Goal: Task Accomplishment & Management: Use online tool/utility

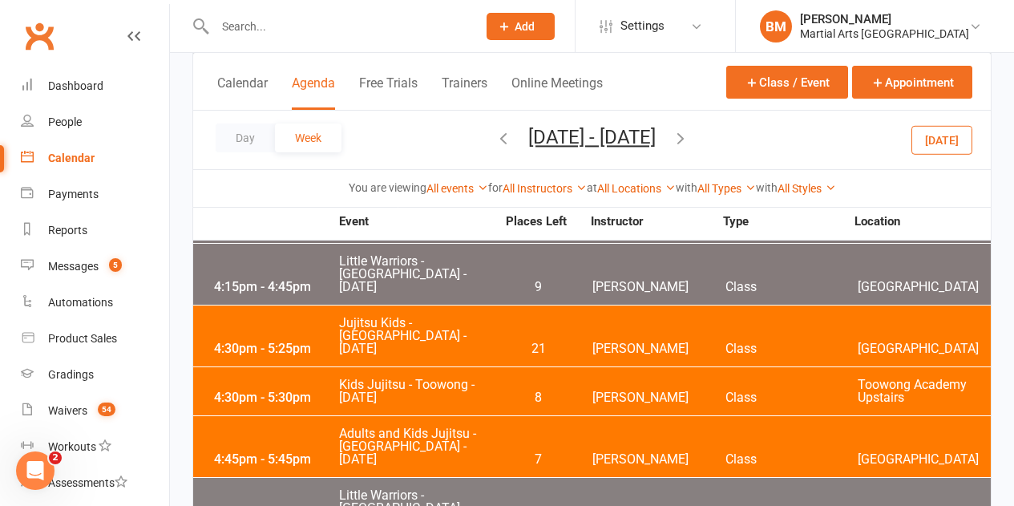
click at [361, 32] on input "text" at bounding box center [338, 26] width 256 height 22
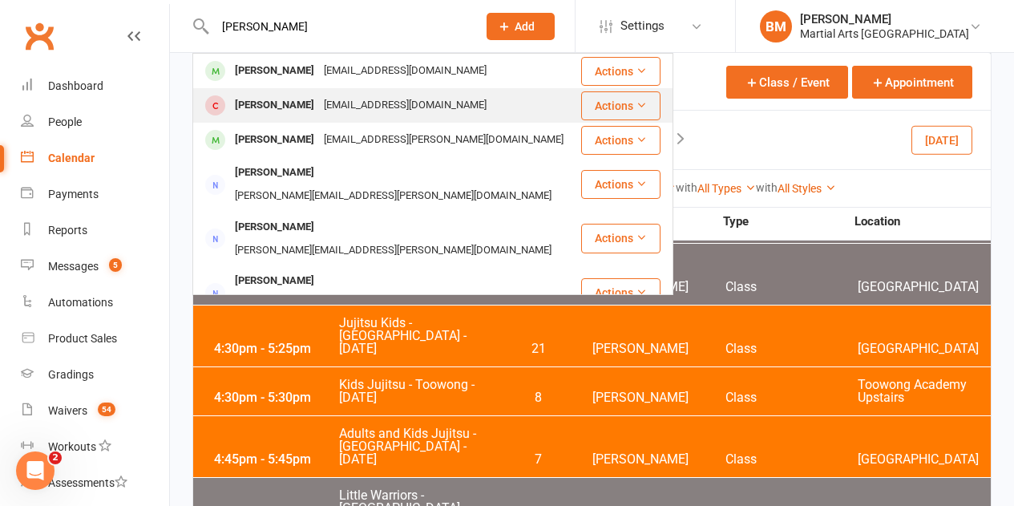
type input "braun"
click at [319, 102] on div "a.schuessler244@gmail.com" at bounding box center [405, 105] width 172 height 23
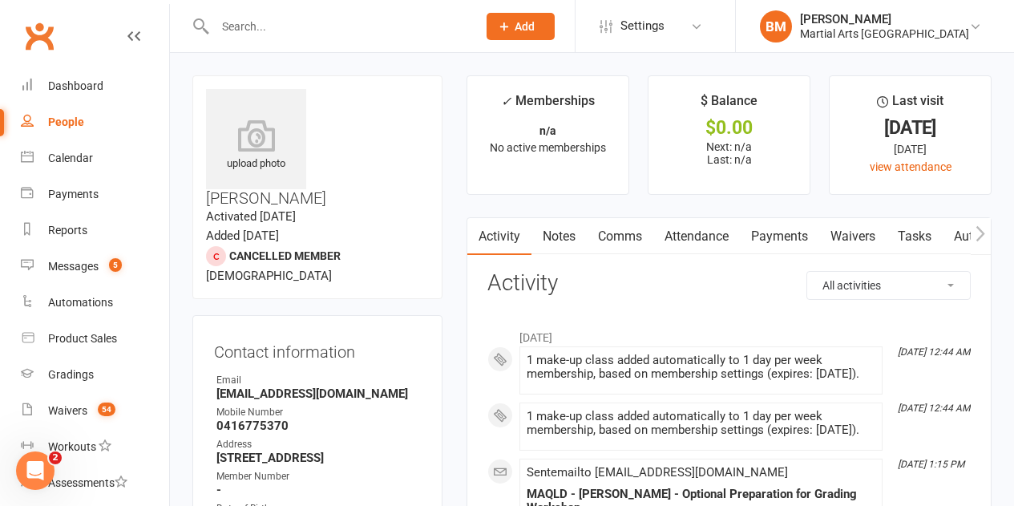
click at [573, 242] on link "Notes" at bounding box center [559, 236] width 55 height 37
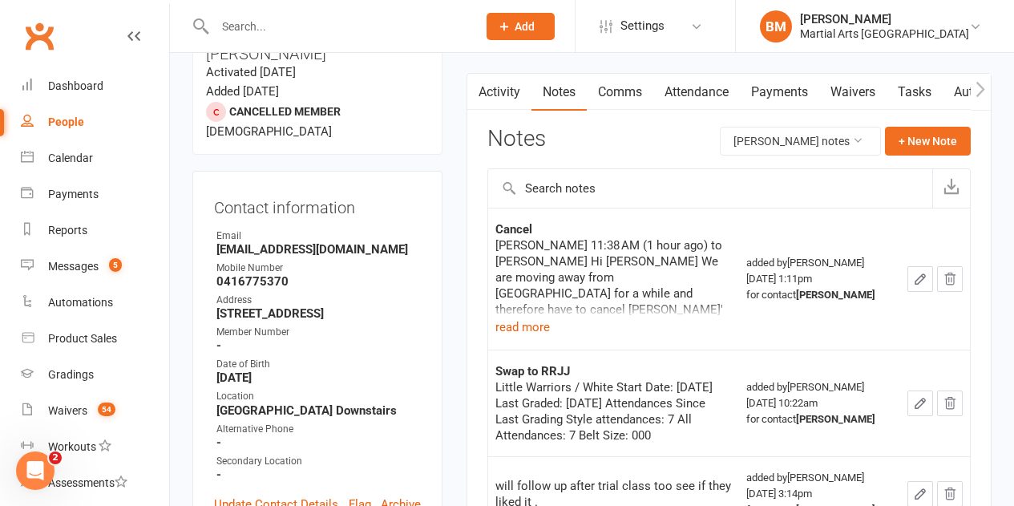
scroll to position [160, 0]
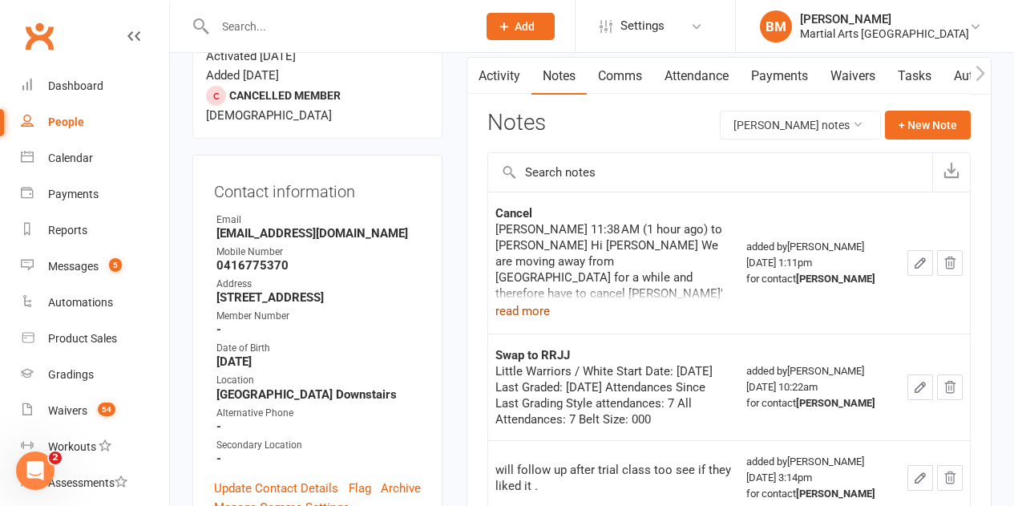
click at [542, 309] on button "read more" at bounding box center [523, 310] width 55 height 19
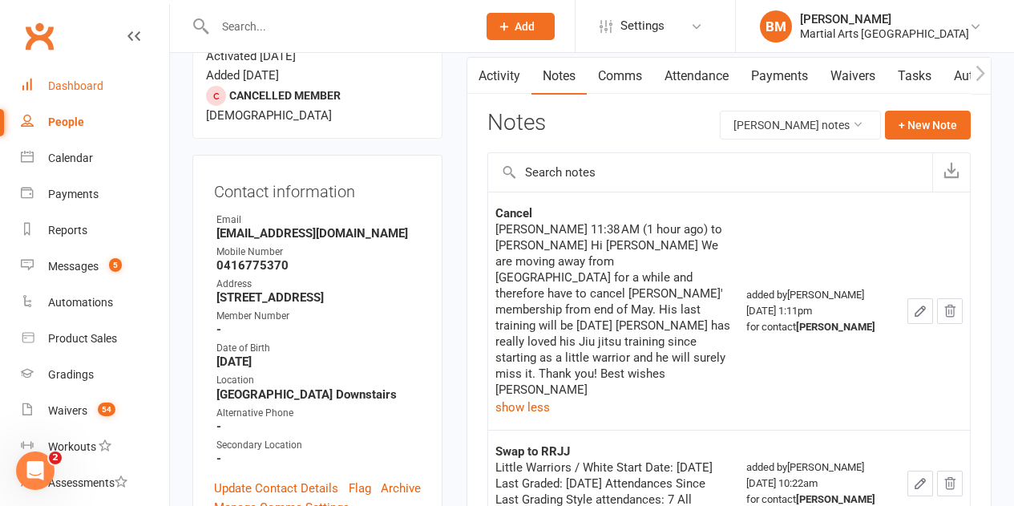
click at [103, 87] on link "Dashboard" at bounding box center [95, 86] width 148 height 36
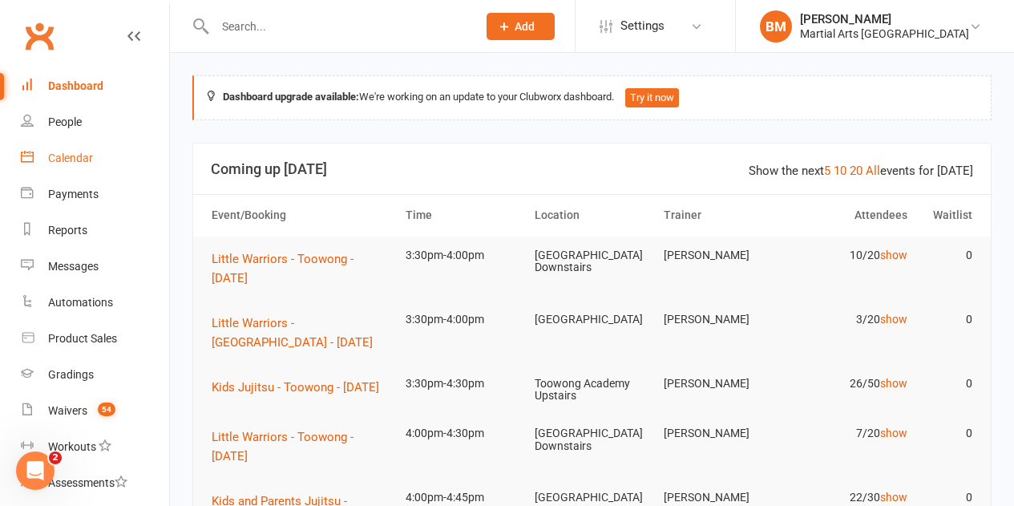
click at [63, 151] on link "Calendar" at bounding box center [95, 158] width 148 height 36
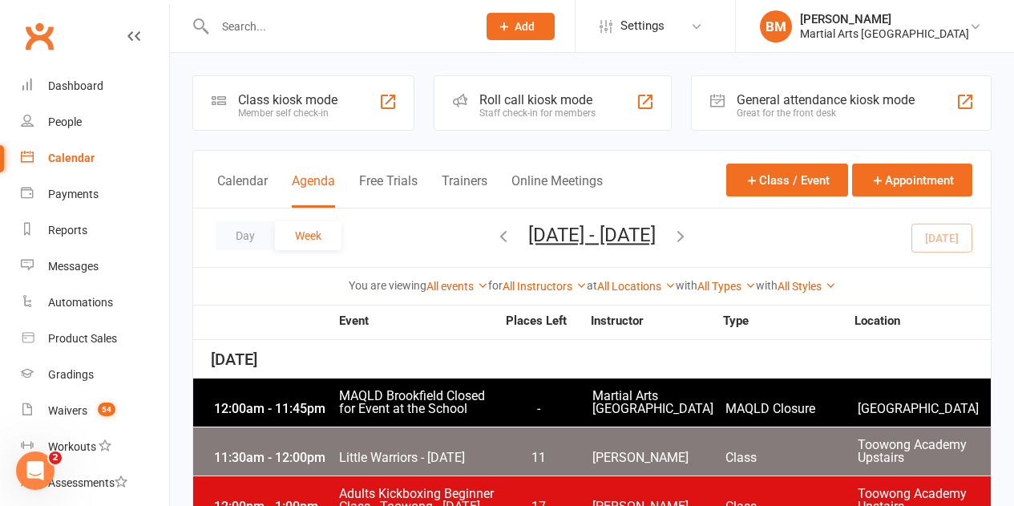
click at [495, 241] on icon "button" at bounding box center [504, 236] width 18 height 18
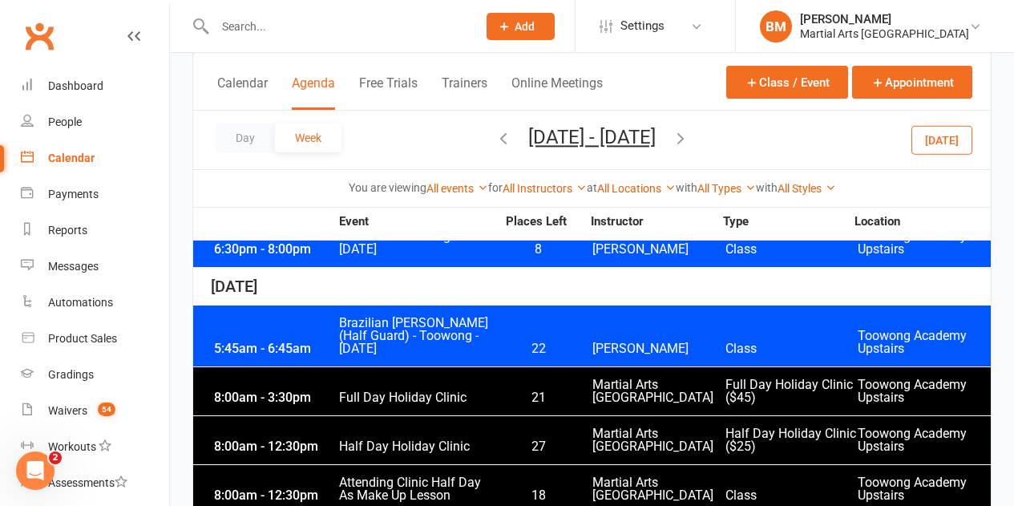
scroll to position [4250, 0]
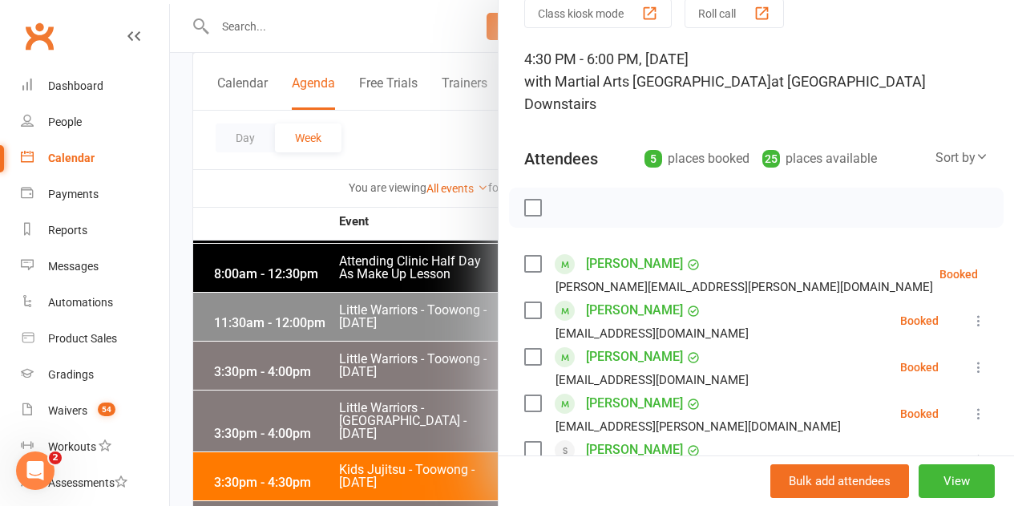
scroll to position [160, 0]
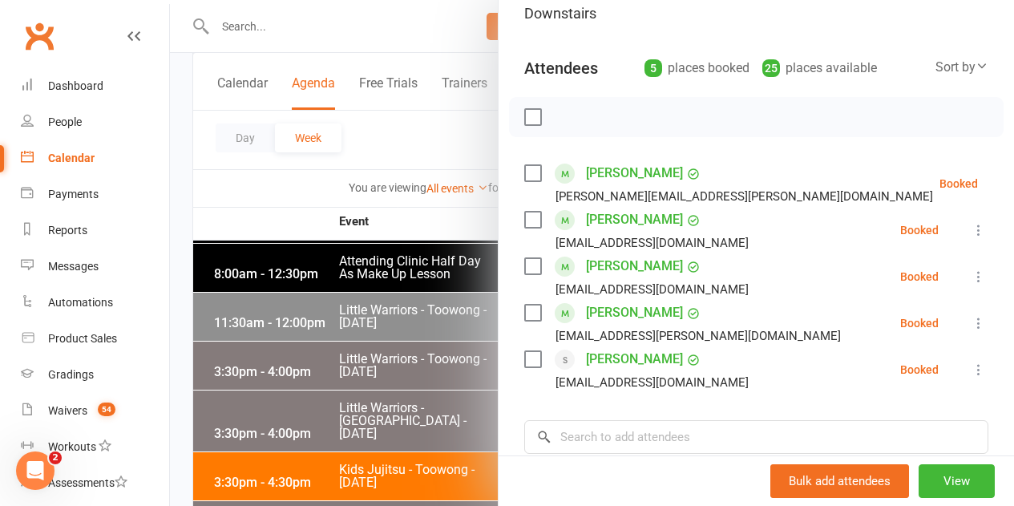
click at [332, 383] on div at bounding box center [592, 253] width 844 height 506
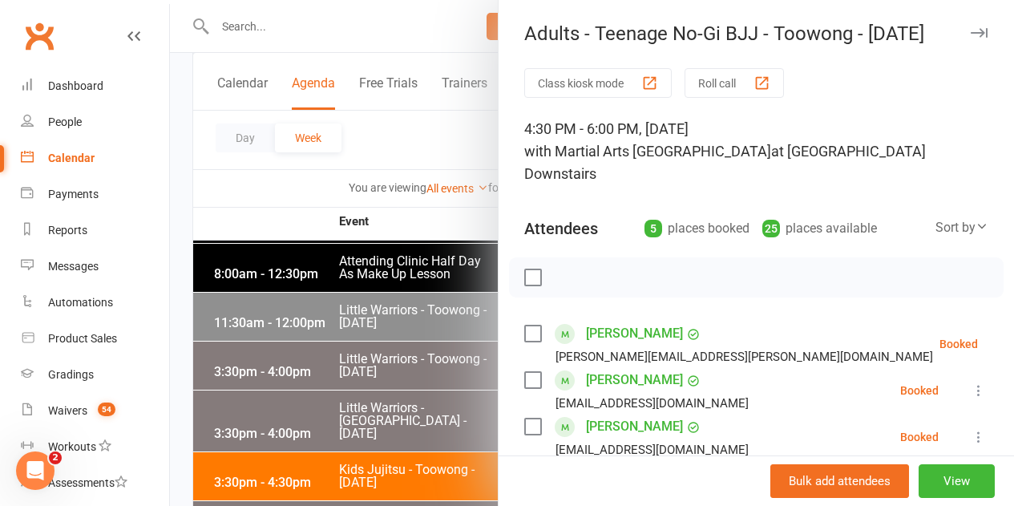
click at [417, 355] on div at bounding box center [592, 253] width 844 height 506
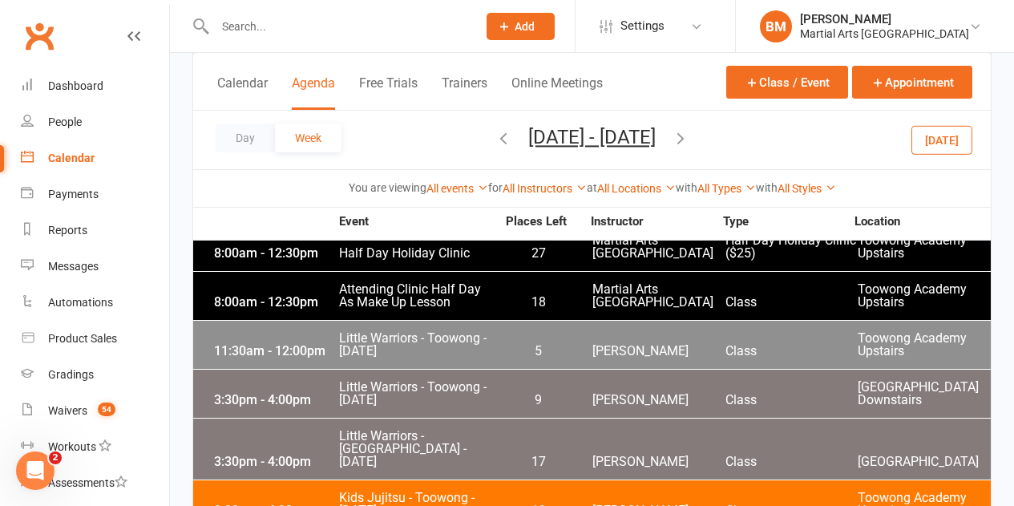
scroll to position [4250, 0]
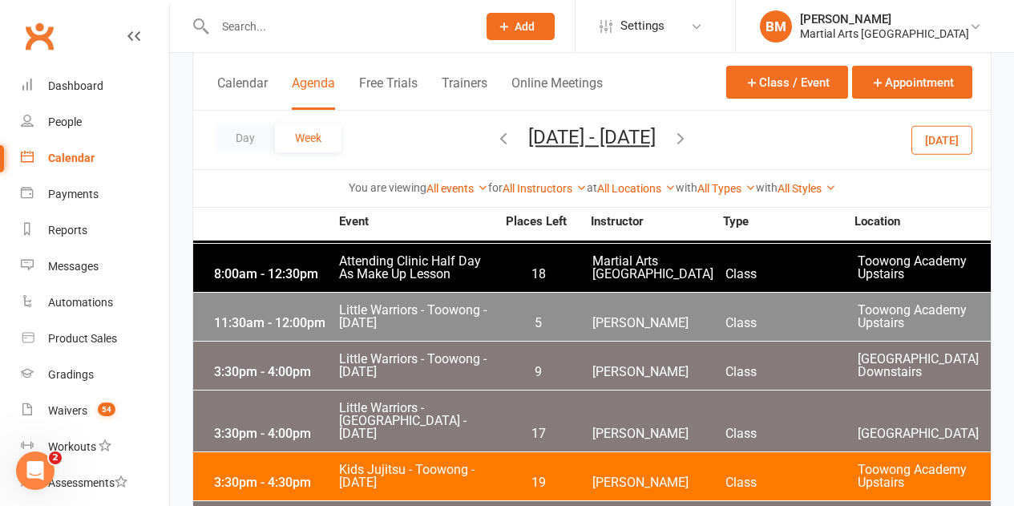
click at [495, 152] on button "button" at bounding box center [504, 140] width 18 height 28
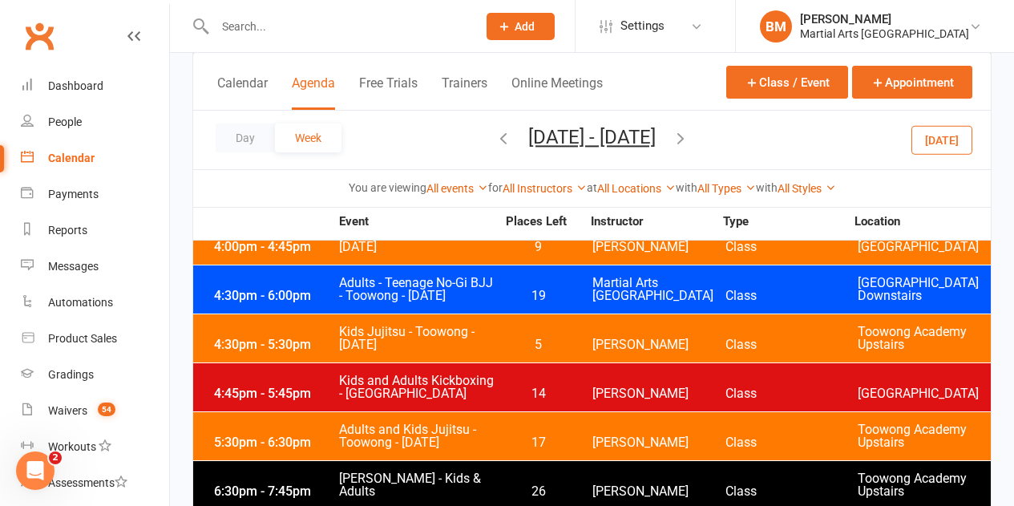
scroll to position [4009, 0]
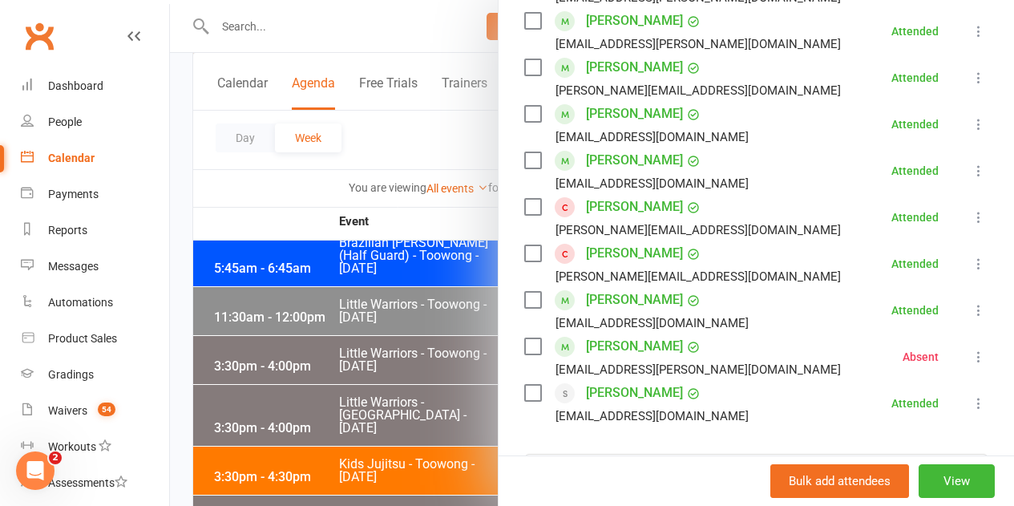
scroll to position [481, 0]
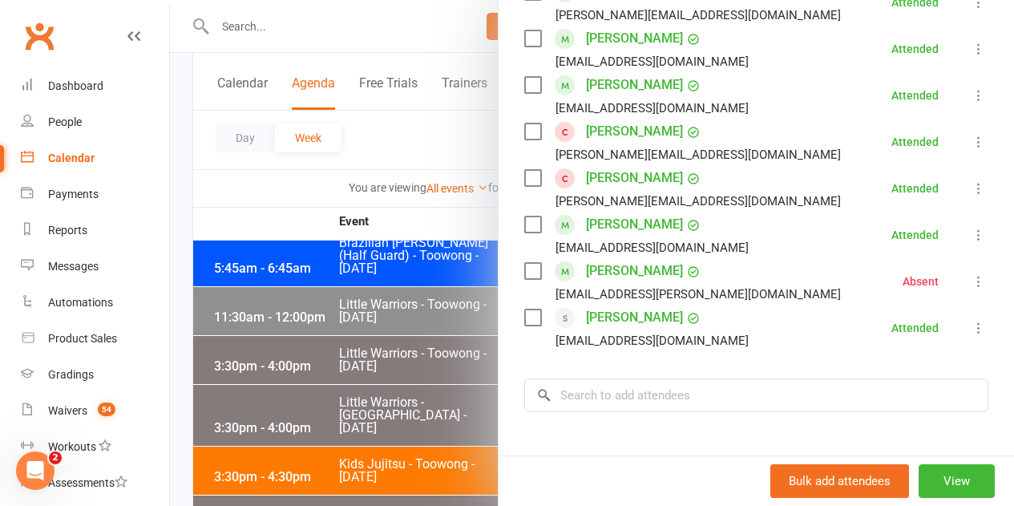
click at [399, 334] on div at bounding box center [592, 253] width 844 height 506
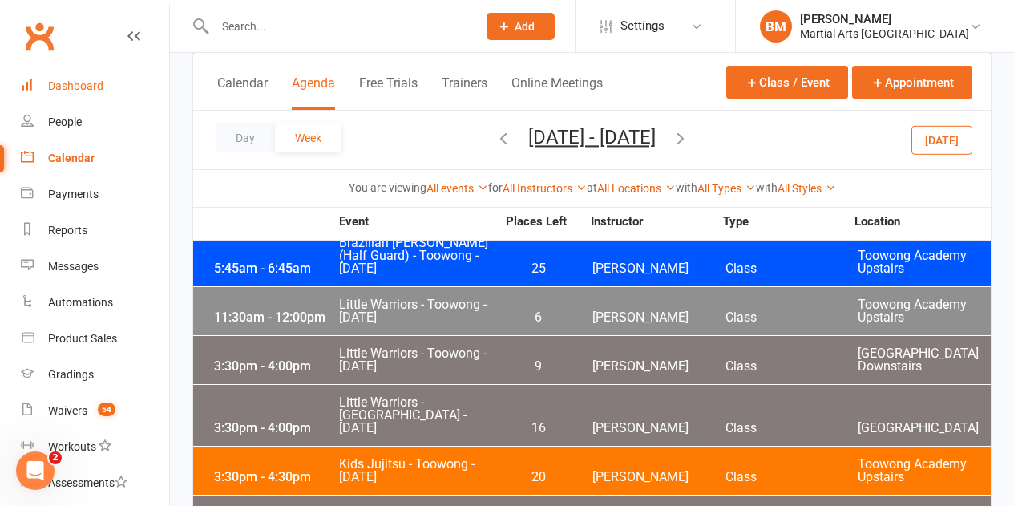
click at [90, 99] on link "Dashboard" at bounding box center [95, 86] width 148 height 36
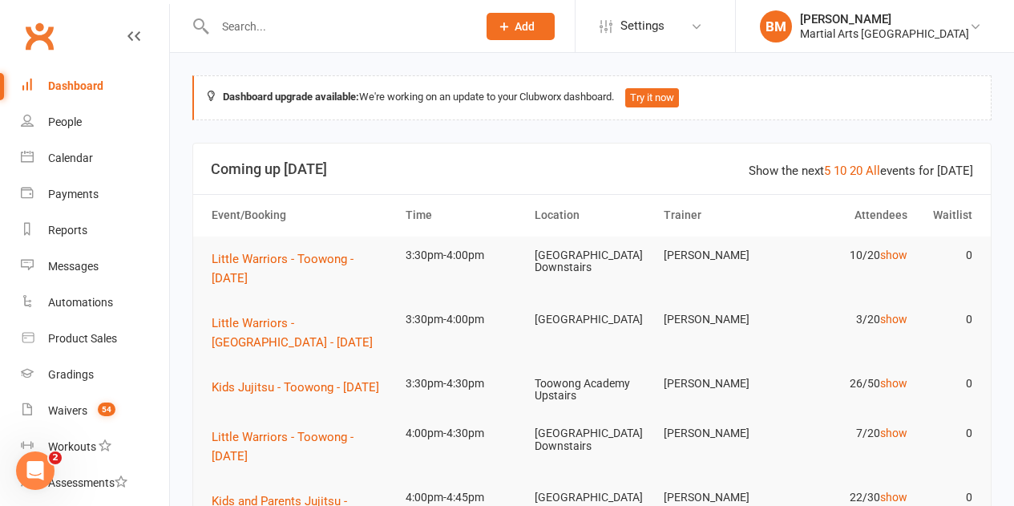
click at [127, 90] on link "Dashboard" at bounding box center [95, 86] width 148 height 36
click at [113, 157] on link "Calendar" at bounding box center [95, 158] width 148 height 36
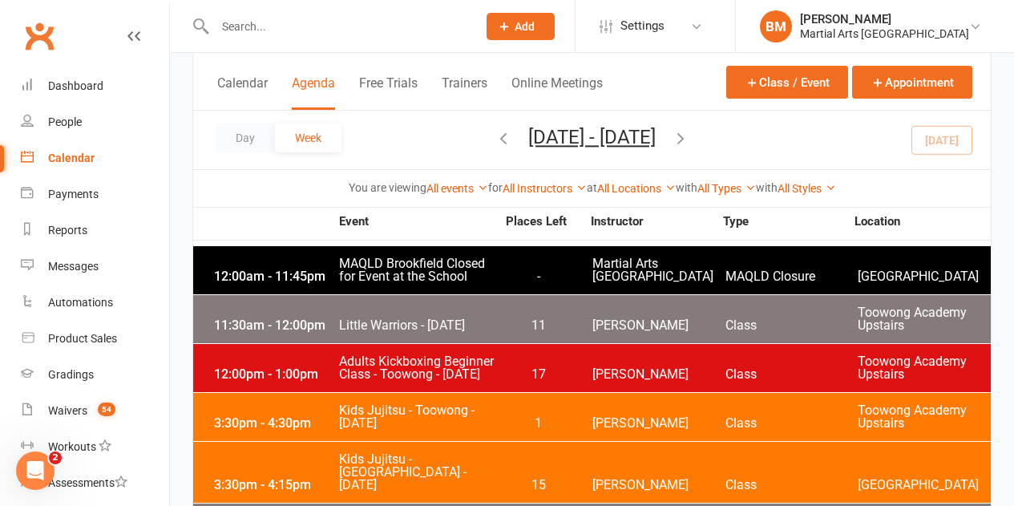
scroll to position [160, 0]
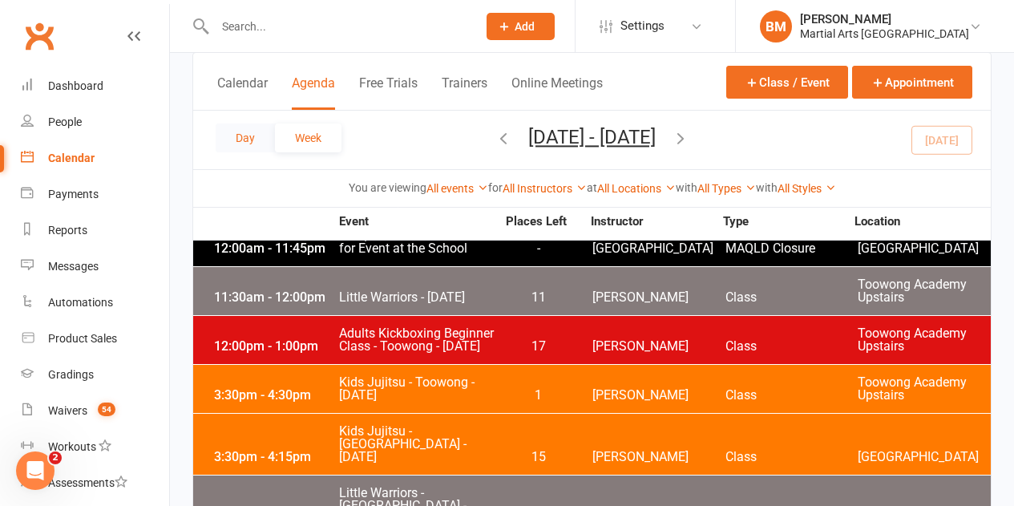
click at [257, 150] on button "Day" at bounding box center [245, 137] width 59 height 29
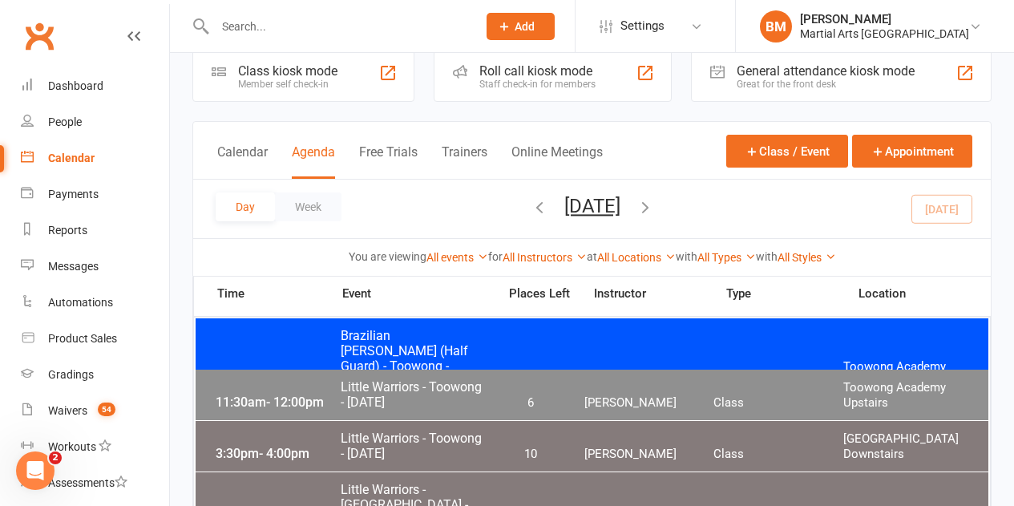
scroll to position [80, 0]
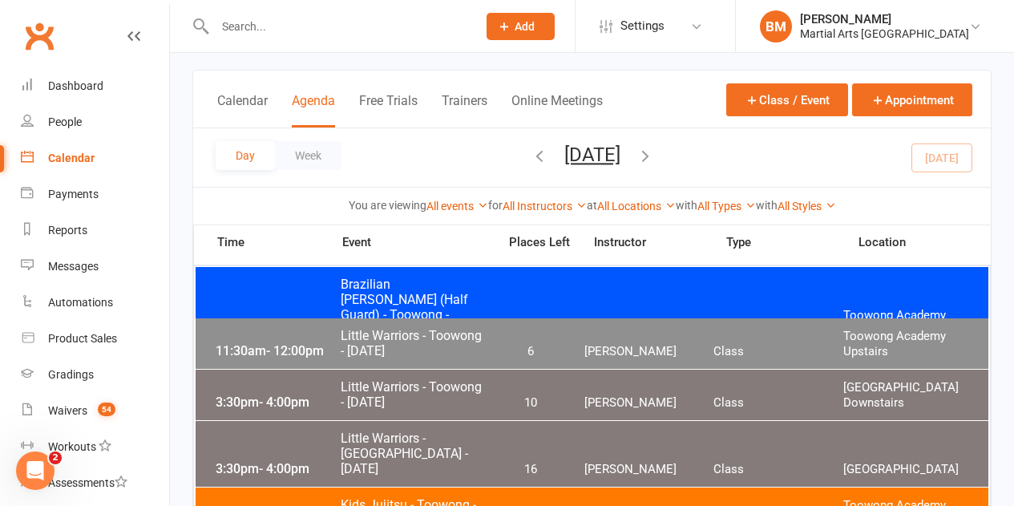
click at [495, 402] on span "10" at bounding box center [530, 402] width 84 height 15
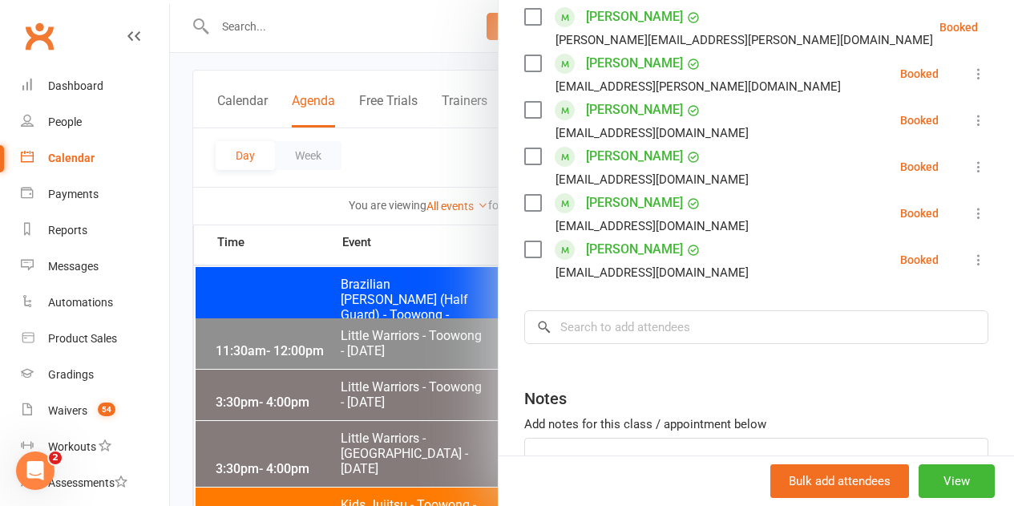
scroll to position [241, 0]
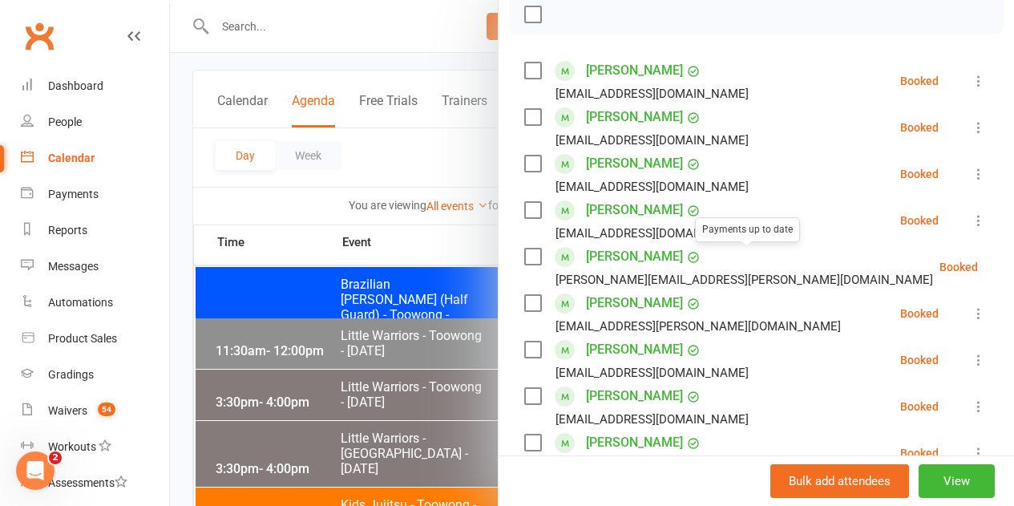
click at [799, 288] on li "Mariella Huddleston-Moss Payments up to date huddleston.kristin@gmail.com Booke…" at bounding box center [756, 267] width 464 height 47
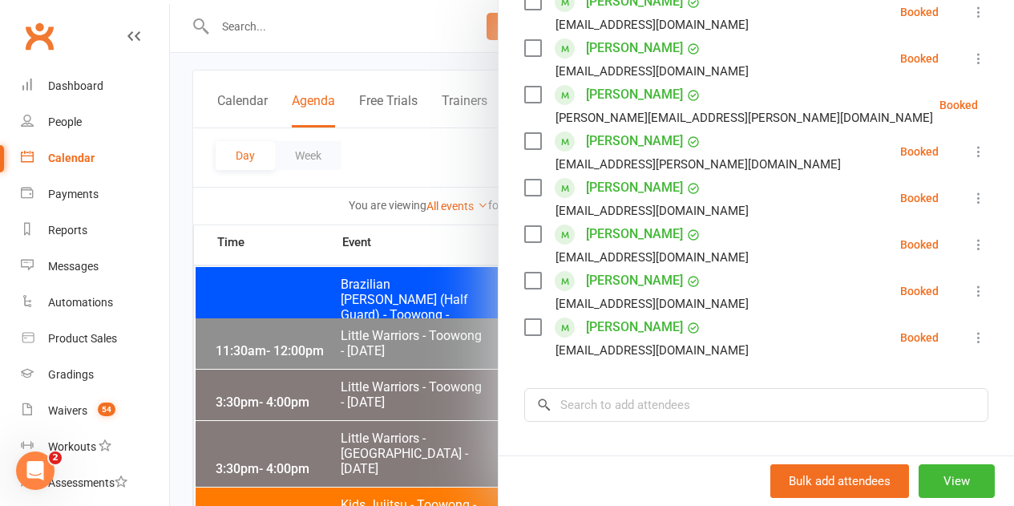
scroll to position [481, 0]
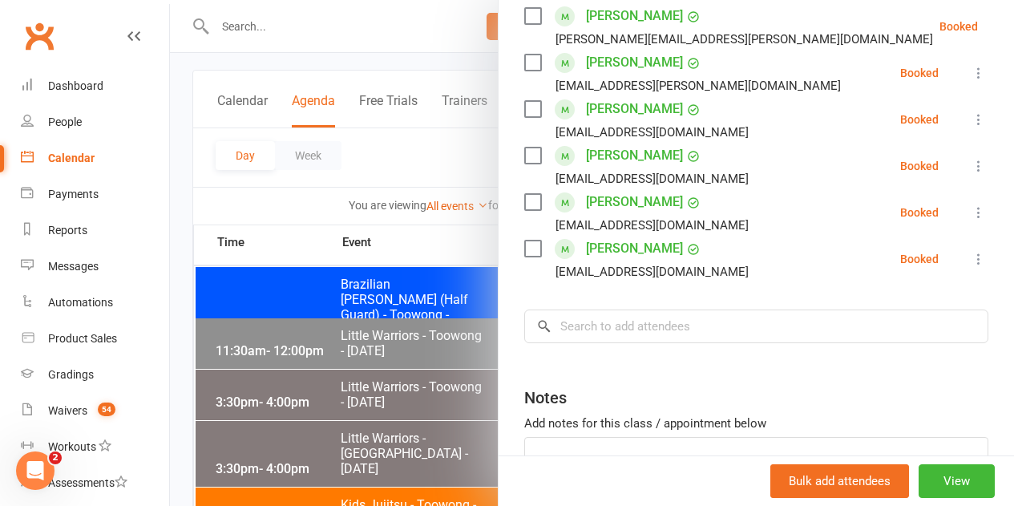
click at [358, 305] on div at bounding box center [592, 253] width 844 height 506
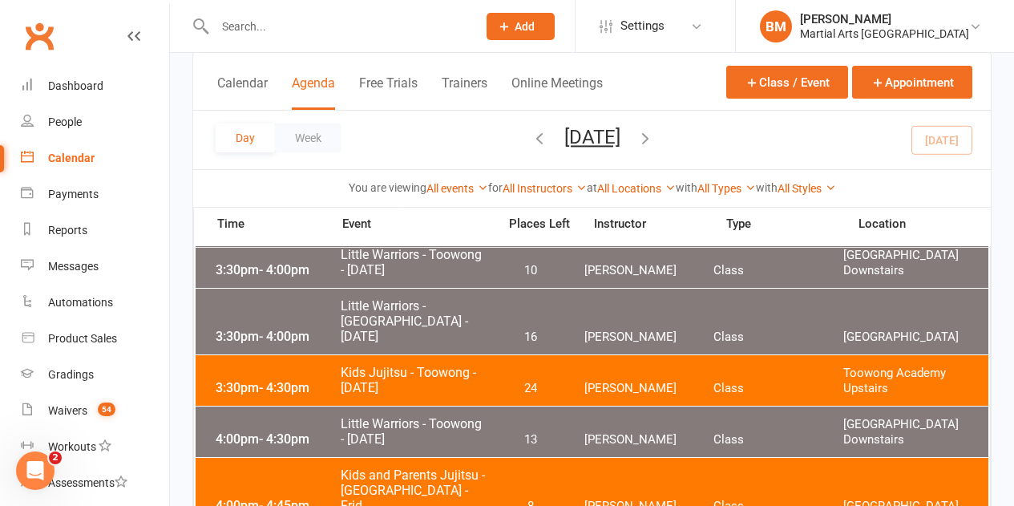
scroll to position [241, 0]
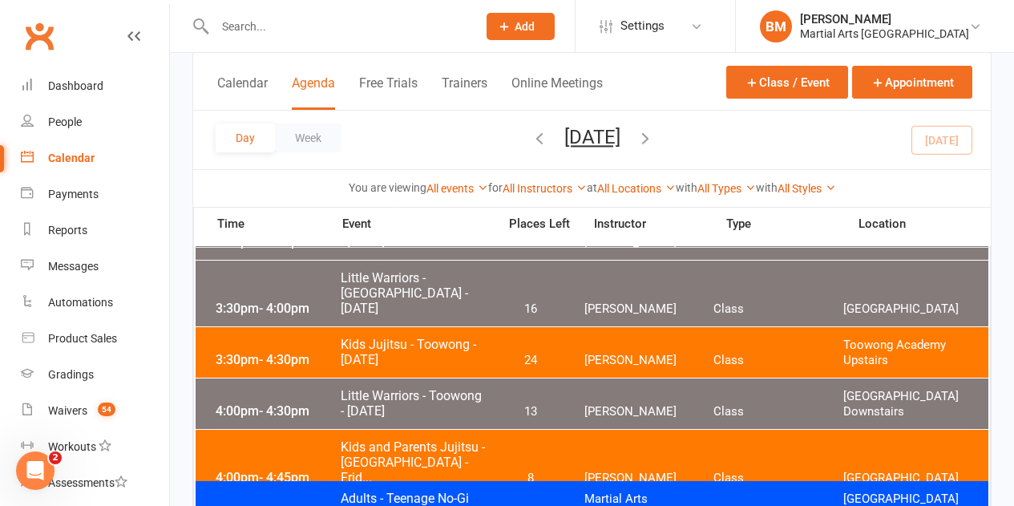
click at [415, 401] on span "Little Warriors - Toowong - [DATE]" at bounding box center [414, 403] width 148 height 30
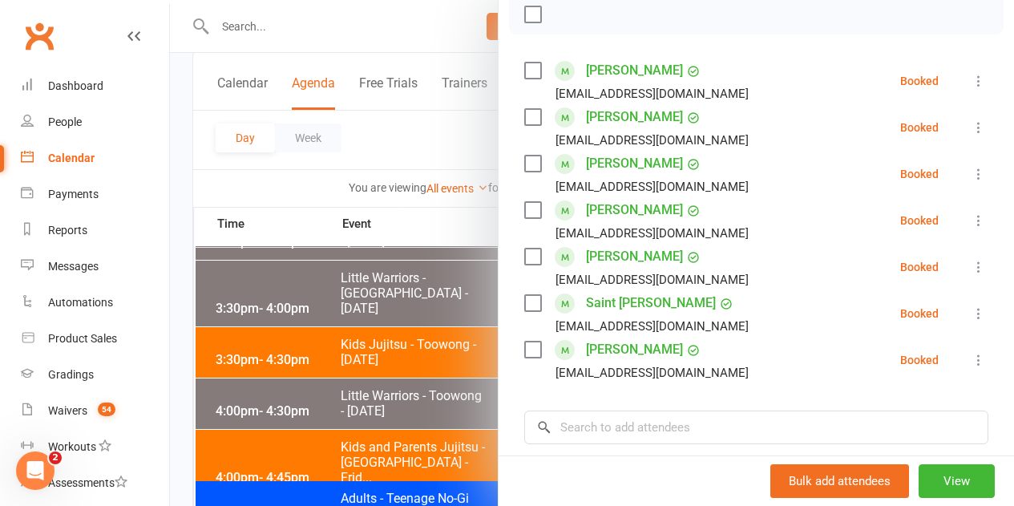
click at [356, 339] on div at bounding box center [592, 253] width 844 height 506
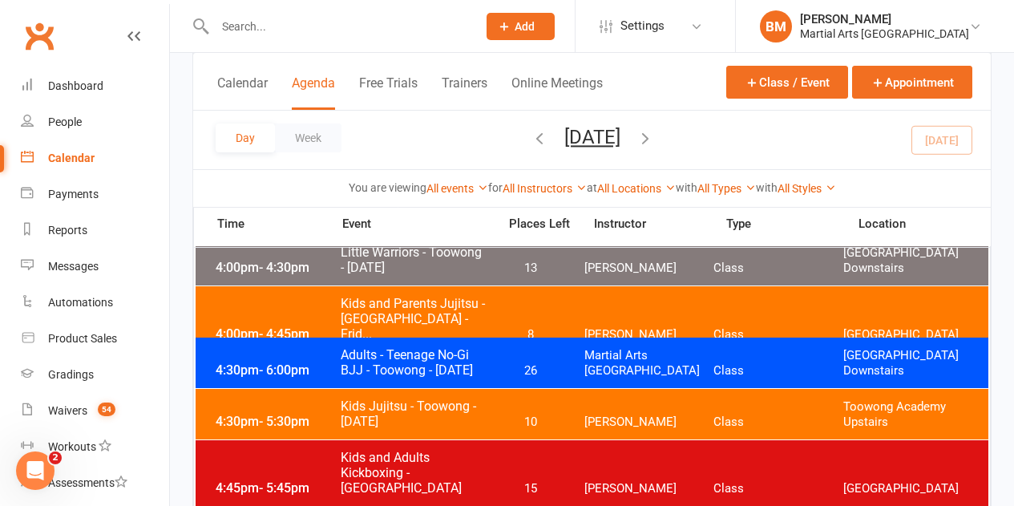
scroll to position [401, 0]
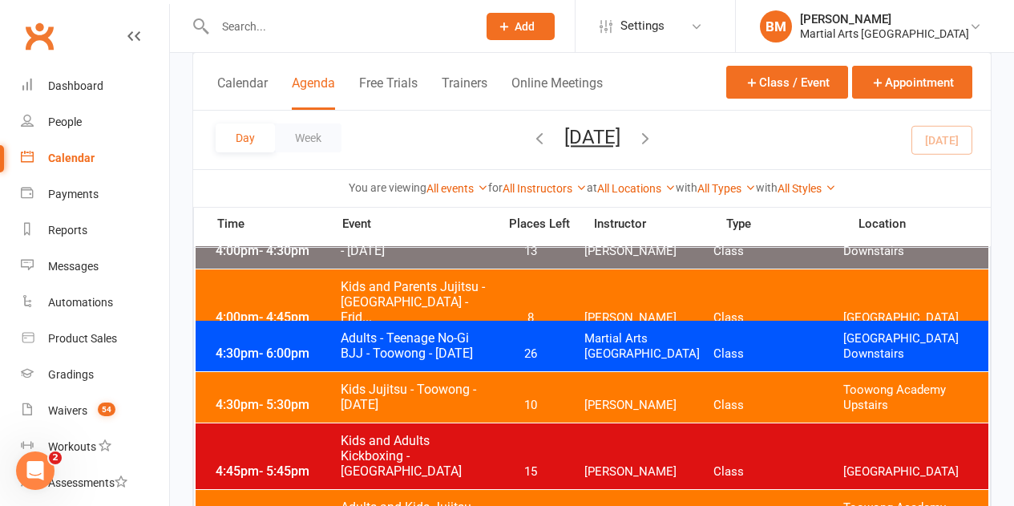
click at [372, 338] on span "Adults - Teenage No-Gi BJJ - Toowong - Friday" at bounding box center [414, 345] width 148 height 30
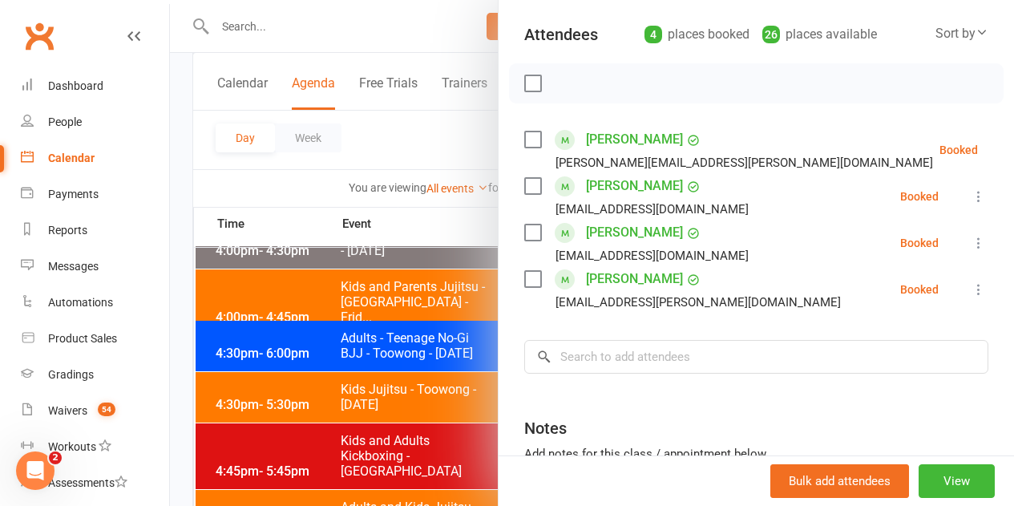
scroll to position [241, 0]
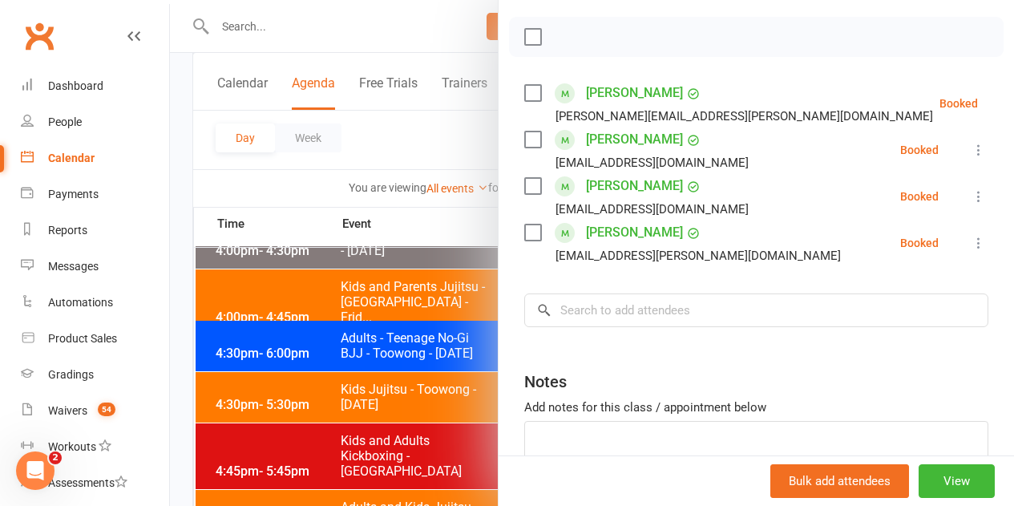
click at [315, 336] on div at bounding box center [592, 253] width 844 height 506
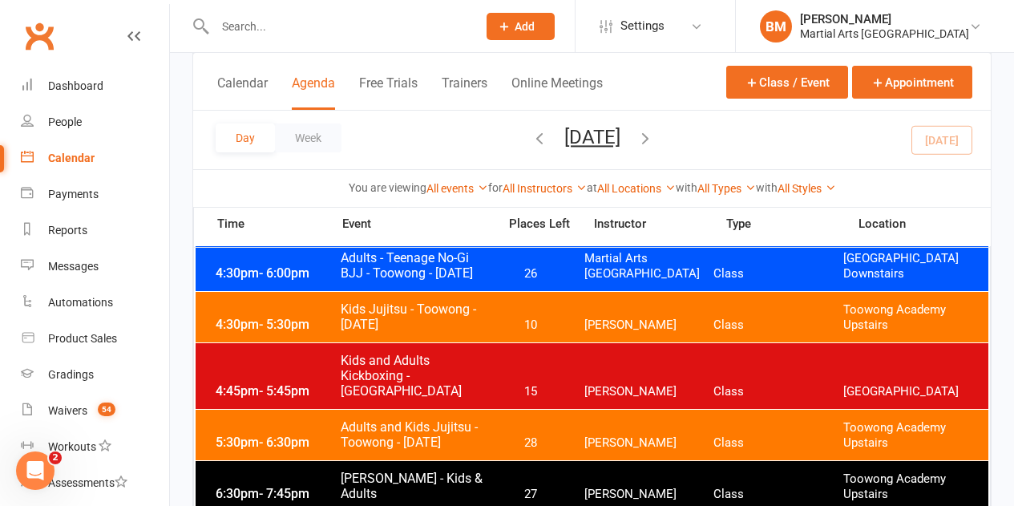
scroll to position [561, 0]
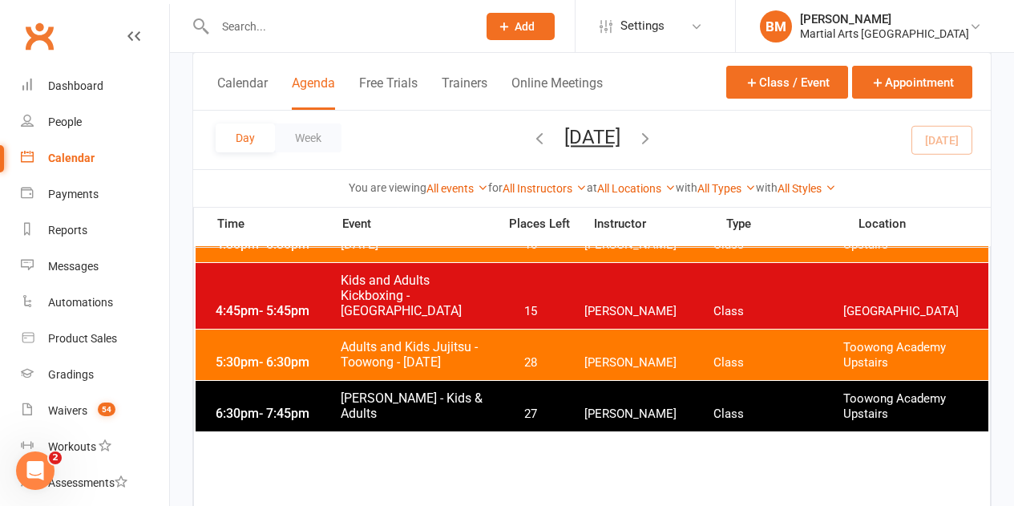
click at [415, 407] on span "Kyushin Ryu Jujitsu - Kids & Adults" at bounding box center [414, 405] width 148 height 30
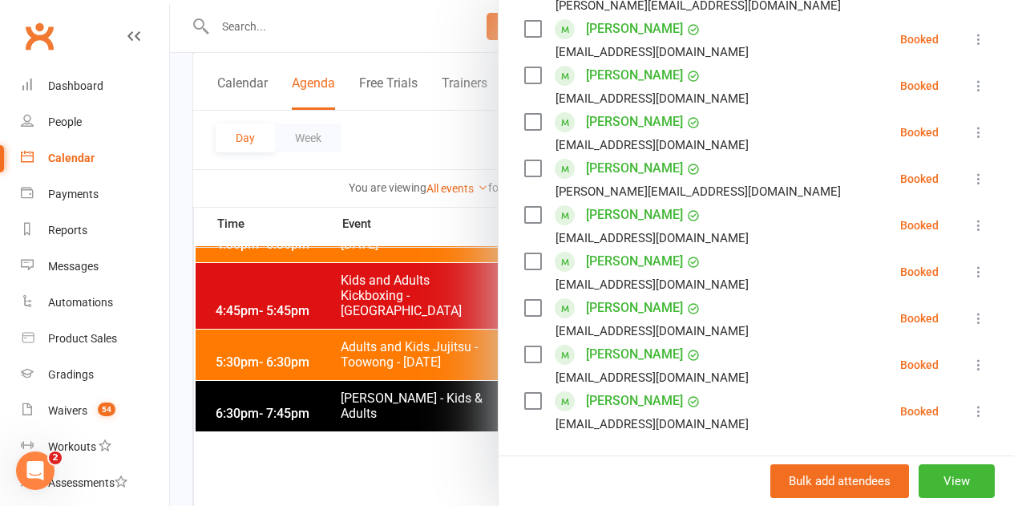
scroll to position [481, 0]
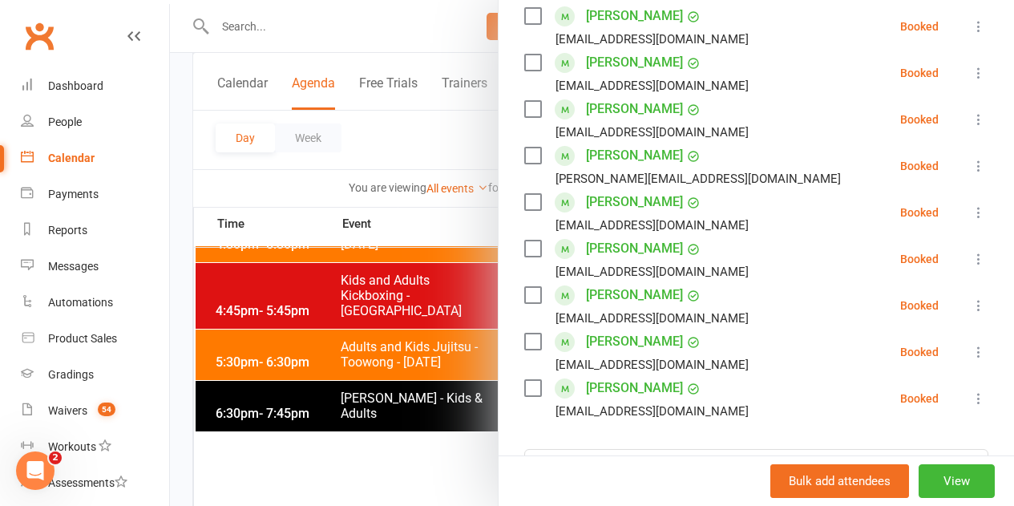
click at [355, 331] on div at bounding box center [592, 253] width 844 height 506
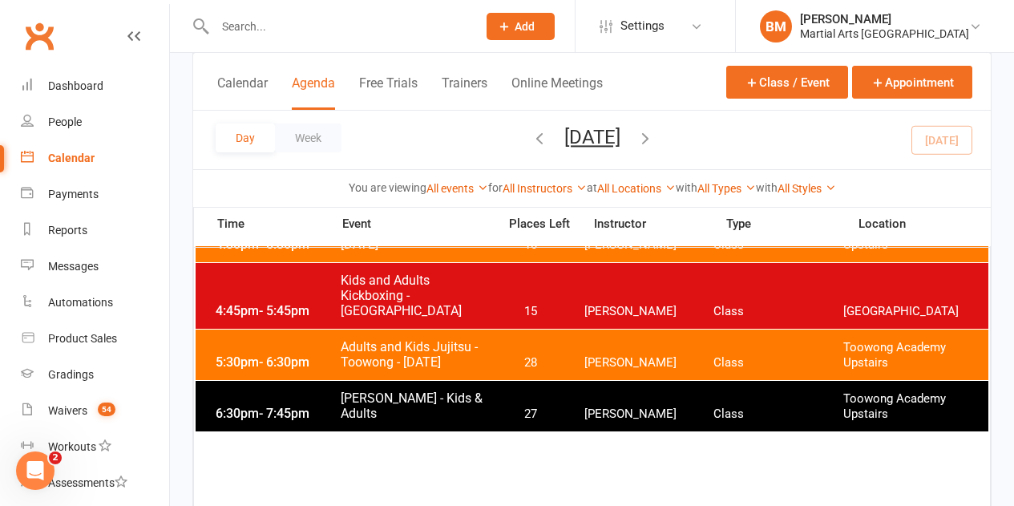
click at [394, 358] on span "Adults and Kids Jujitsu - Toowong - Friday" at bounding box center [414, 354] width 148 height 30
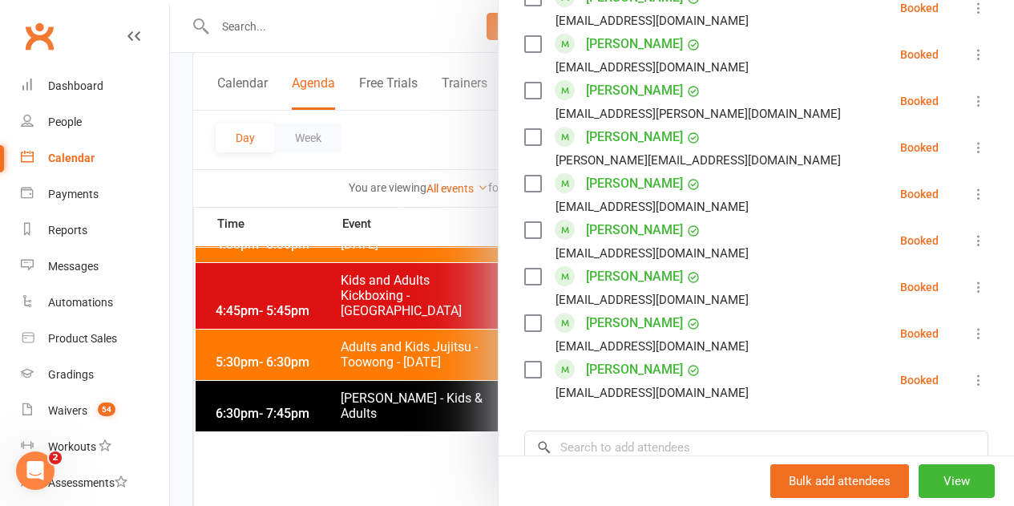
scroll to position [1387, 0]
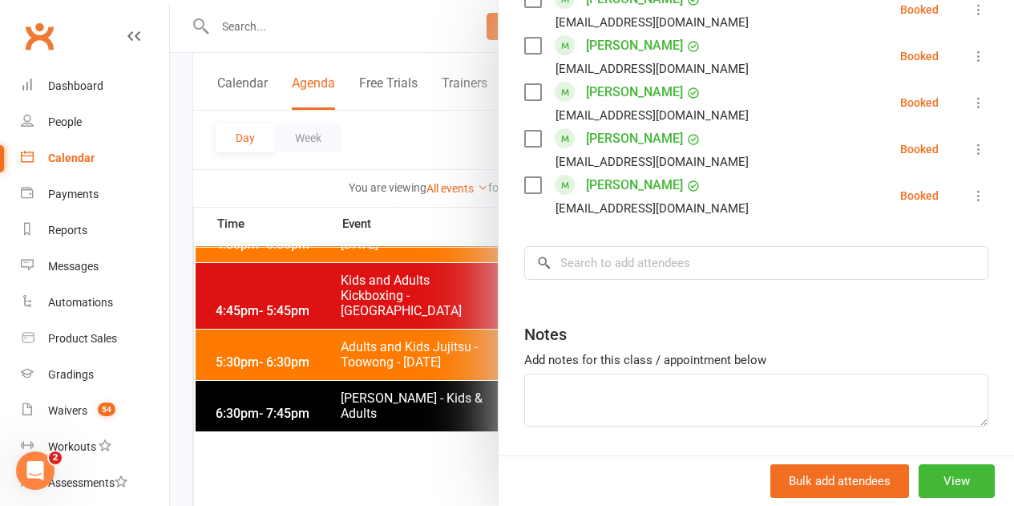
click at [255, 404] on div at bounding box center [592, 253] width 844 height 506
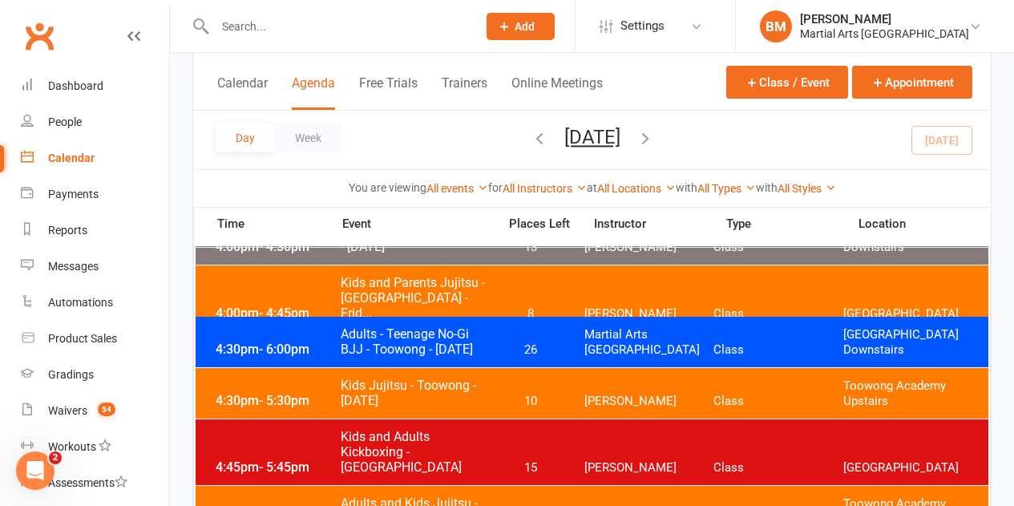
scroll to position [321, 0]
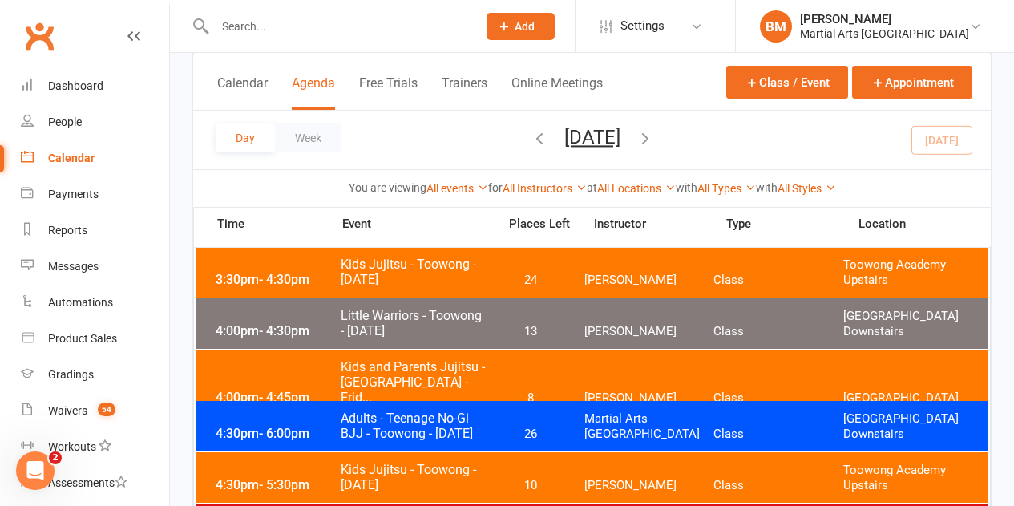
click at [409, 268] on span "Kids Jujitsu - Toowong - [DATE]" at bounding box center [414, 272] width 148 height 30
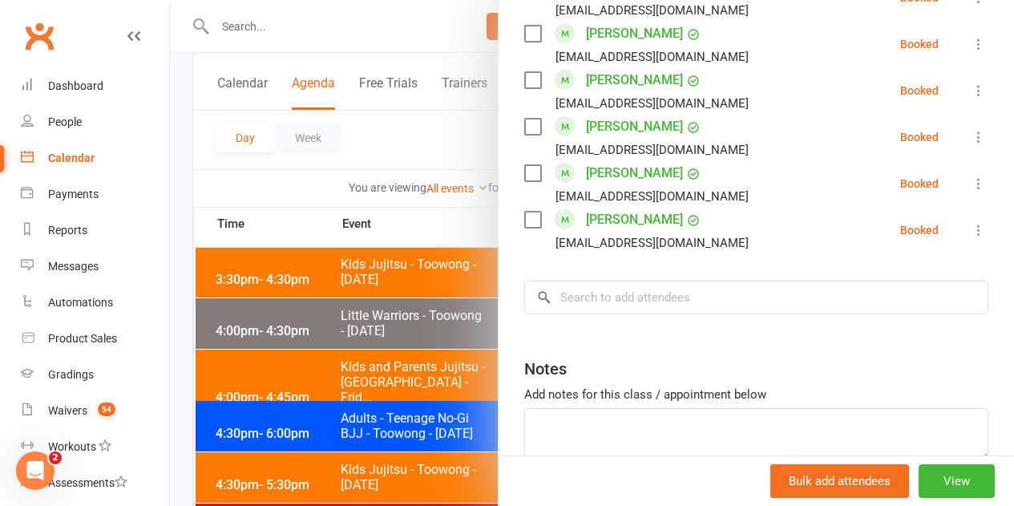
scroll to position [1341, 0]
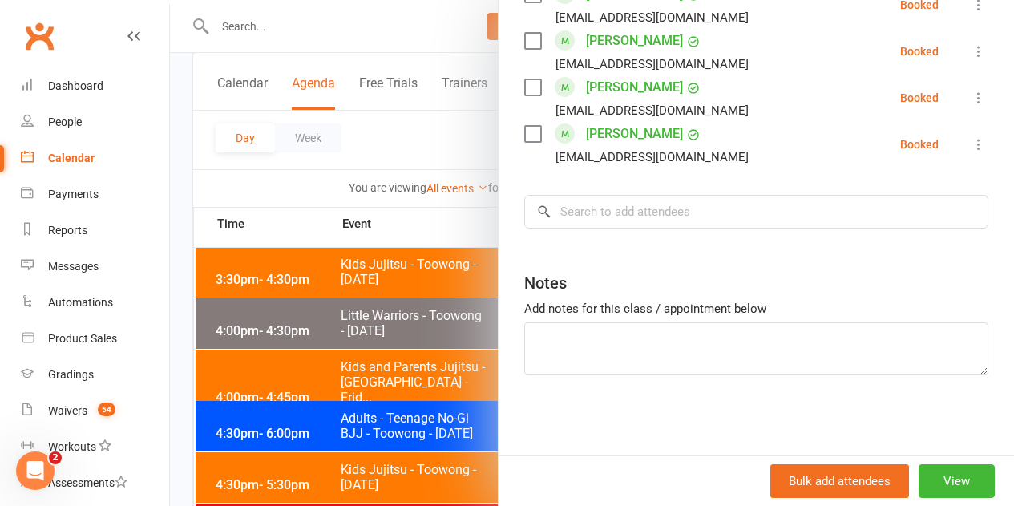
click at [264, 411] on div at bounding box center [592, 253] width 844 height 506
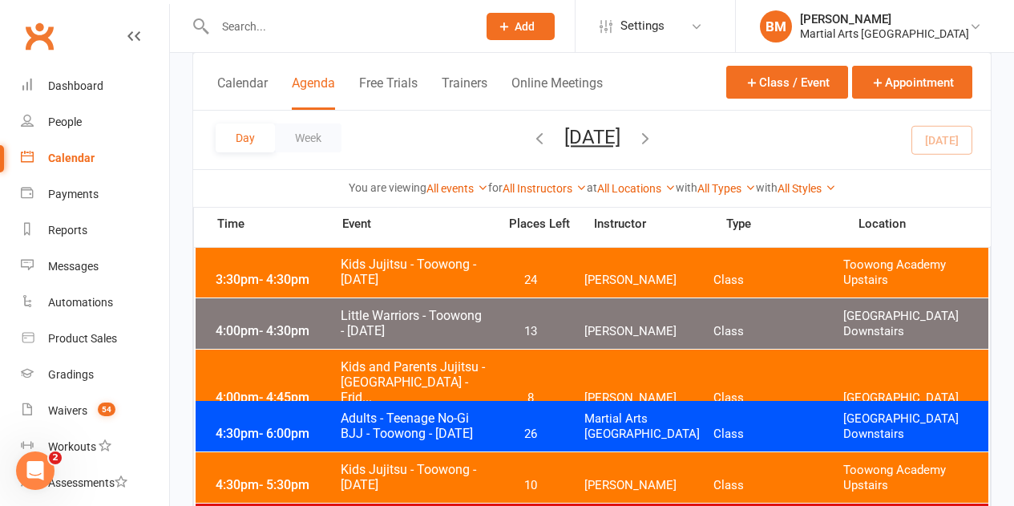
click at [269, 471] on div "4:30pm - 5:30pm Kids Jujitsu - Toowong - Friday 10 Quinton Cugola Class Toowong…" at bounding box center [592, 477] width 793 height 51
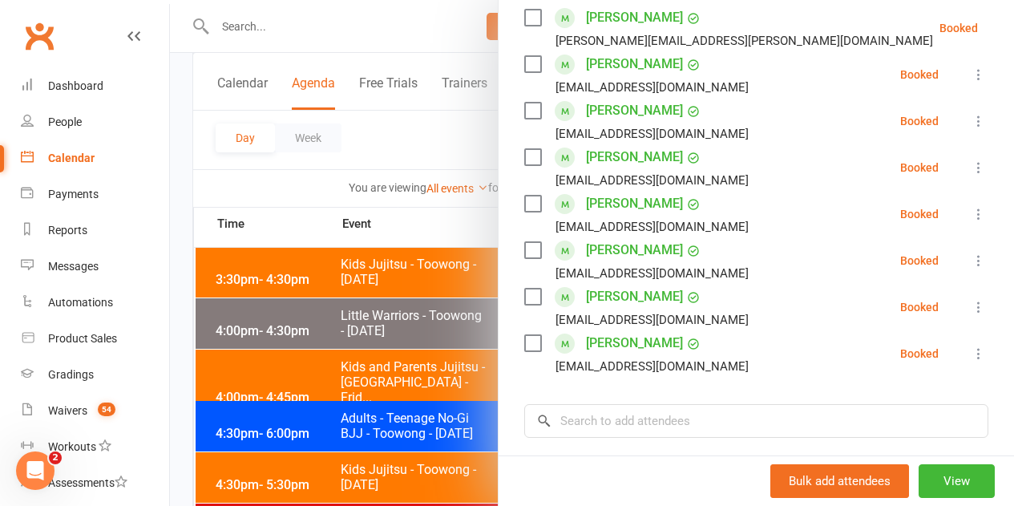
scroll to position [2224, 0]
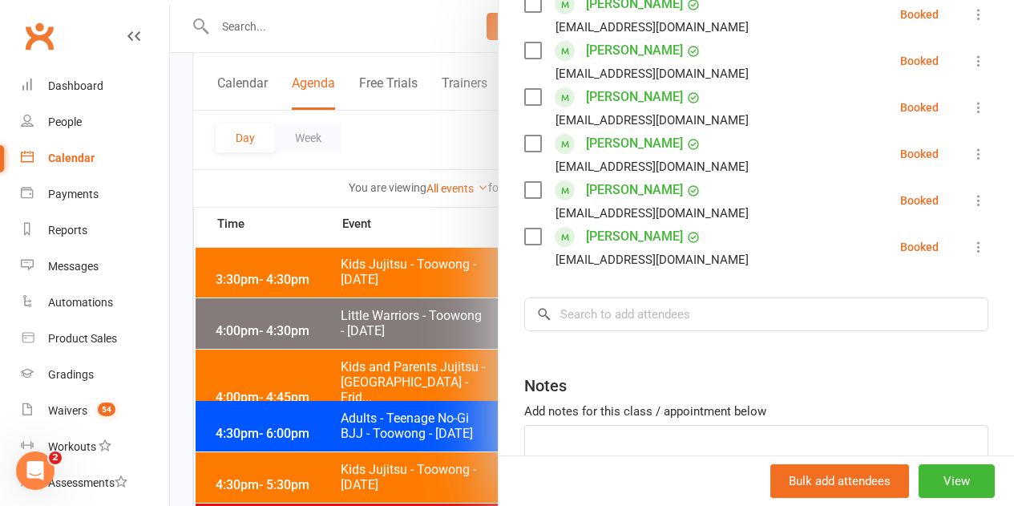
click at [337, 255] on div at bounding box center [592, 253] width 844 height 506
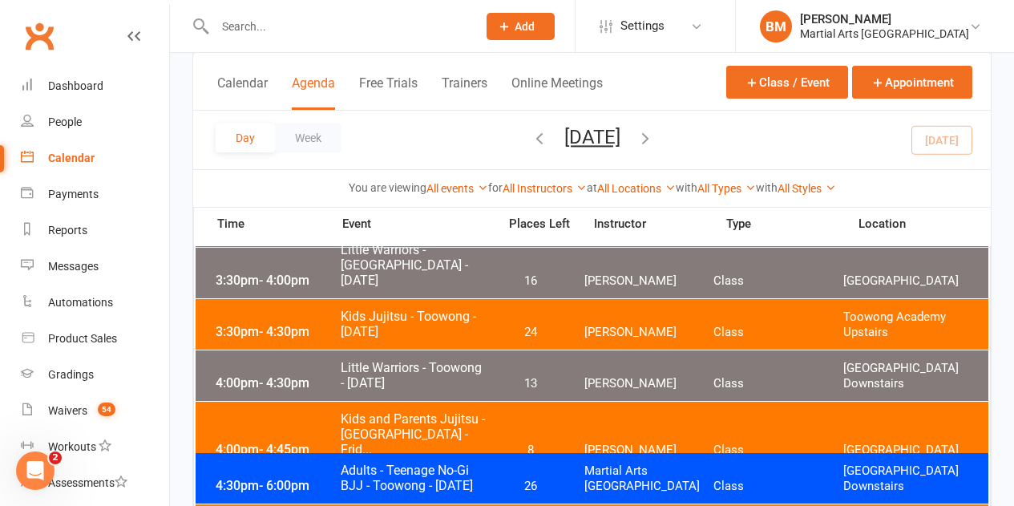
scroll to position [241, 0]
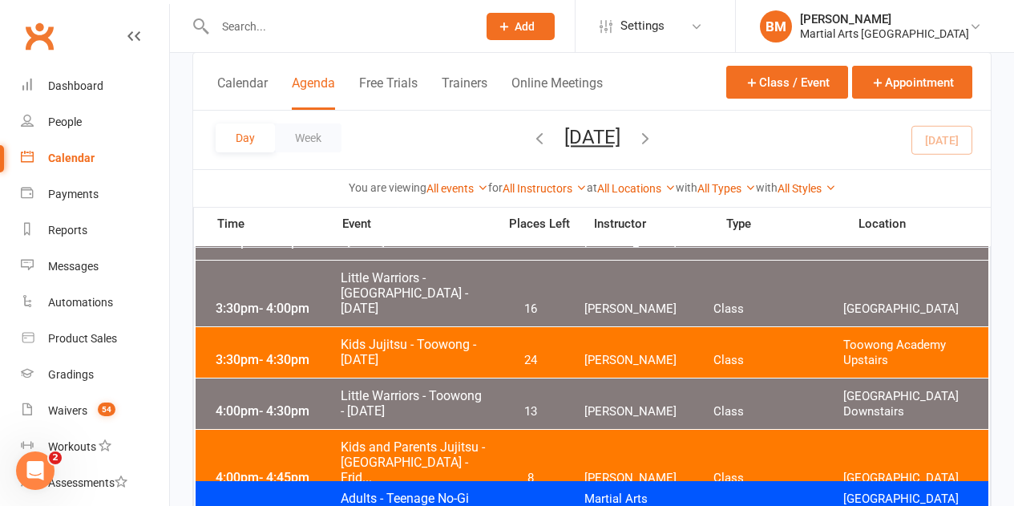
click at [398, 351] on span "Kids Jujitsu - Toowong - [DATE]" at bounding box center [414, 352] width 148 height 30
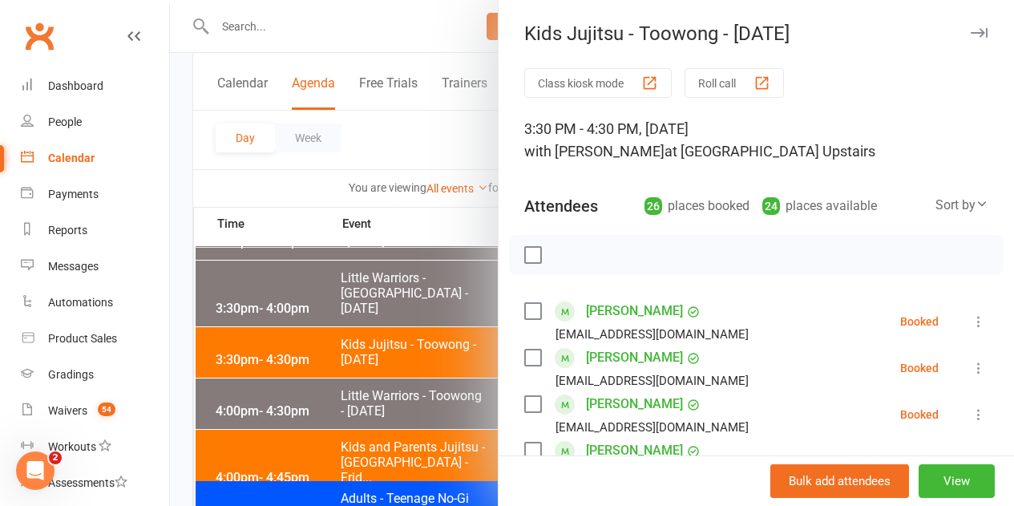
click at [754, 88] on div "button" at bounding box center [762, 83] width 17 height 17
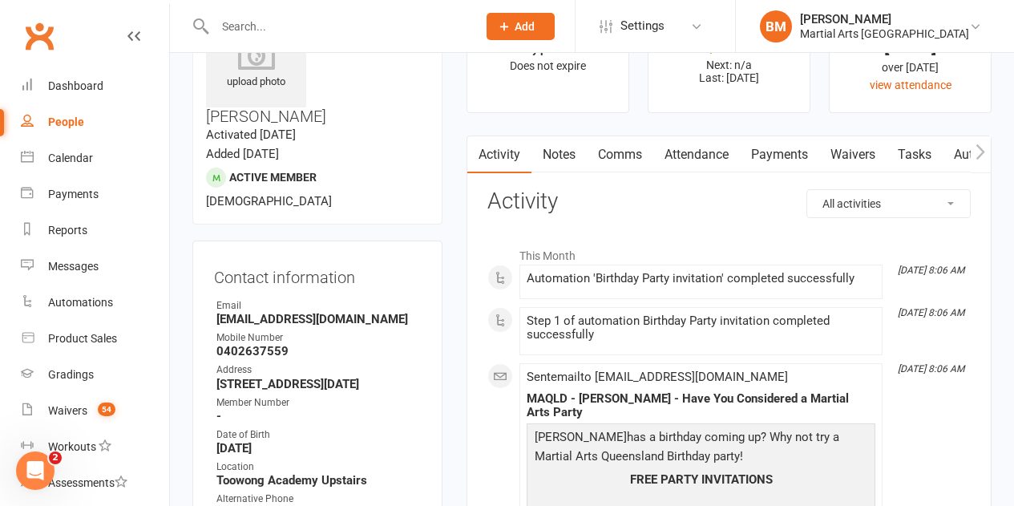
scroll to position [80, 0]
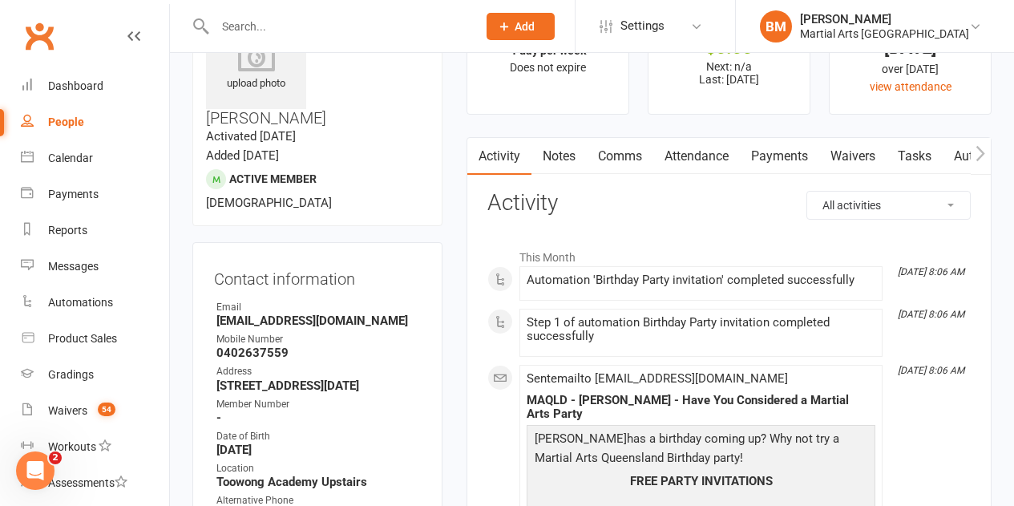
click at [346, 314] on strong "[EMAIL_ADDRESS][DOMAIN_NAME]" at bounding box center [318, 321] width 204 height 14
copy render-form-field "[EMAIL_ADDRESS][DOMAIN_NAME]"
click at [439, 156] on div "upload photo [PERSON_NAME] Activated [DATE] Added [DATE] Active member [DEMOGRA…" at bounding box center [317, 110] width 250 height 231
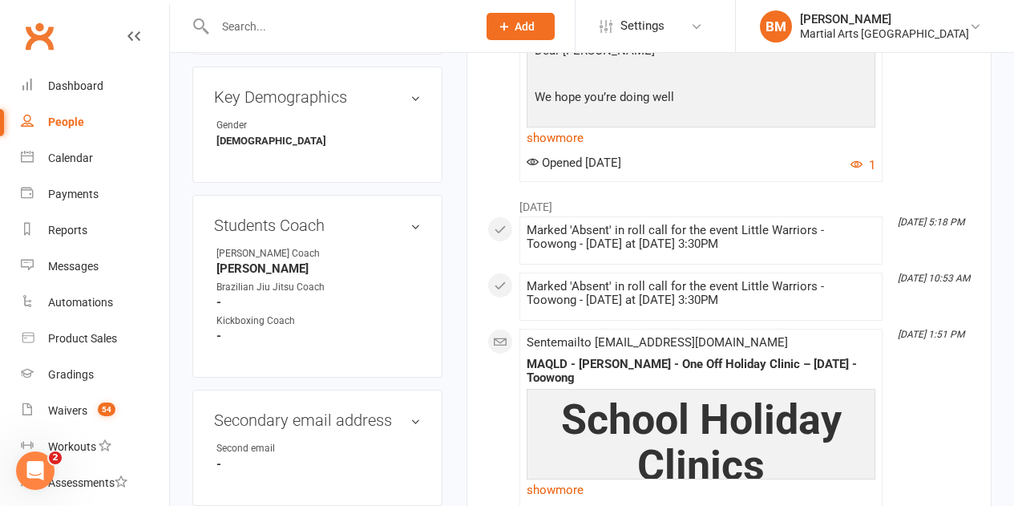
scroll to position [802, 0]
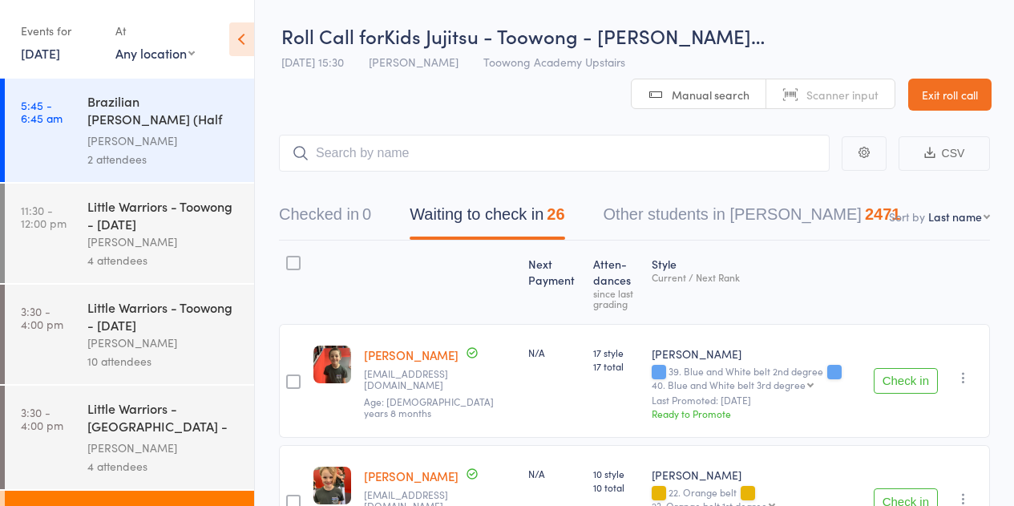
click at [948, 221] on select "First name Last name Birthday today? Behind on payments? Check in time Next pay…" at bounding box center [960, 216] width 62 height 16
select select "10"
click at [929, 208] on select "First name Last name Birthday today? Behind on payments? Check in time Next pay…" at bounding box center [960, 216] width 62 height 16
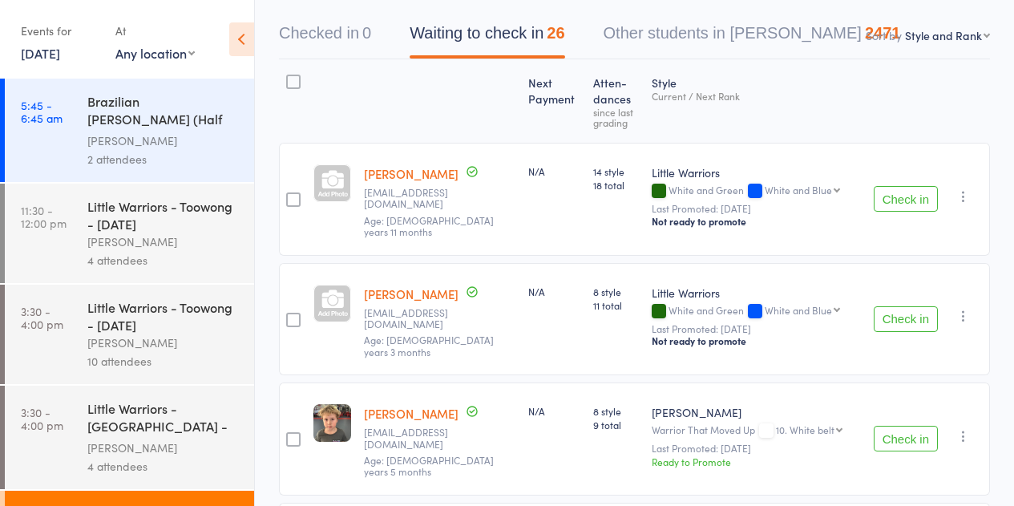
scroll to position [160, 0]
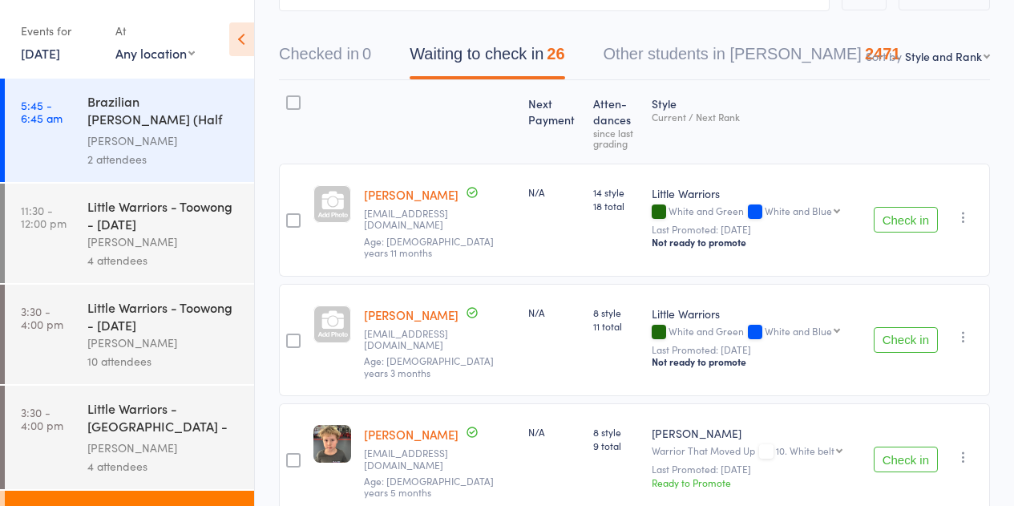
drag, startPoint x: 387, startPoint y: 202, endPoint x: 474, endPoint y: 128, distance: 113.8
click at [474, 128] on div at bounding box center [440, 121] width 164 height 69
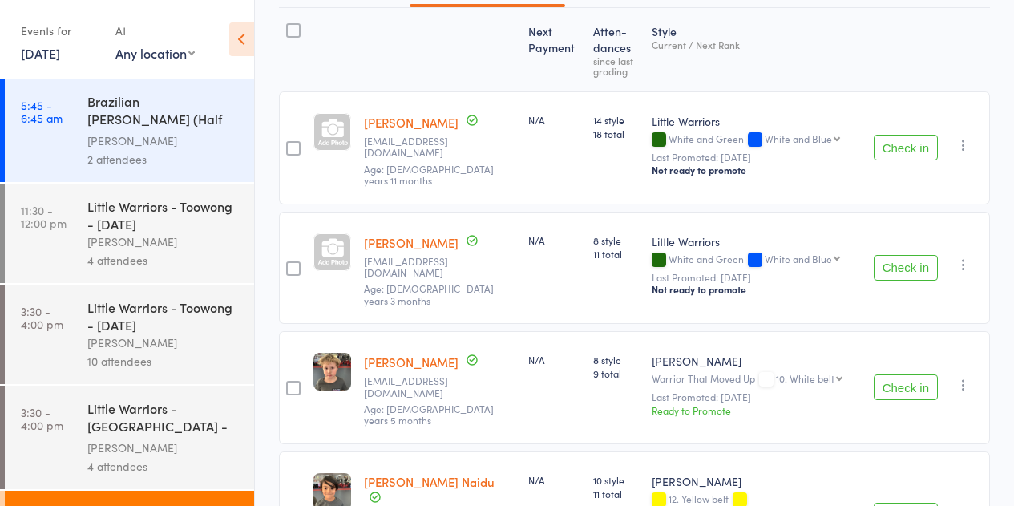
scroll to position [321, 0]
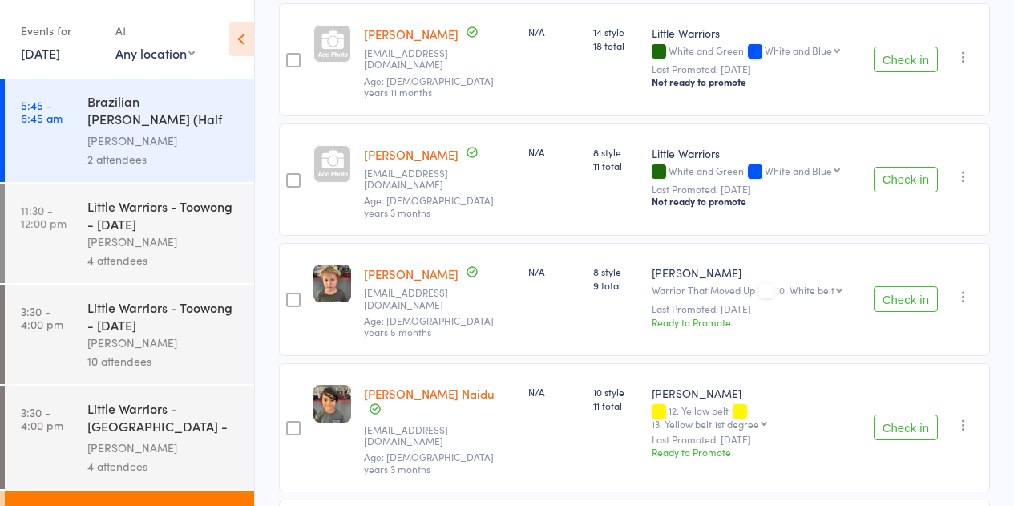
click at [899, 286] on button "Check in" at bounding box center [906, 299] width 64 height 26
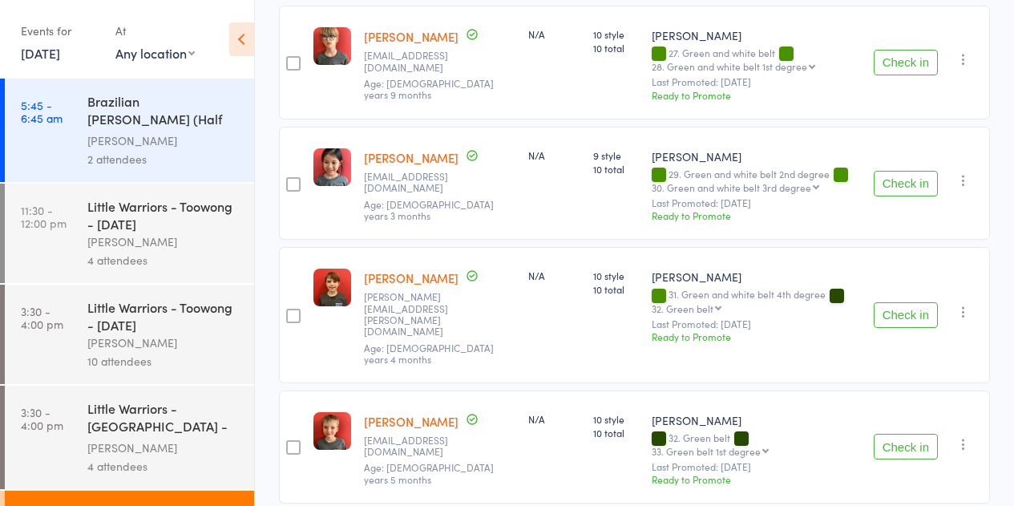
scroll to position [1924, 0]
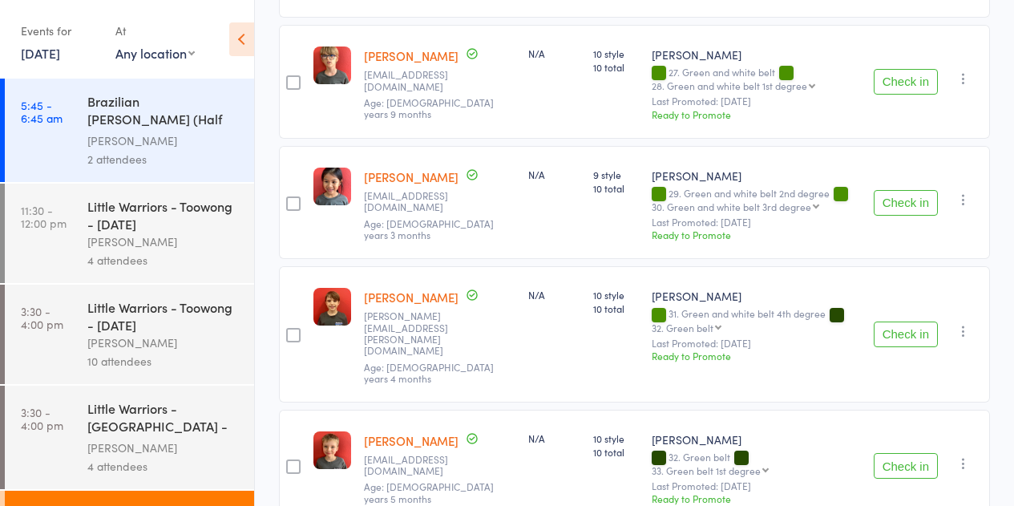
click at [911, 322] on button "Check in" at bounding box center [906, 335] width 64 height 26
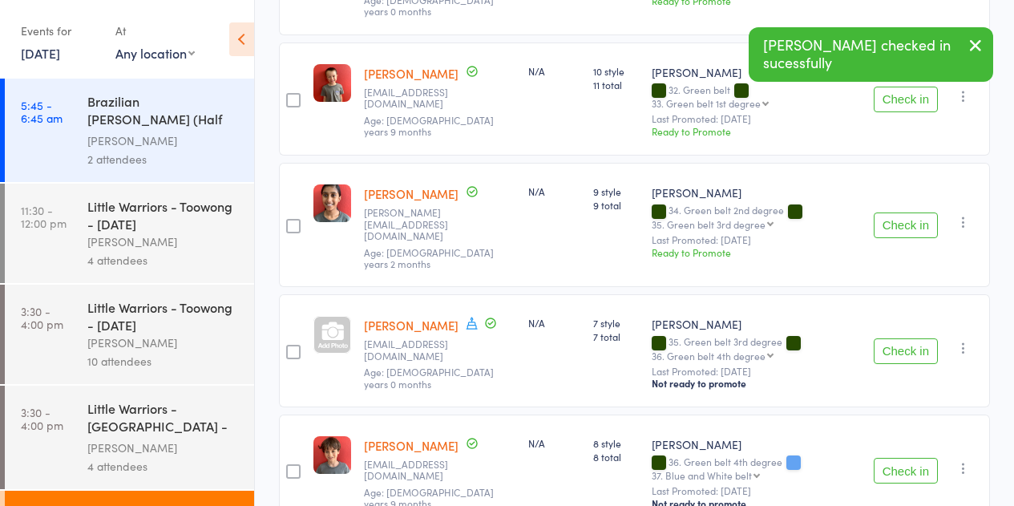
scroll to position [2405, 0]
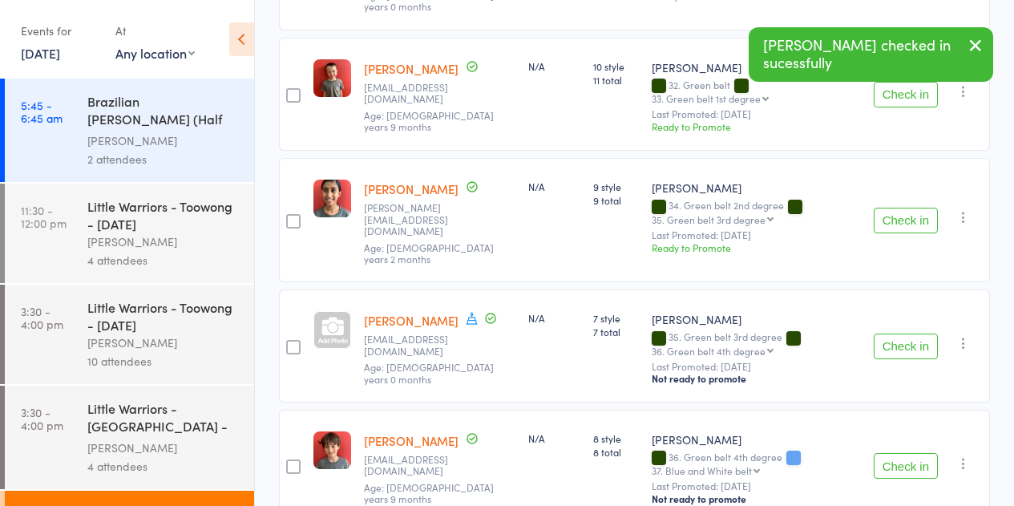
click at [910, 334] on button "Check in" at bounding box center [906, 347] width 64 height 26
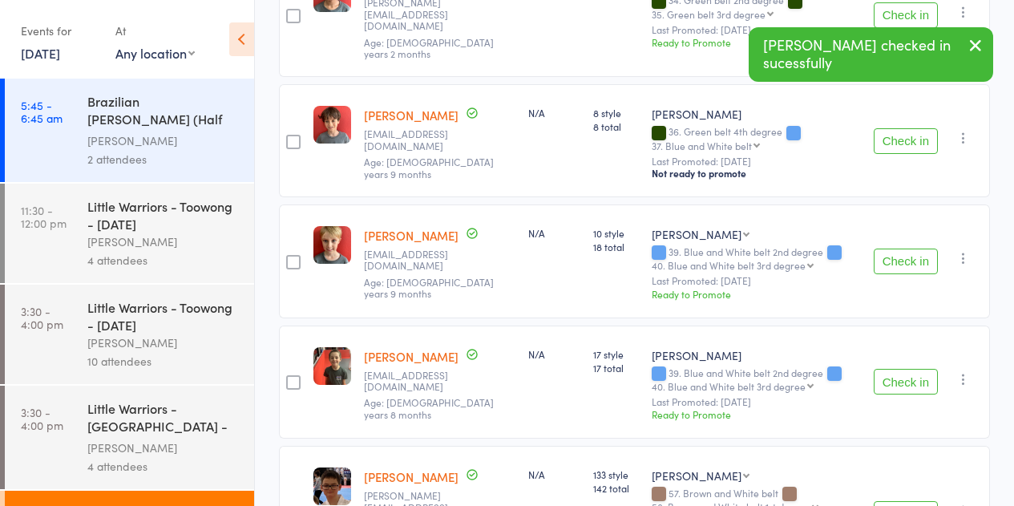
scroll to position [2639, 0]
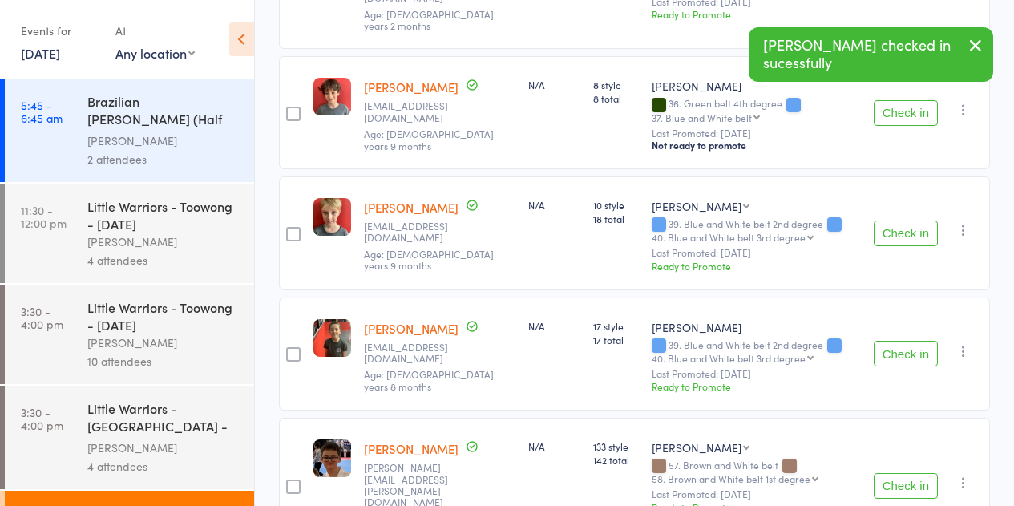
click at [908, 473] on button "Check in" at bounding box center [906, 486] width 64 height 26
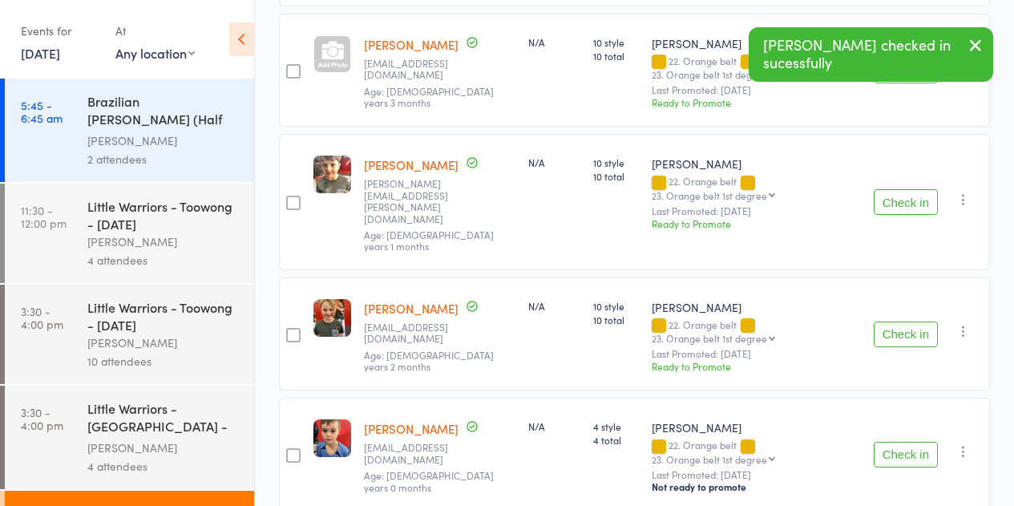
scroll to position [1035, 0]
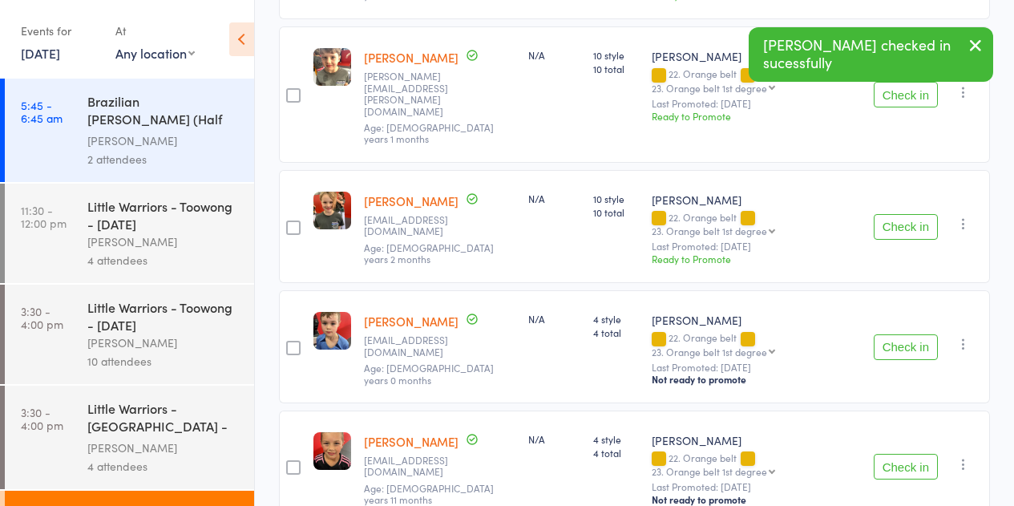
click at [885, 334] on button "Check in" at bounding box center [906, 347] width 64 height 26
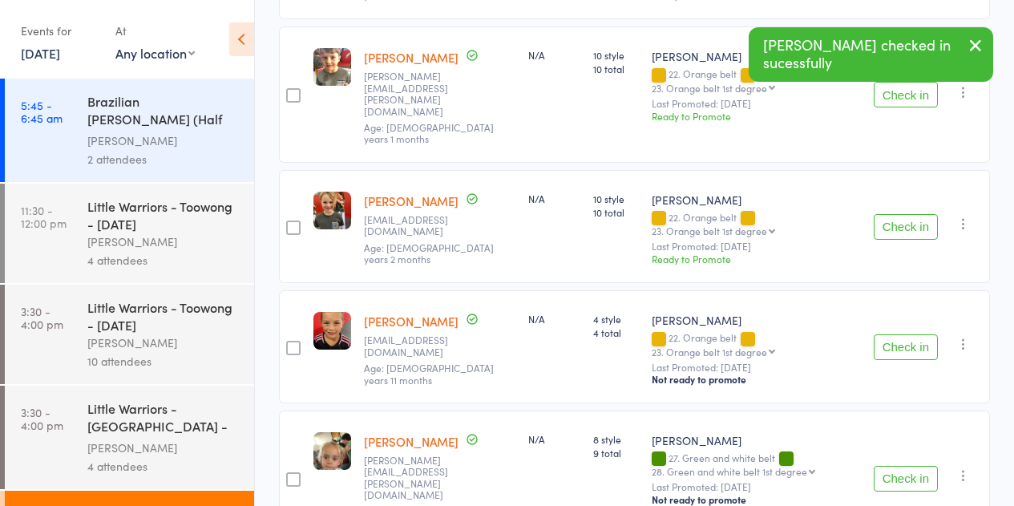
click at [887, 334] on button "Check in" at bounding box center [906, 347] width 64 height 26
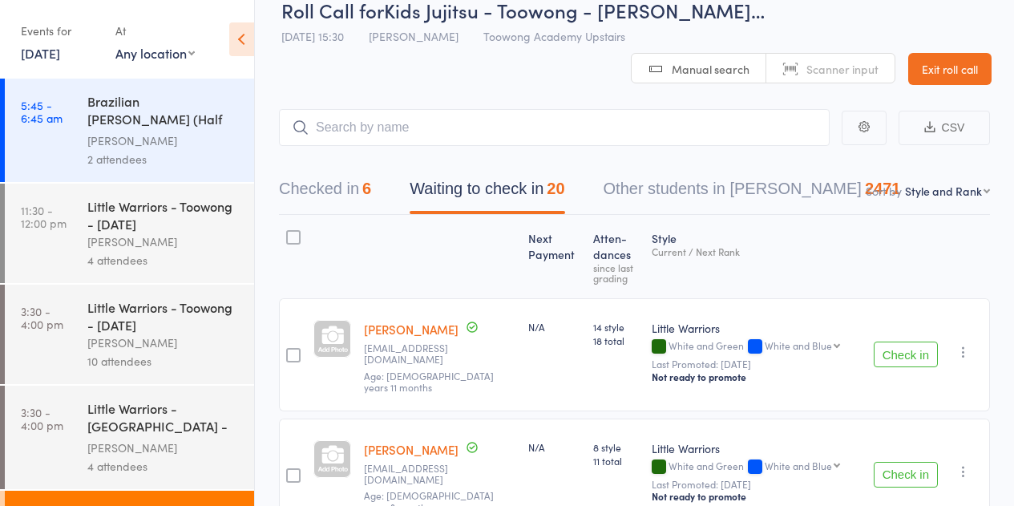
scroll to position [0, 0]
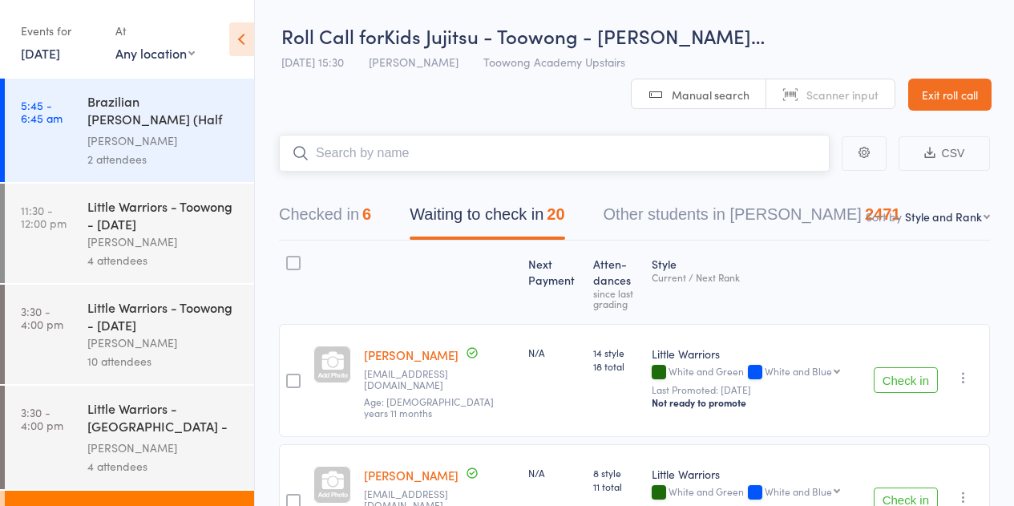
click at [386, 144] on input "search" at bounding box center [554, 153] width 551 height 37
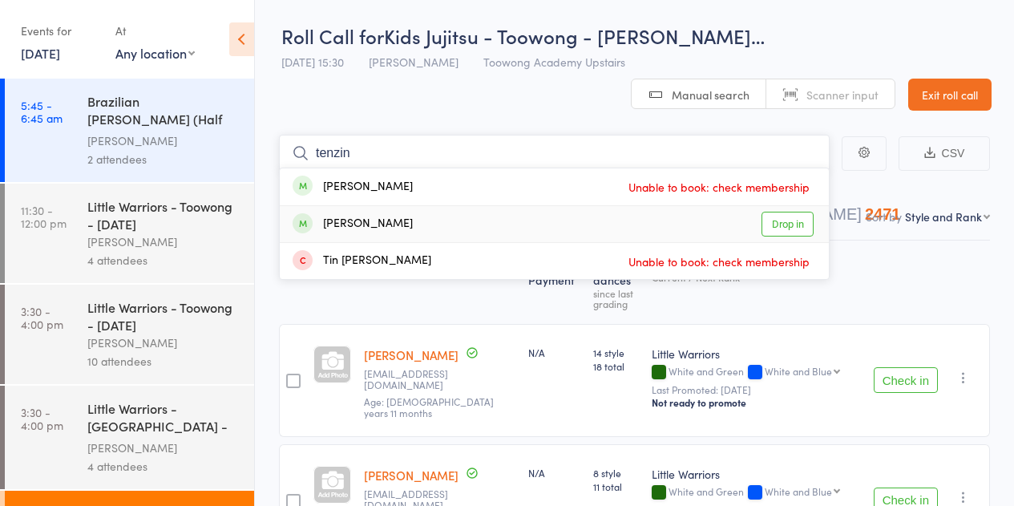
type input "tenzin"
click at [384, 221] on div "[PERSON_NAME]" at bounding box center [353, 224] width 120 height 18
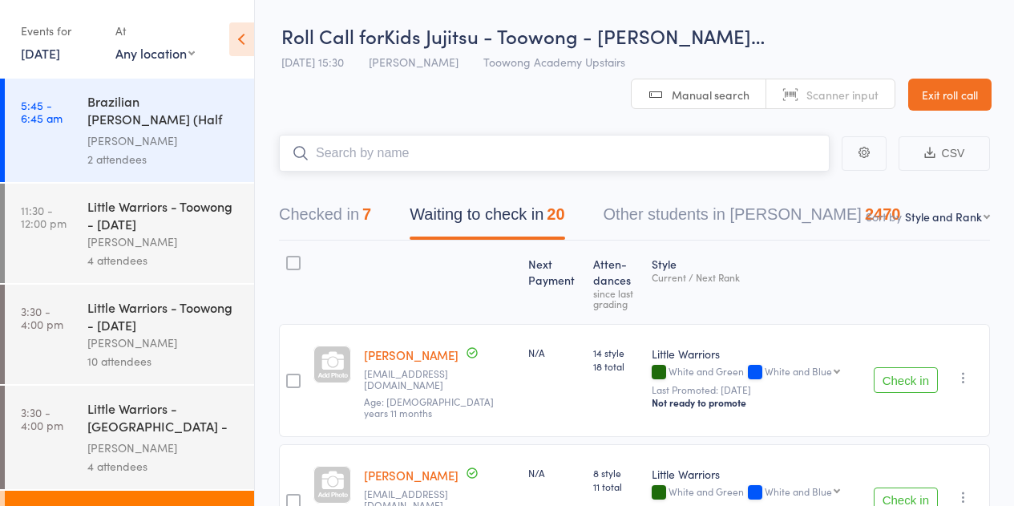
type input "t"
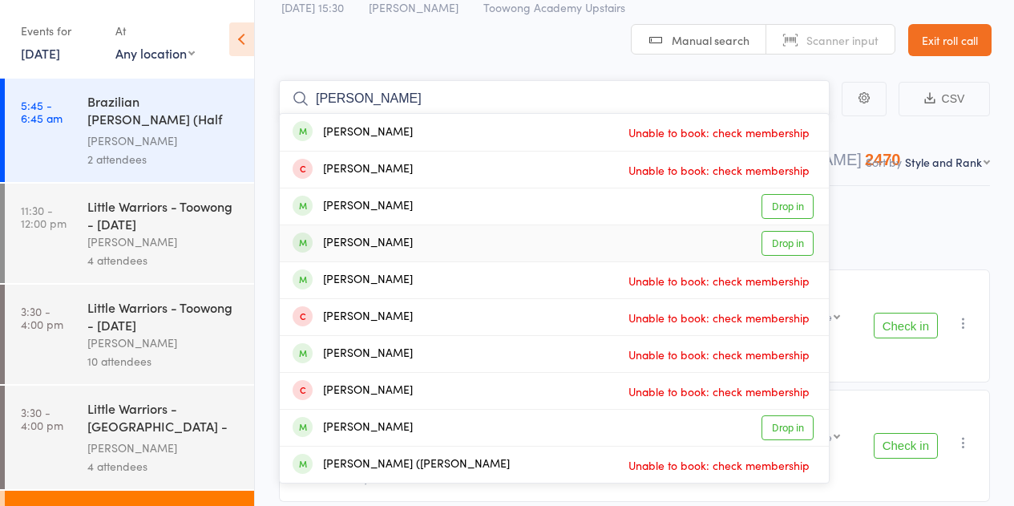
scroll to position [80, 0]
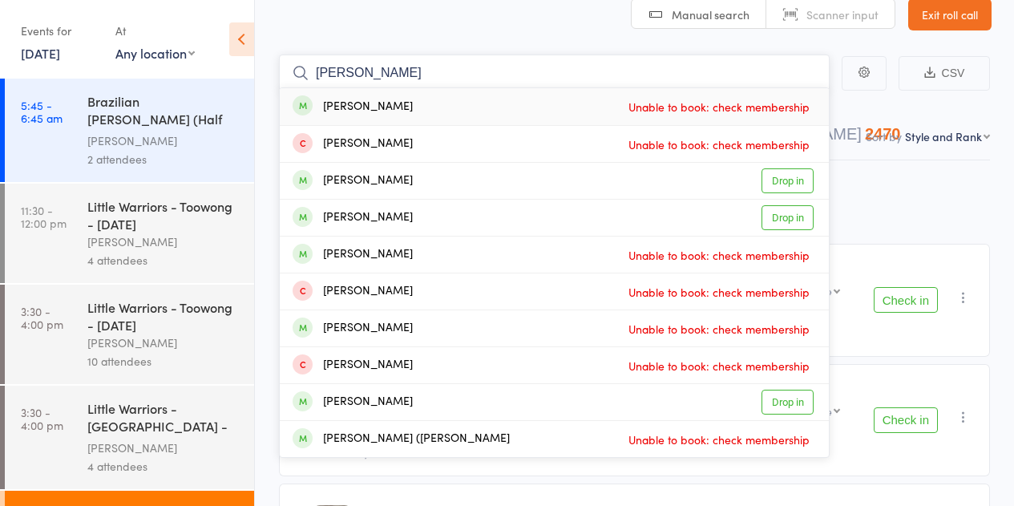
click at [383, 83] on input "theodore" at bounding box center [554, 73] width 551 height 37
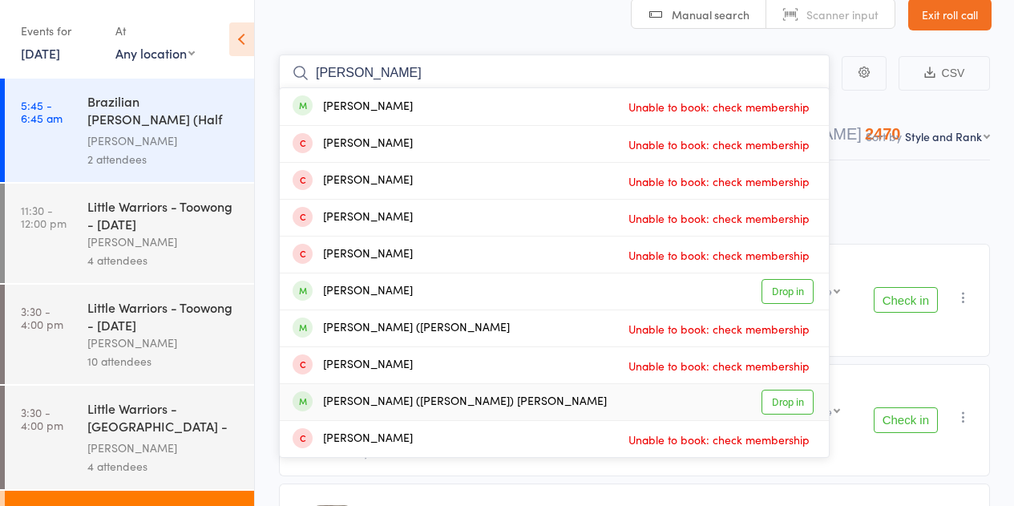
type input "ted"
click at [399, 400] on div "[PERSON_NAME] ([PERSON_NAME]) [PERSON_NAME]" at bounding box center [450, 402] width 314 height 18
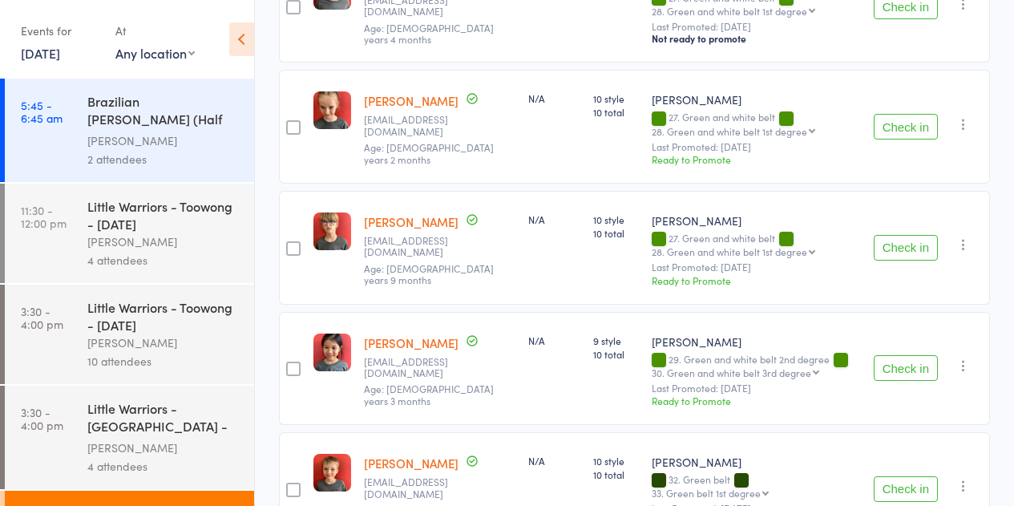
scroll to position [1604, 0]
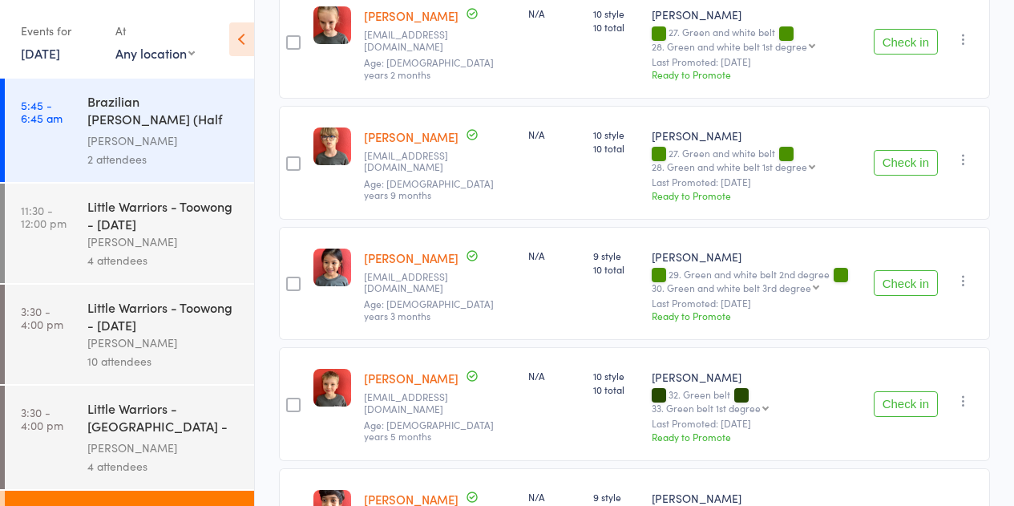
click at [900, 270] on button "Check in" at bounding box center [906, 283] width 64 height 26
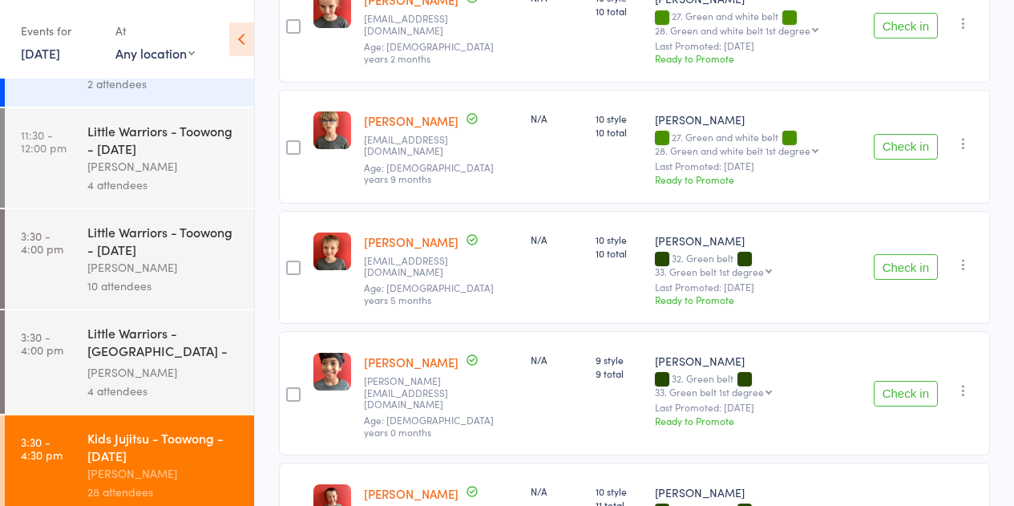
scroll to position [241, 0]
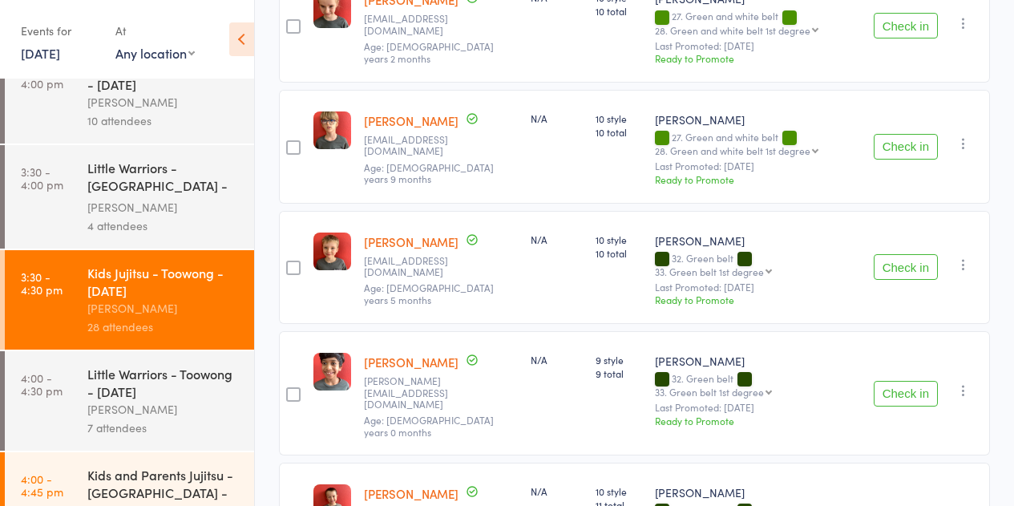
click at [141, 123] on div "10 attendees" at bounding box center [163, 120] width 153 height 18
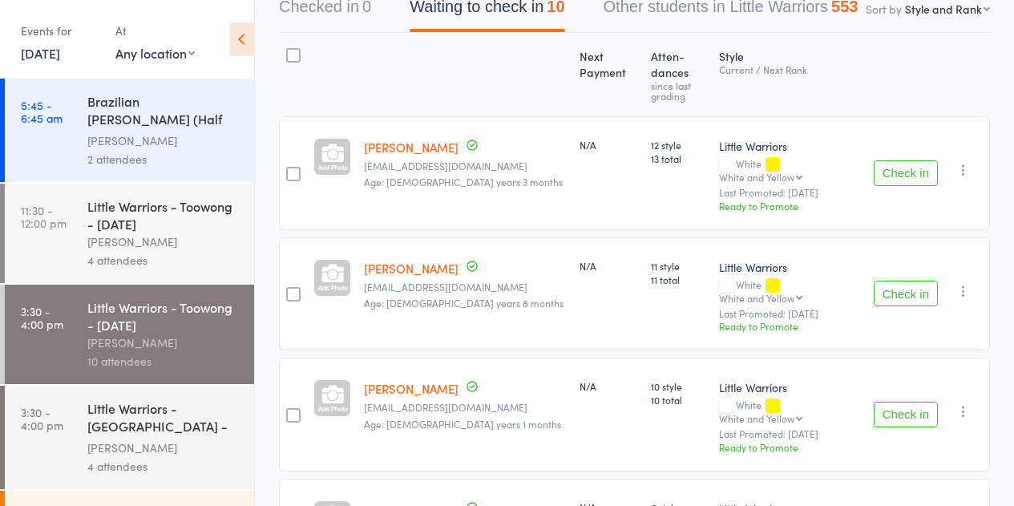
scroll to position [6, 0]
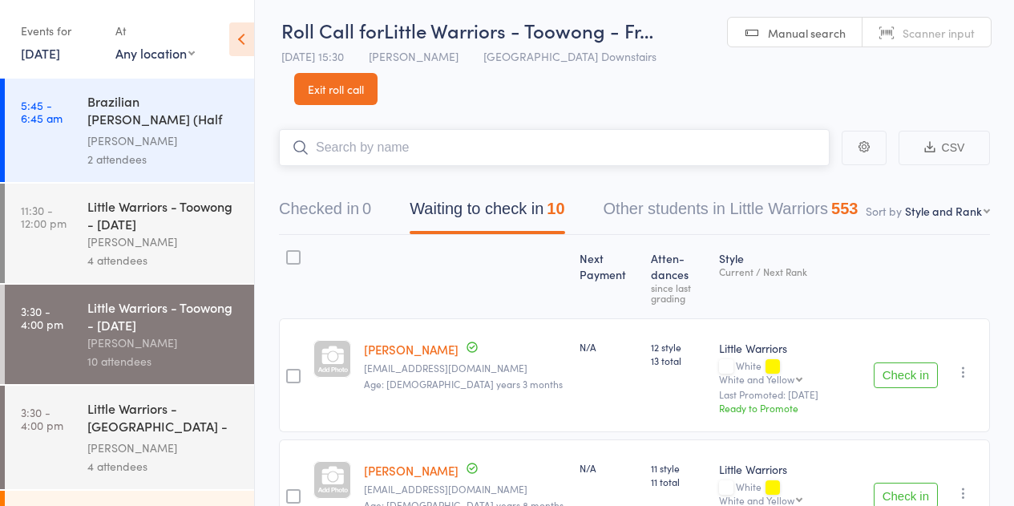
click at [380, 132] on input "search" at bounding box center [554, 147] width 551 height 37
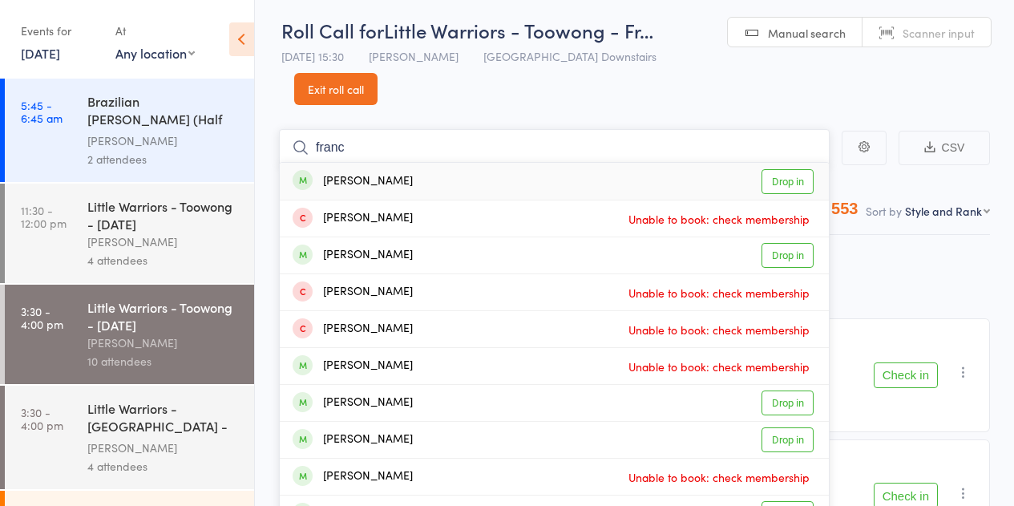
click at [368, 148] on input "franc" at bounding box center [554, 147] width 551 height 37
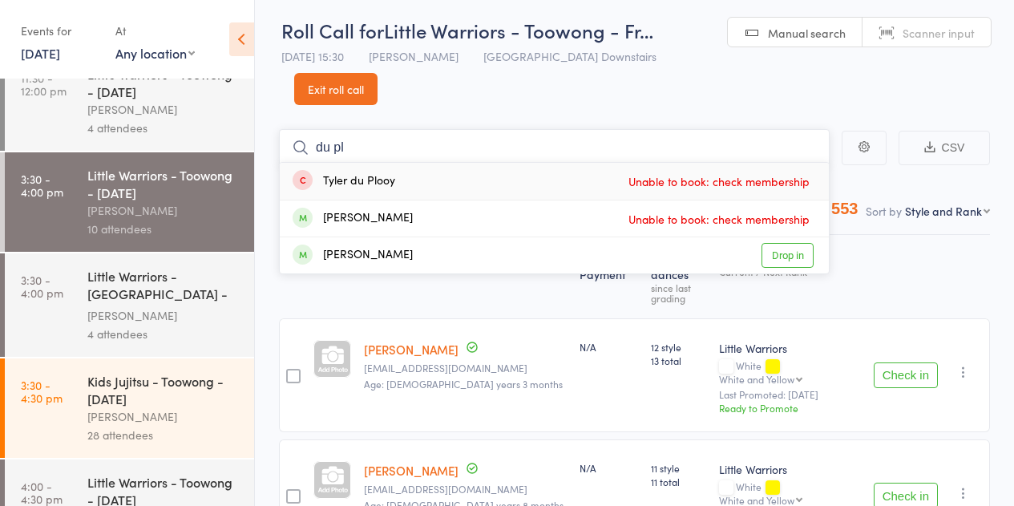
scroll to position [160, 0]
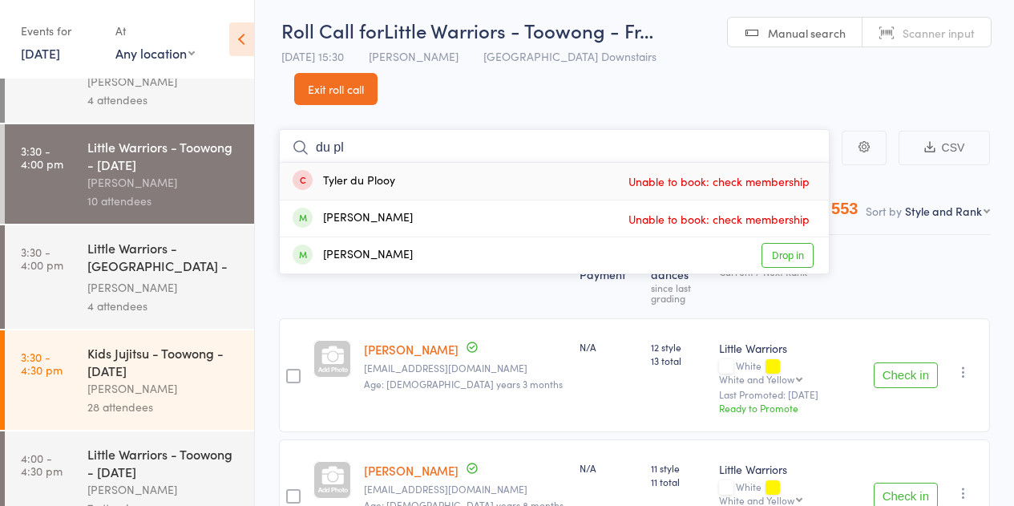
type input "du pl"
click at [128, 469] on div "Little Warriors - Toowong - [DATE]" at bounding box center [163, 462] width 153 height 35
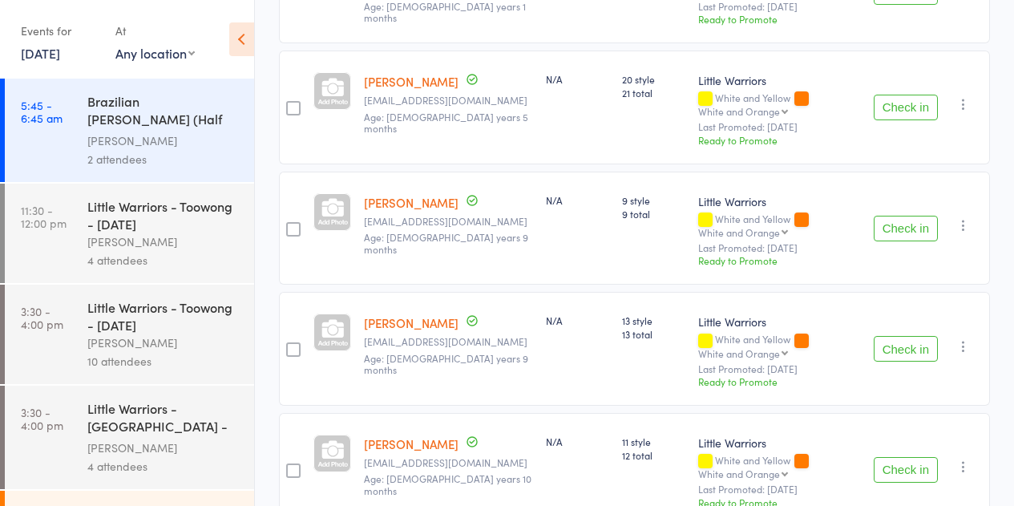
scroll to position [562, 0]
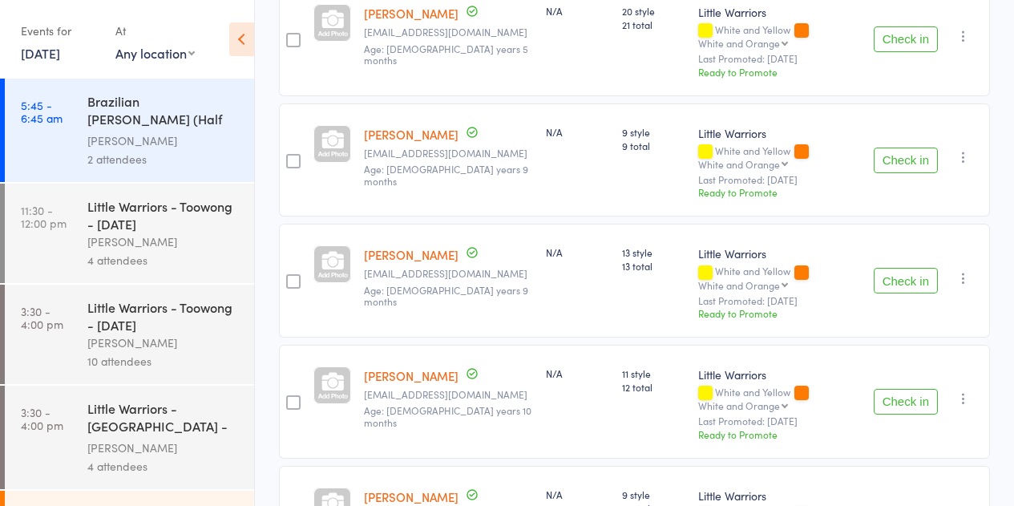
drag, startPoint x: 969, startPoint y: 397, endPoint x: 966, endPoint y: 382, distance: 14.8
click at [968, 397] on div "Check in Check in Promote Send message Add Note Add Task Add Flag Remove Mark a…" at bounding box center [929, 402] width 123 height 114
drag, startPoint x: 966, startPoint y: 382, endPoint x: 948, endPoint y: 399, distance: 25.0
click at [965, 390] on icon "button" at bounding box center [964, 398] width 16 height 16
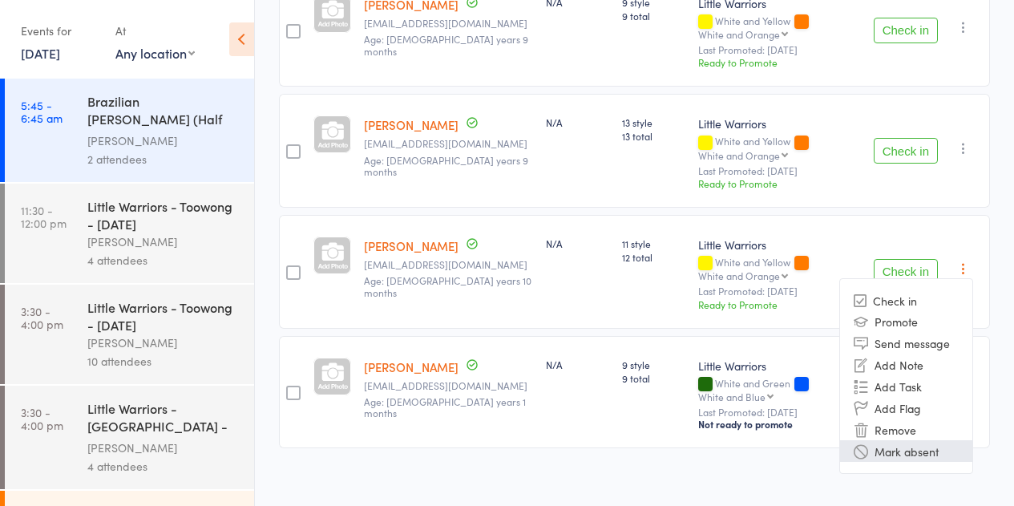
scroll to position [694, 0]
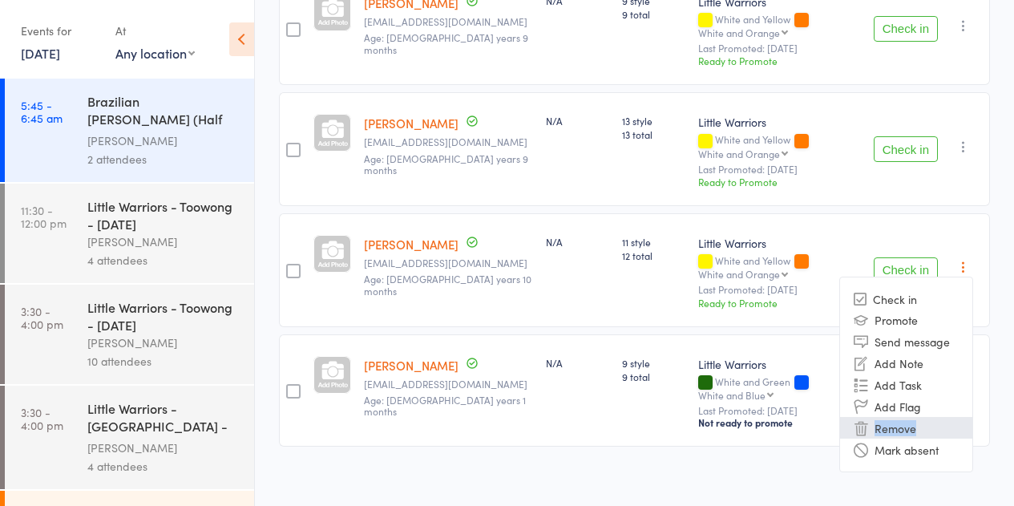
click at [916, 418] on li "Remove" at bounding box center [906, 428] width 132 height 22
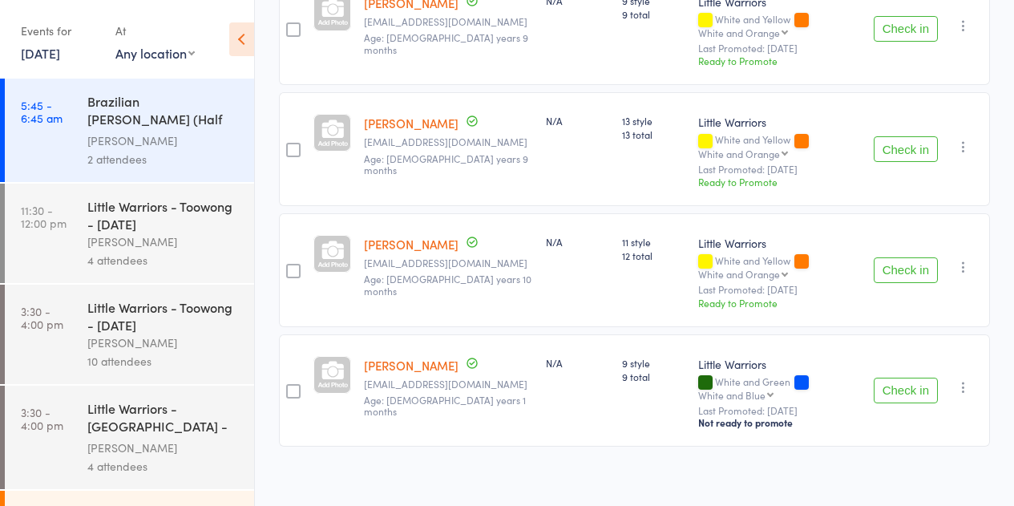
scroll to position [573, 0]
click at [163, 350] on div "[PERSON_NAME]" at bounding box center [163, 343] width 153 height 18
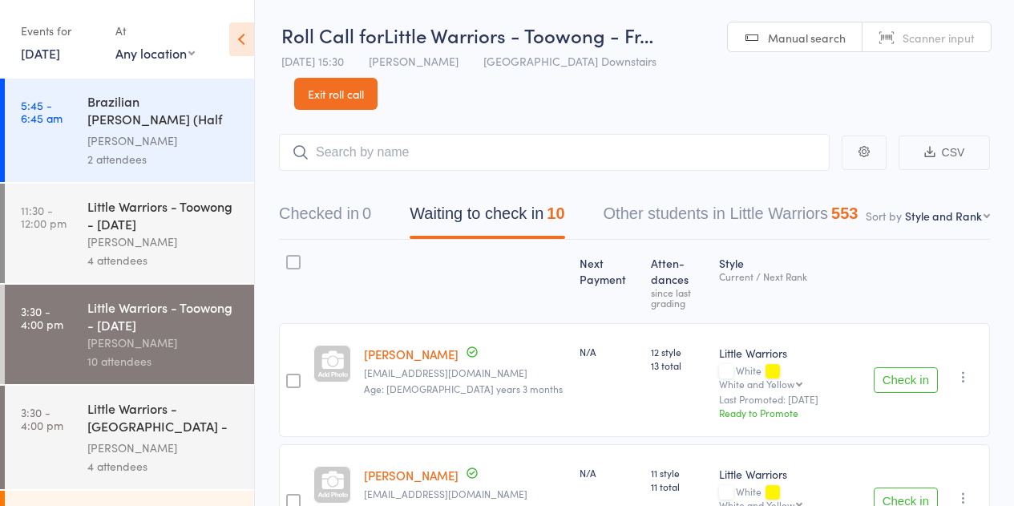
click at [403, 151] on input "search" at bounding box center [554, 152] width 551 height 37
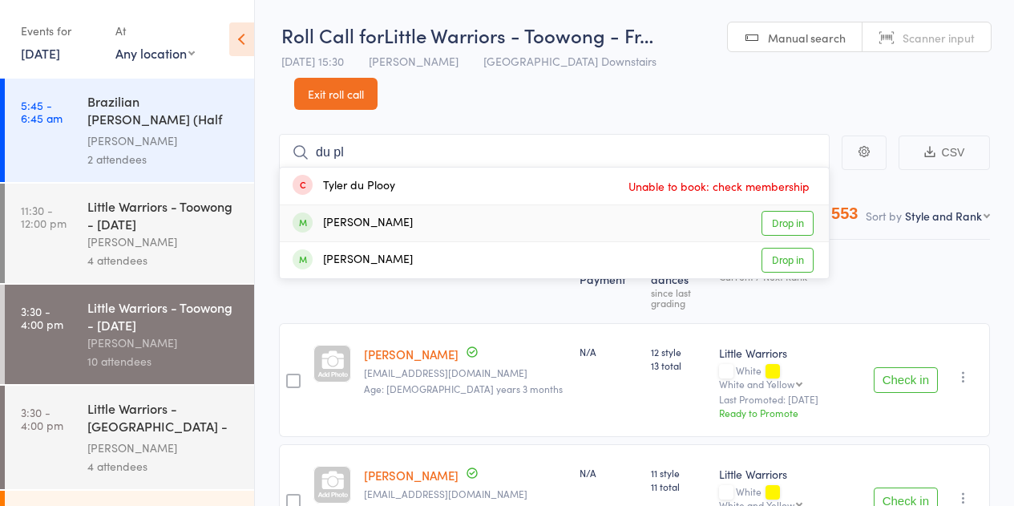
type input "du pl"
click at [386, 218] on div "Frances du Plessis" at bounding box center [353, 223] width 120 height 18
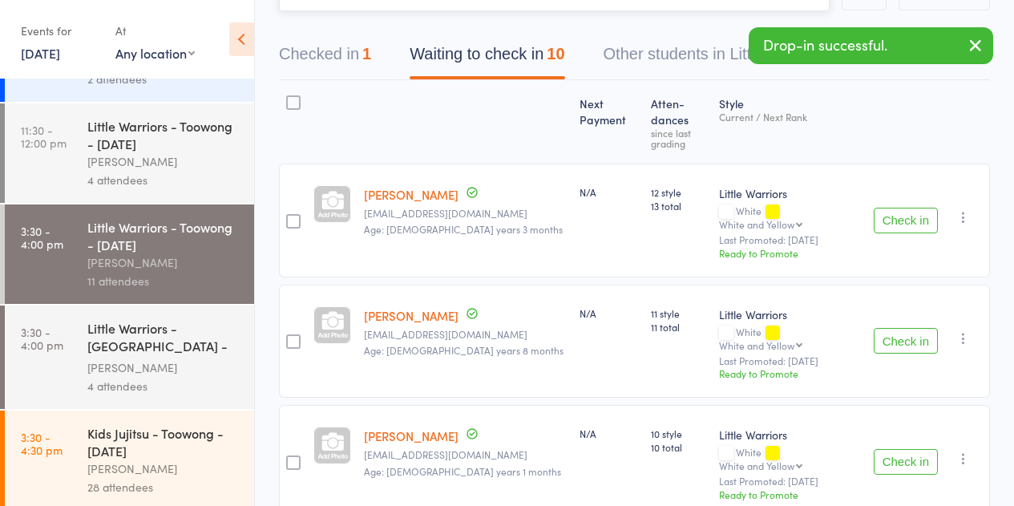
scroll to position [160, 0]
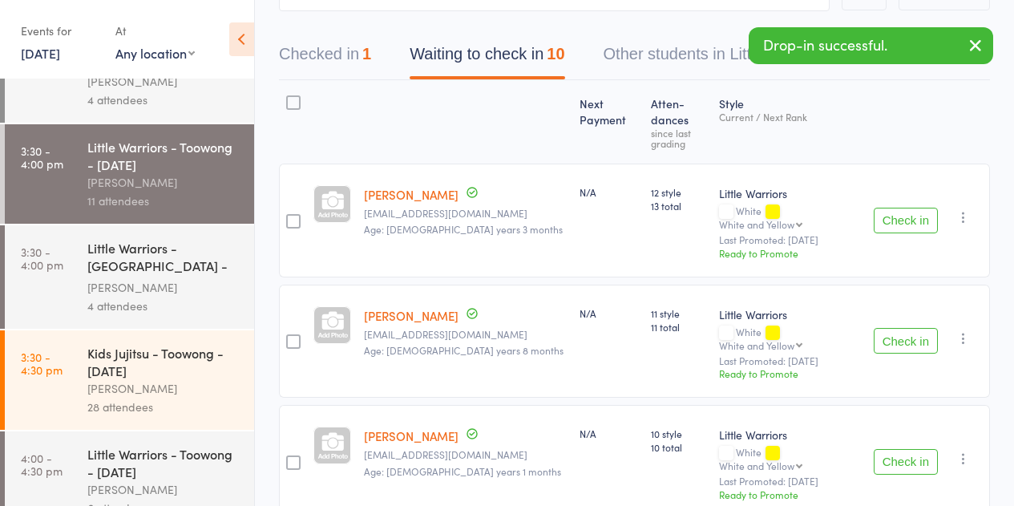
click at [142, 369] on div "Kids Jujitsu - Toowong - [DATE]" at bounding box center [163, 361] width 153 height 35
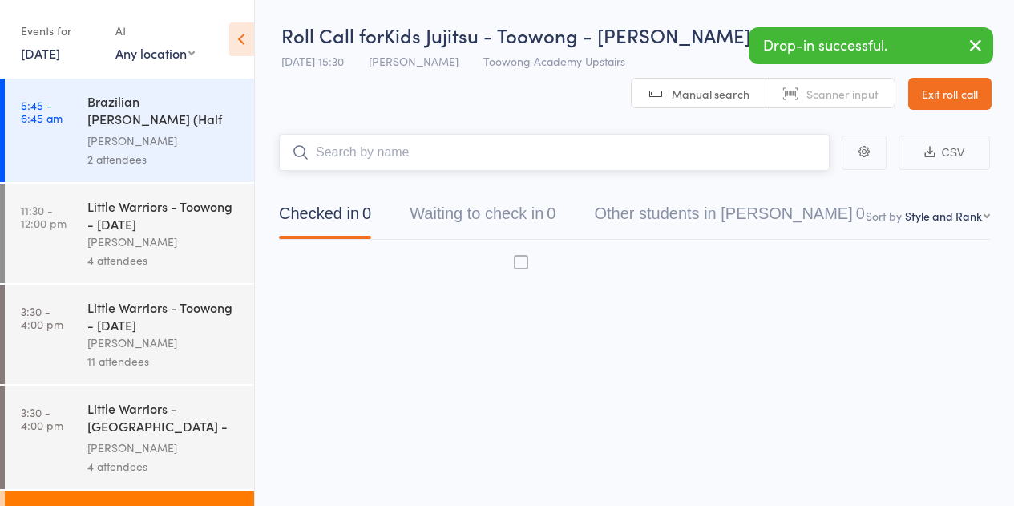
scroll to position [1, 0]
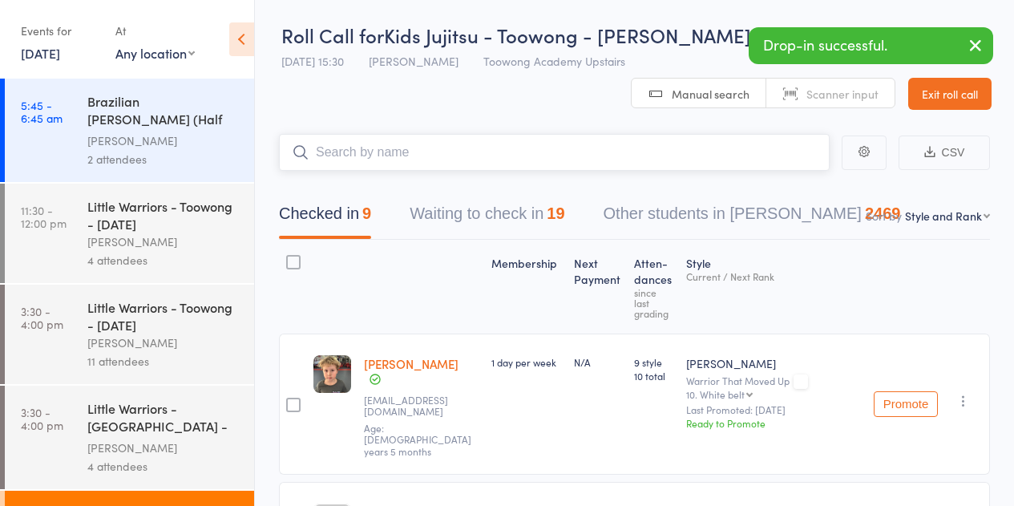
click at [426, 208] on button "Waiting to check in 19" at bounding box center [487, 217] width 155 height 42
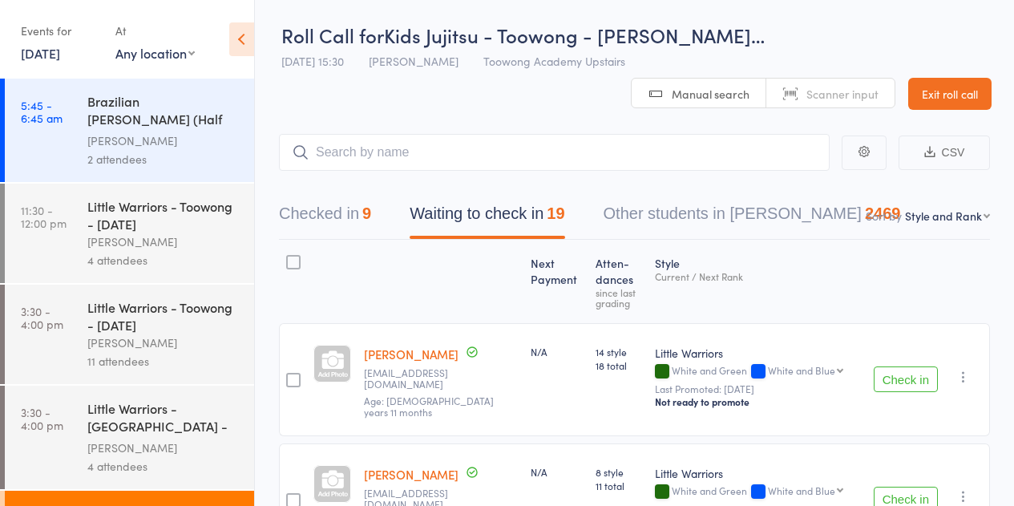
click at [908, 374] on button "Check in" at bounding box center [906, 379] width 64 height 26
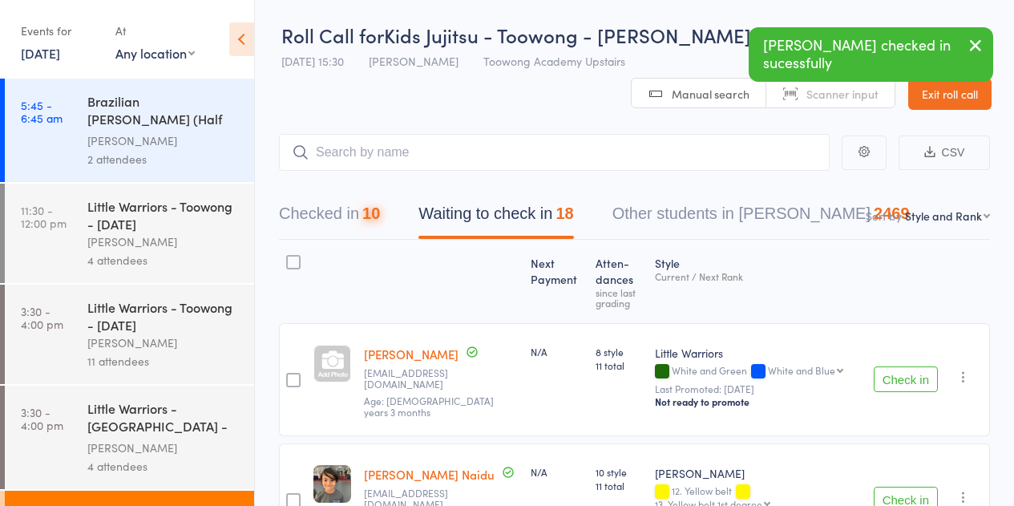
click at [908, 374] on button "Check in" at bounding box center [906, 379] width 64 height 26
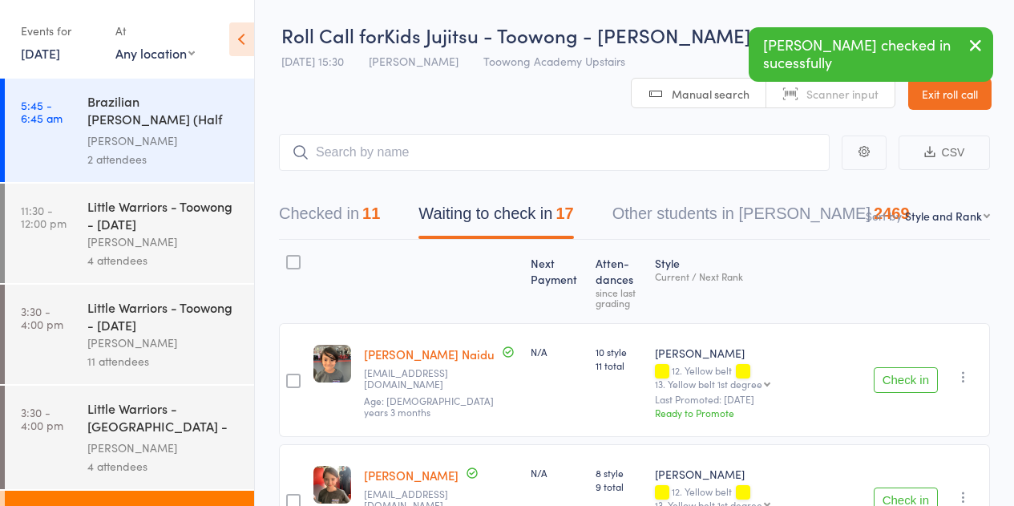
click at [171, 346] on div "[PERSON_NAME]" at bounding box center [163, 343] width 153 height 18
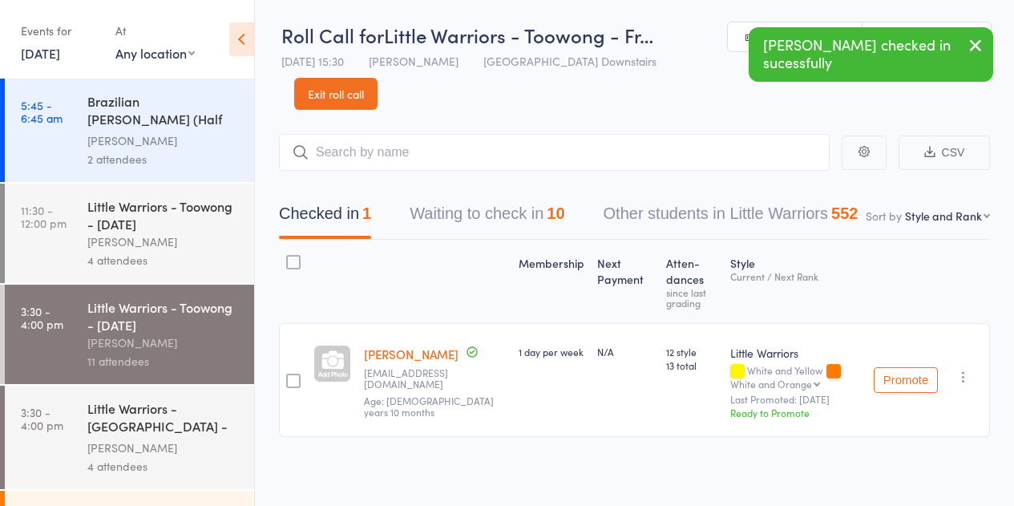
click at [538, 220] on button "Waiting to check in 10" at bounding box center [487, 217] width 155 height 42
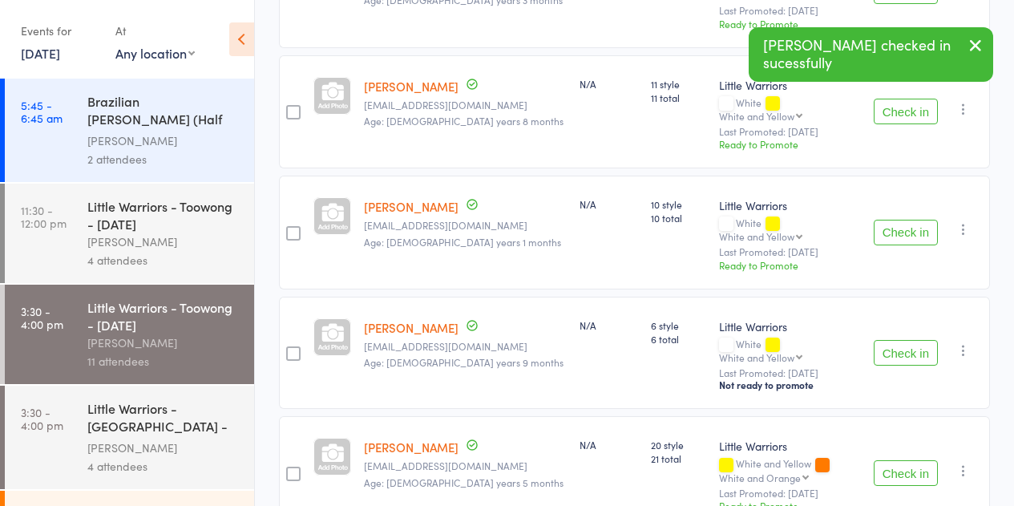
scroll to position [482, 0]
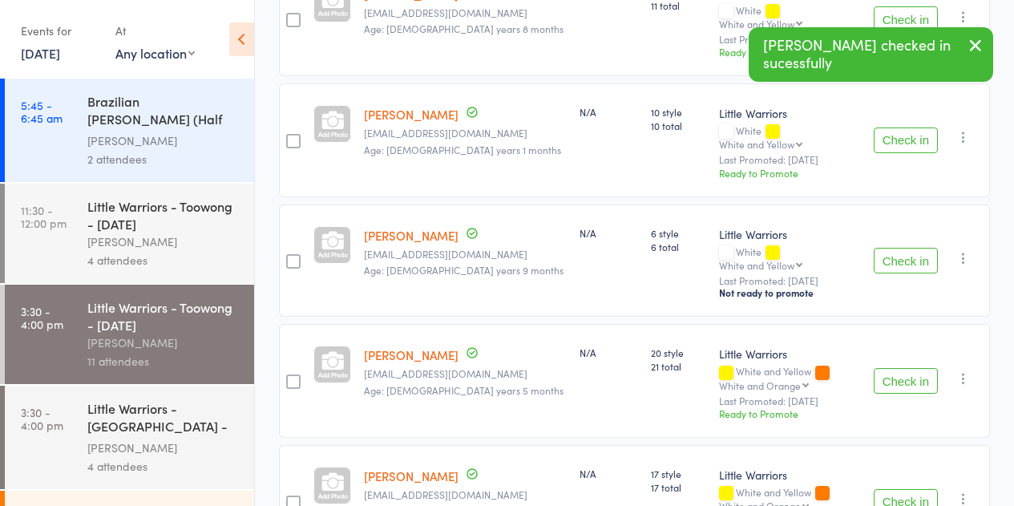
click at [913, 368] on button "Check in" at bounding box center [906, 381] width 64 height 26
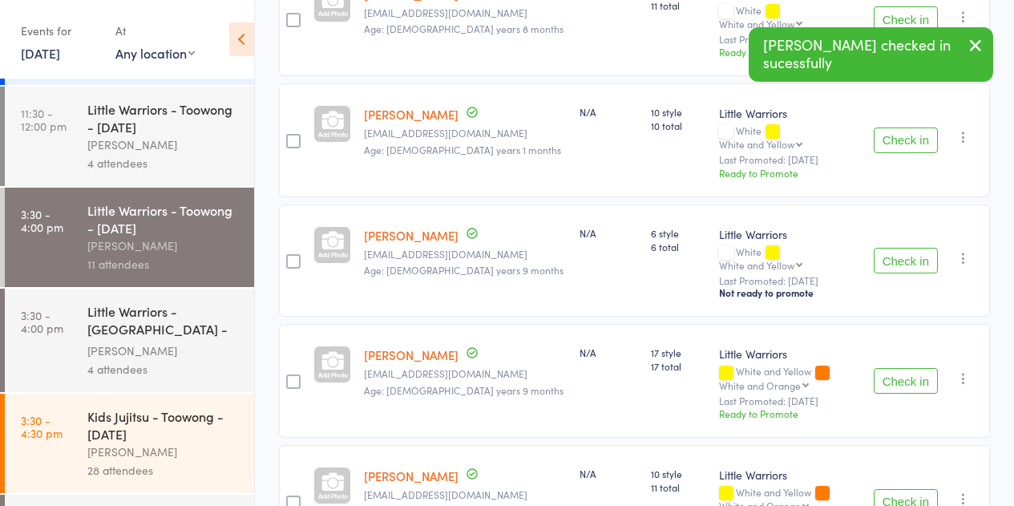
scroll to position [241, 0]
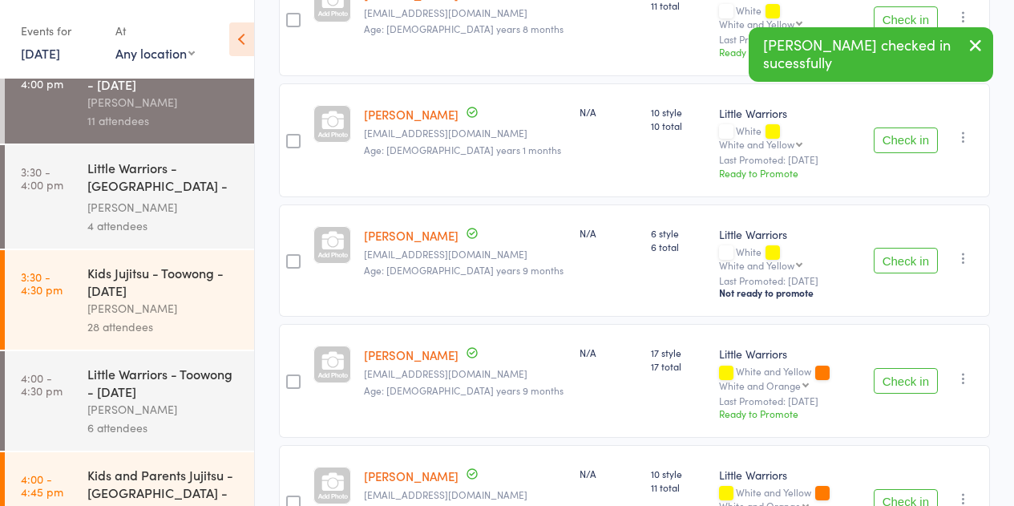
click at [145, 324] on div "28 attendees" at bounding box center [163, 327] width 153 height 18
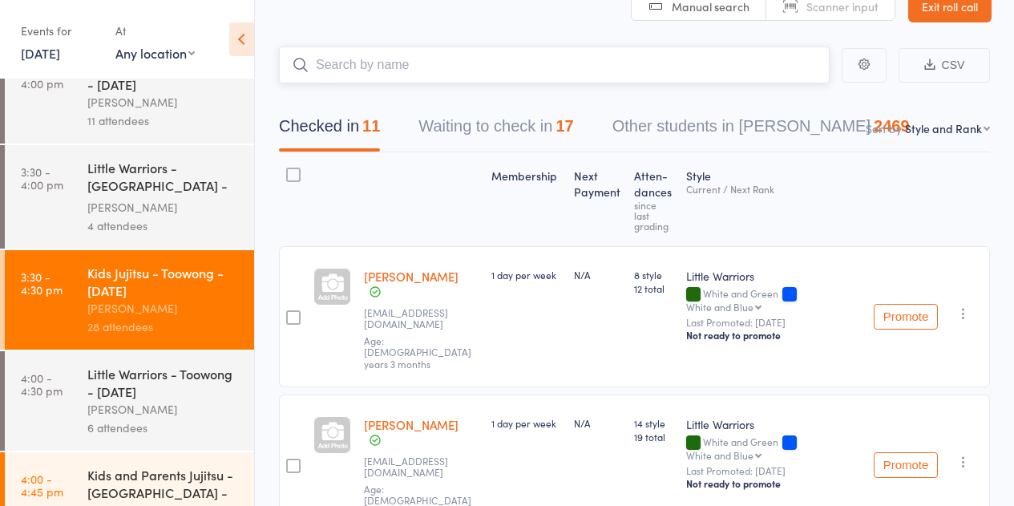
scroll to position [81, 0]
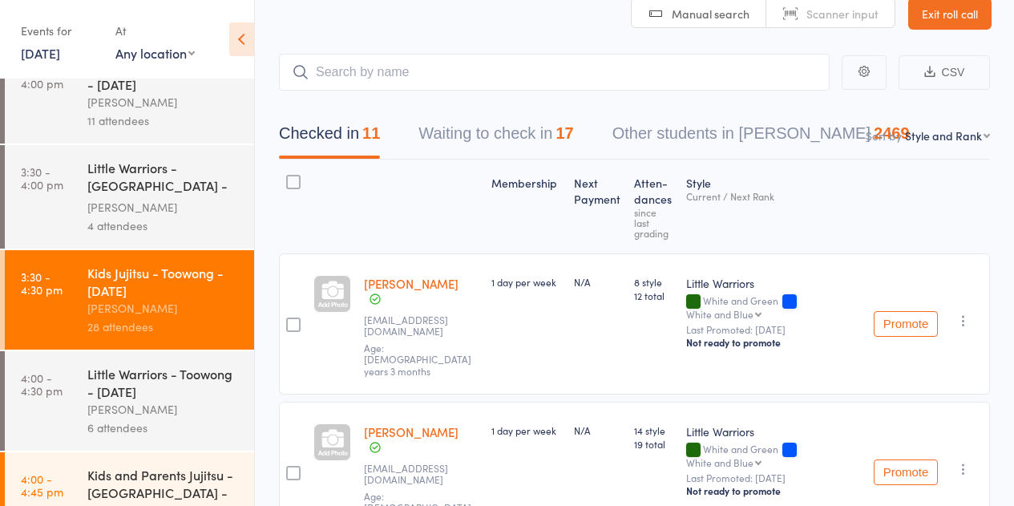
click at [132, 413] on div "[PERSON_NAME]" at bounding box center [163, 409] width 153 height 18
click at [135, 193] on div "Little Warriors - [GEOGRAPHIC_DATA] - [DATE]" at bounding box center [163, 178] width 153 height 39
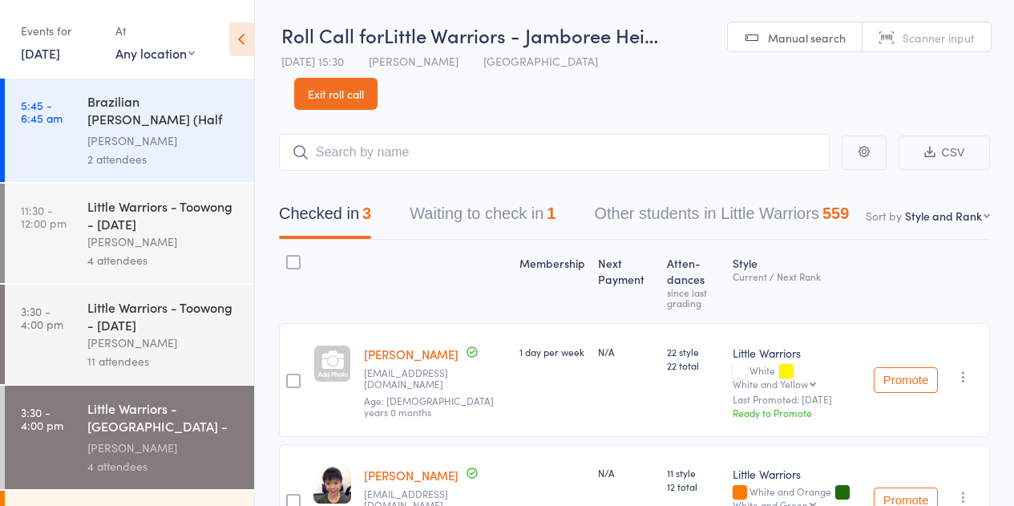
click at [131, 355] on div "11 attendees" at bounding box center [163, 361] width 153 height 18
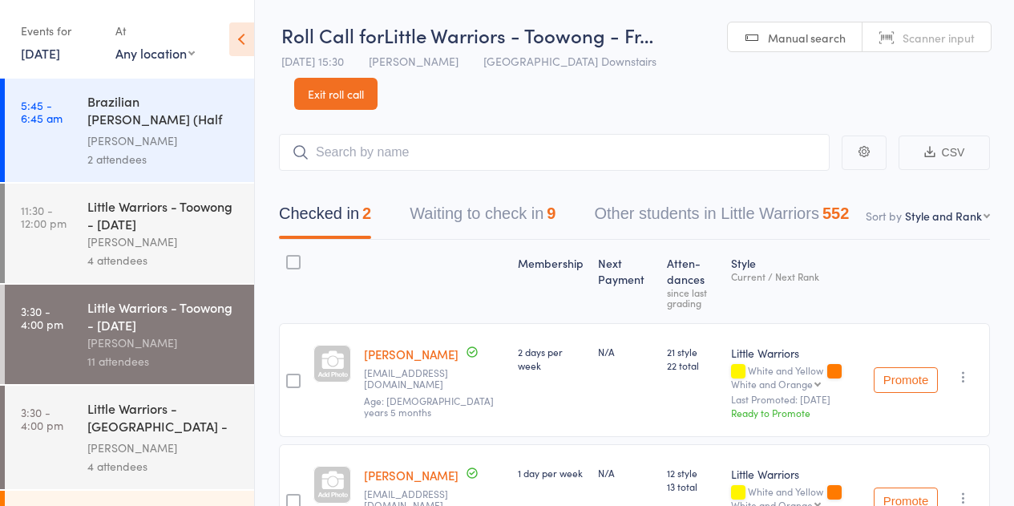
click at [487, 216] on button "Waiting to check in 9" at bounding box center [483, 217] width 146 height 42
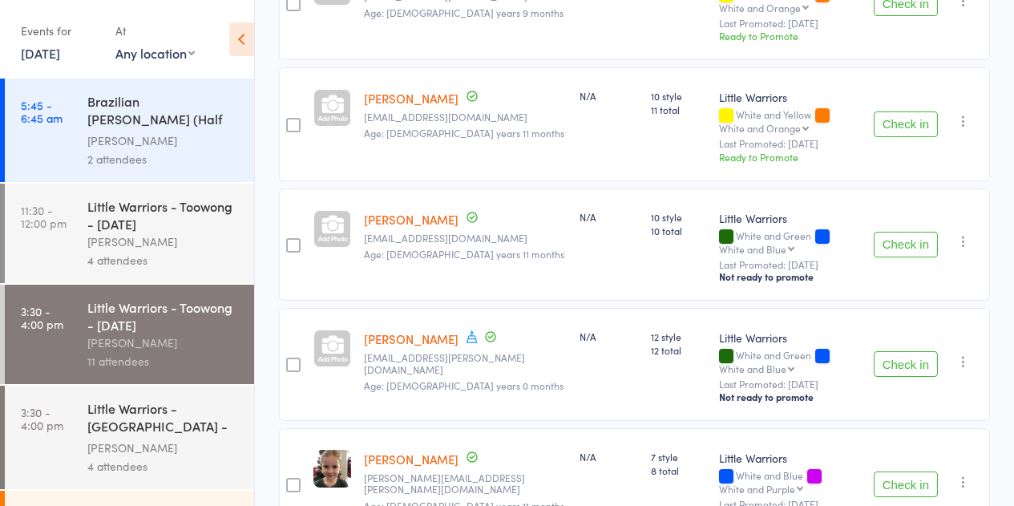
scroll to position [927, 0]
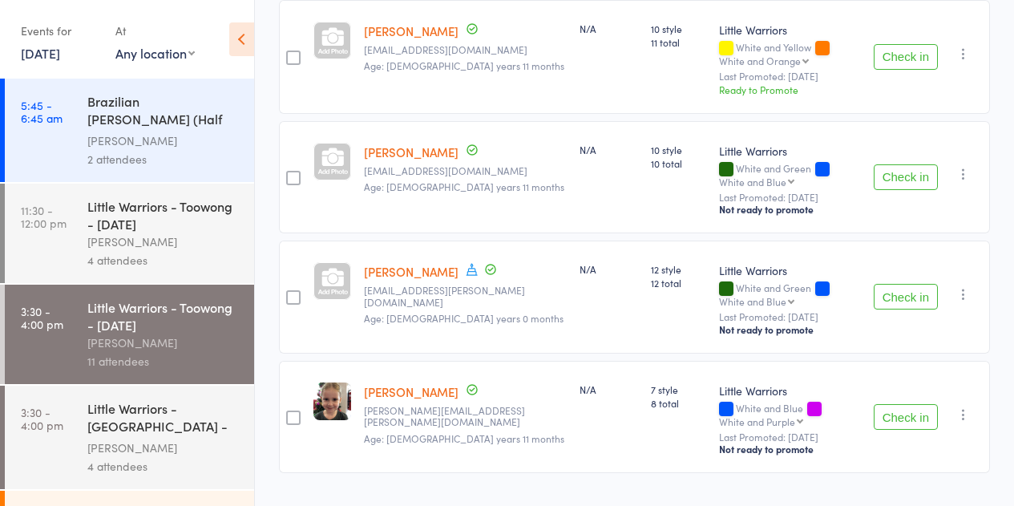
click at [888, 404] on button "Check in" at bounding box center [906, 417] width 64 height 26
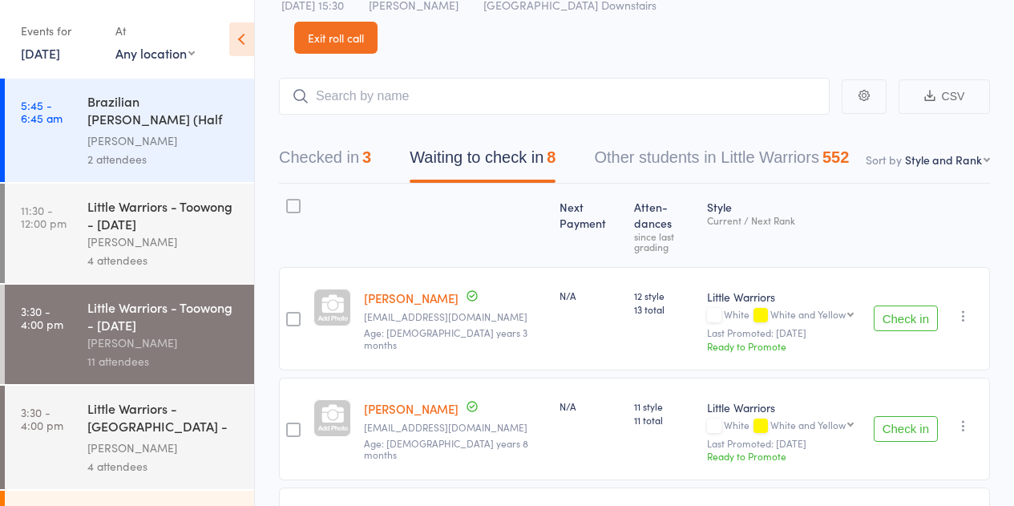
scroll to position [0, 0]
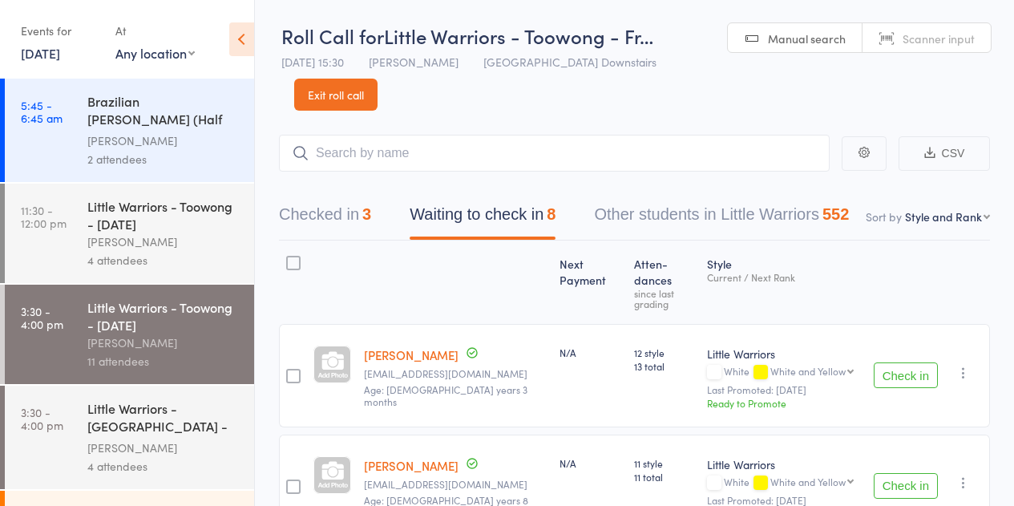
click at [363, 104] on link "Exit roll call" at bounding box center [335, 95] width 83 height 32
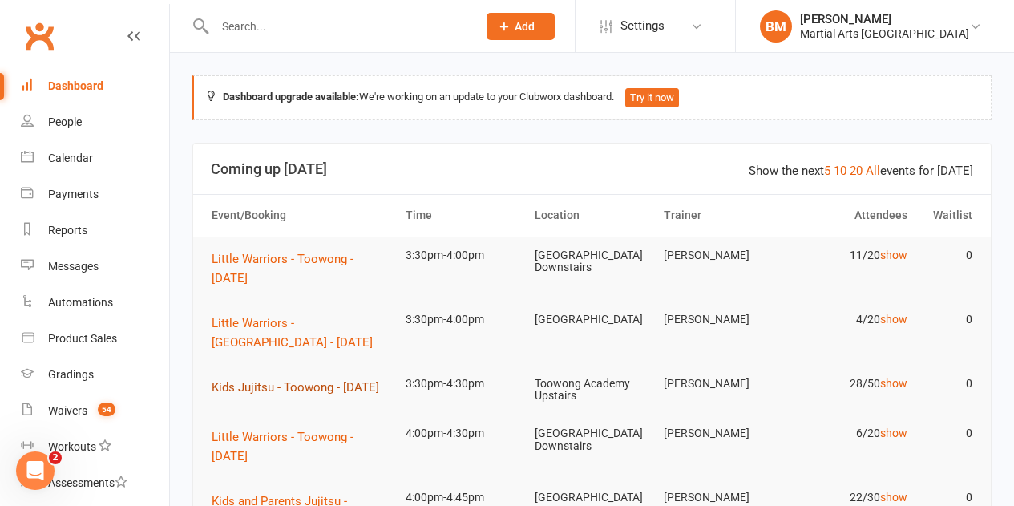
click at [319, 385] on span "Kids Jujitsu - Toowong - [DATE]" at bounding box center [296, 387] width 168 height 14
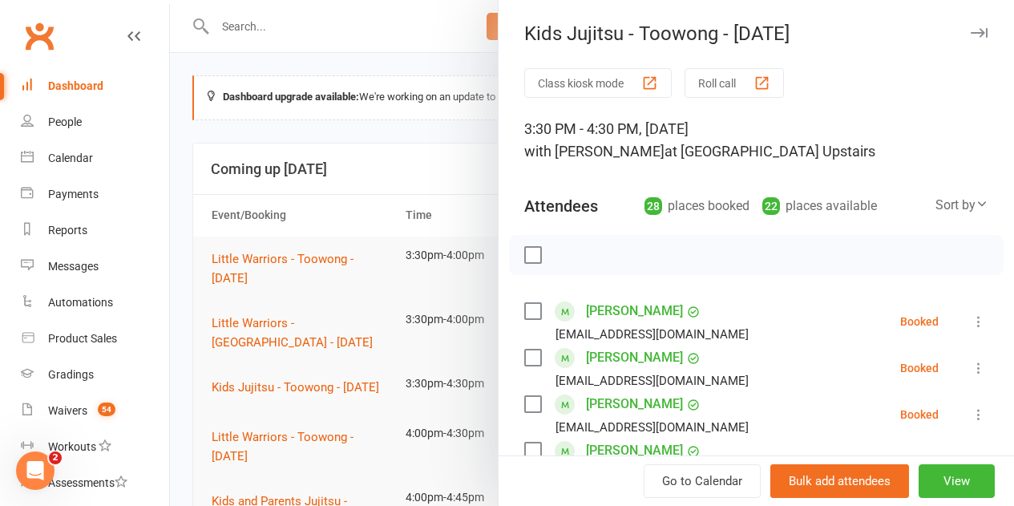
click at [971, 318] on icon at bounding box center [979, 322] width 16 height 16
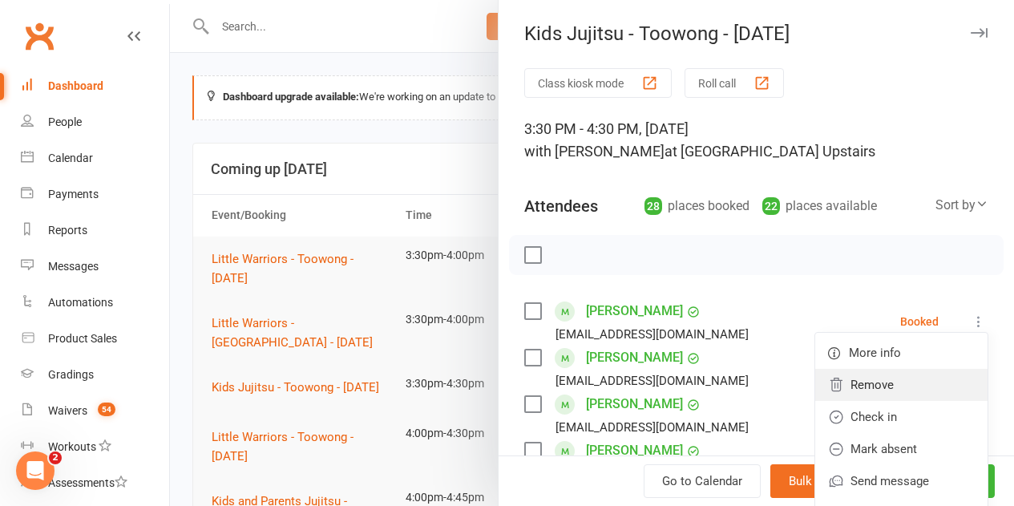
click at [842, 379] on link "Remove" at bounding box center [901, 385] width 172 height 32
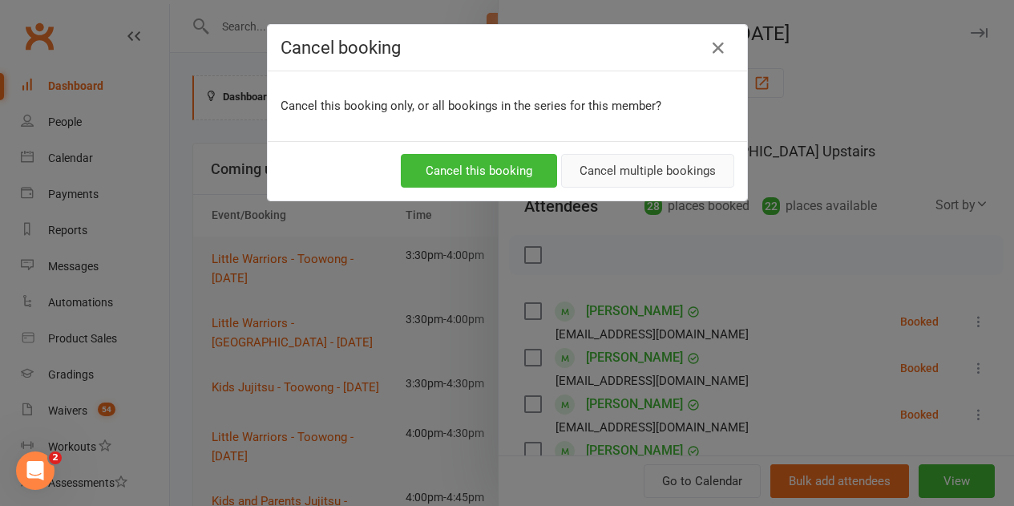
click at [641, 164] on button "Cancel multiple bookings" at bounding box center [647, 171] width 173 height 34
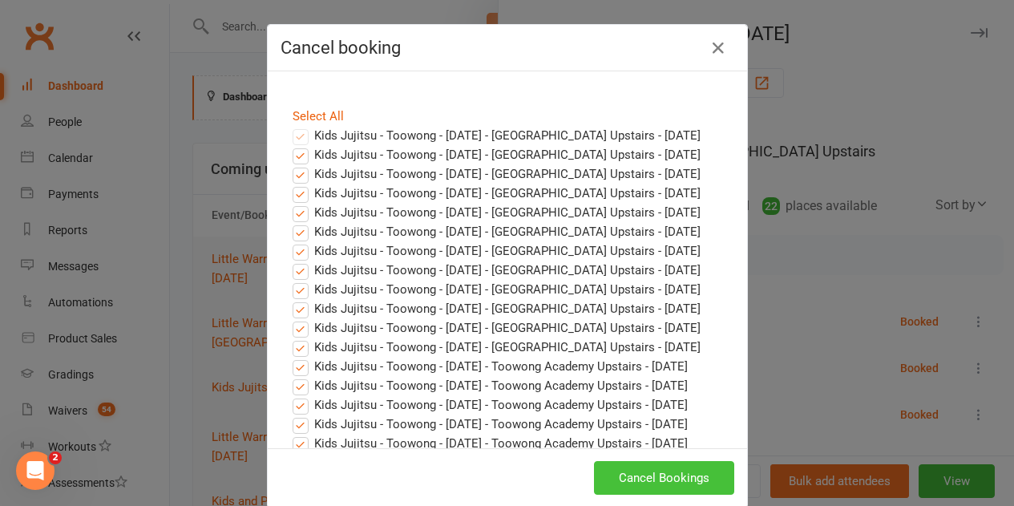
click at [674, 471] on button "Cancel Bookings" at bounding box center [664, 478] width 140 height 34
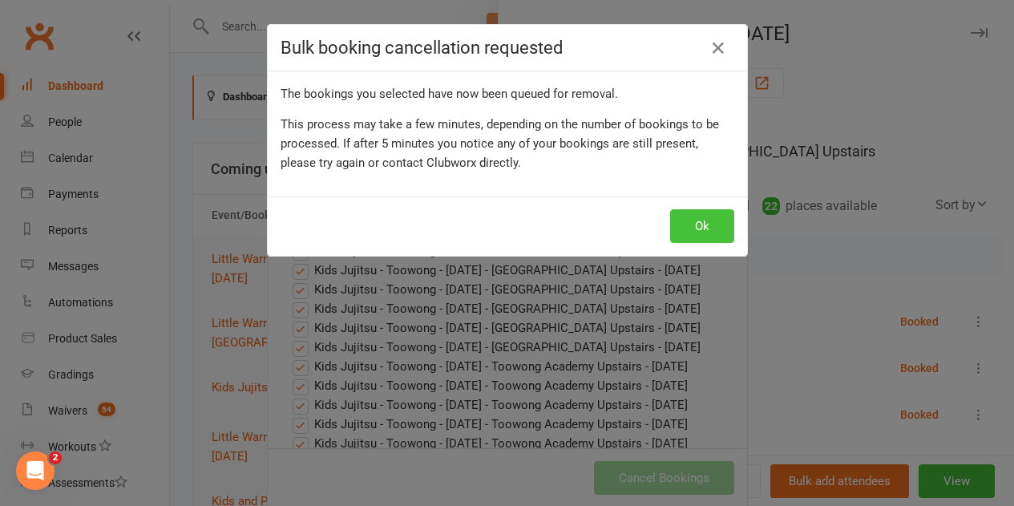
click at [705, 211] on button "Ok" at bounding box center [702, 226] width 64 height 34
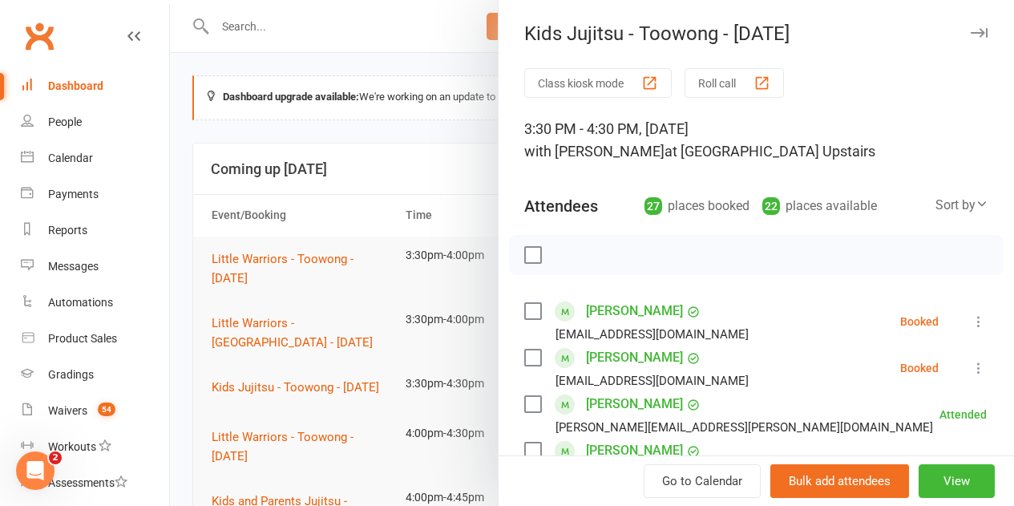
click at [971, 321] on icon at bounding box center [979, 322] width 16 height 16
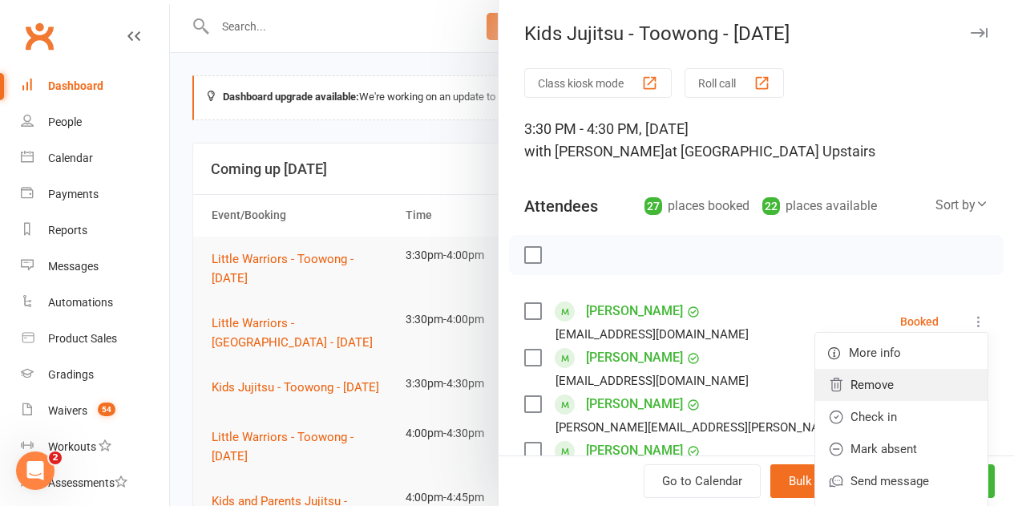
click at [864, 387] on link "Remove" at bounding box center [901, 385] width 172 height 32
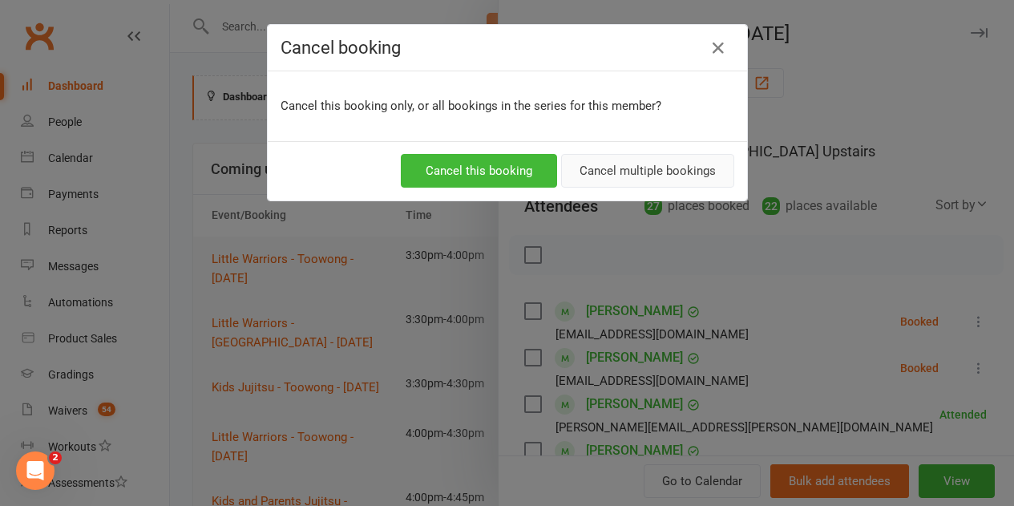
click at [605, 173] on button "Cancel multiple bookings" at bounding box center [647, 171] width 173 height 34
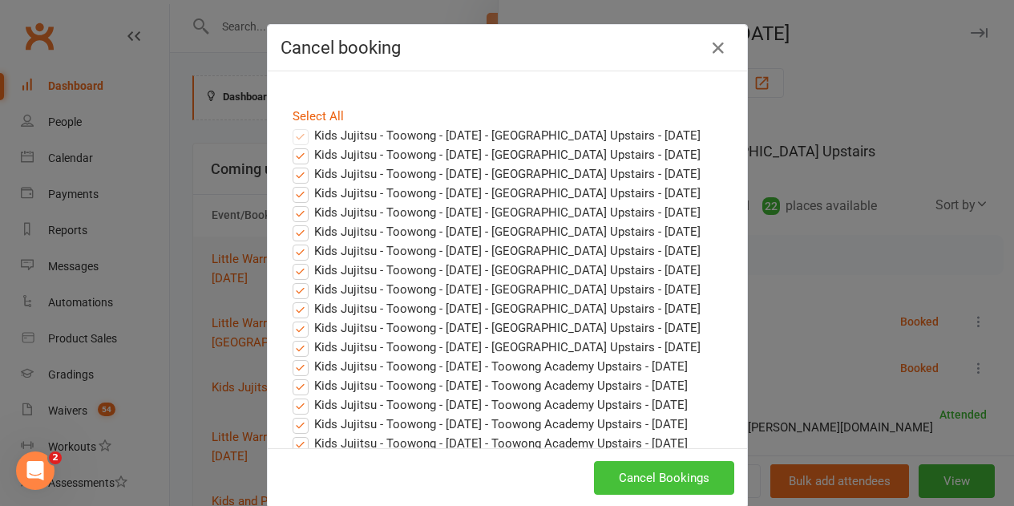
click at [664, 476] on button "Cancel Bookings" at bounding box center [664, 478] width 140 height 34
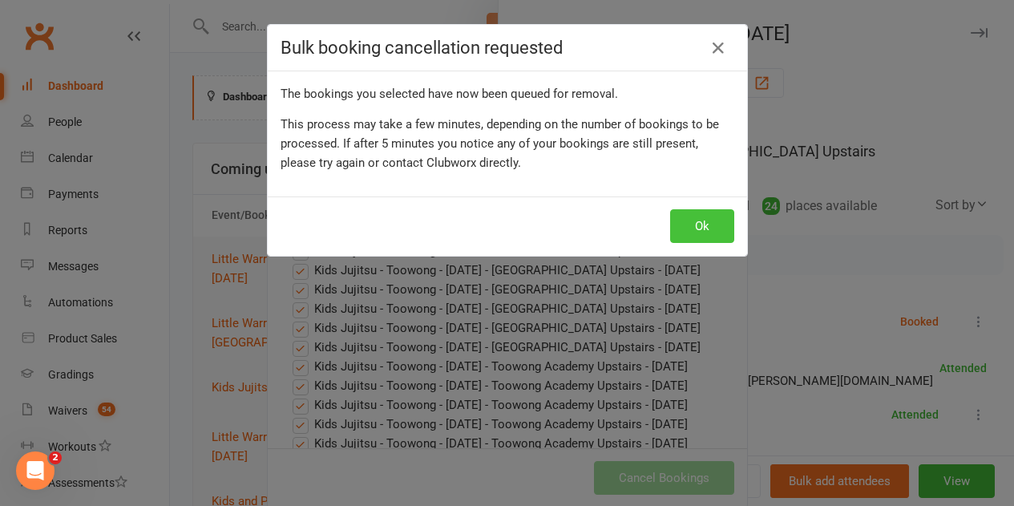
click at [686, 227] on button "Ok" at bounding box center [702, 226] width 64 height 34
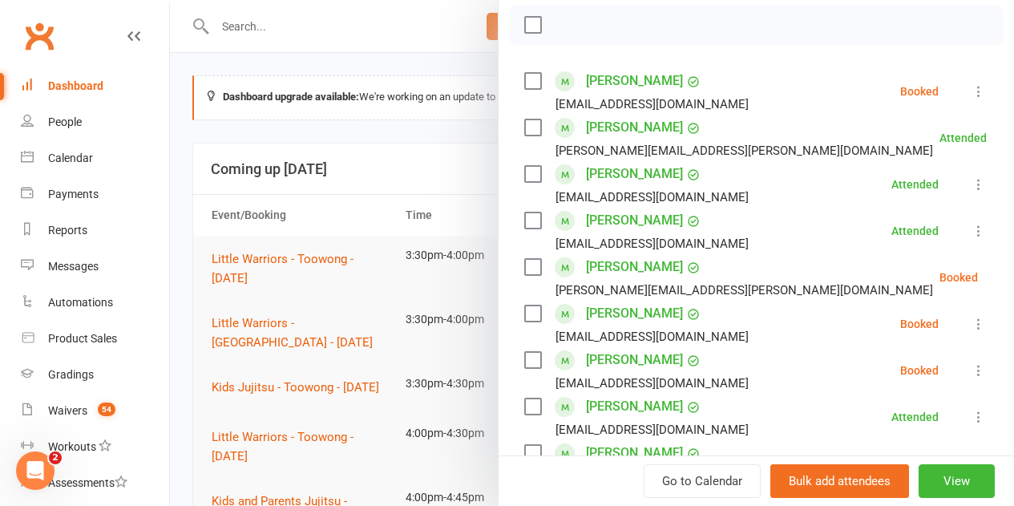
scroll to position [321, 0]
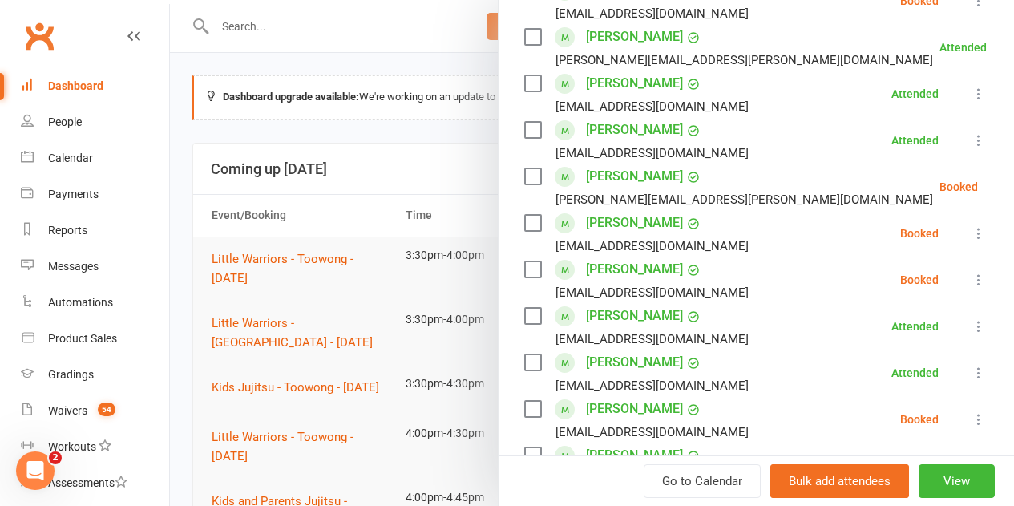
click at [524, 173] on label at bounding box center [532, 176] width 16 height 16
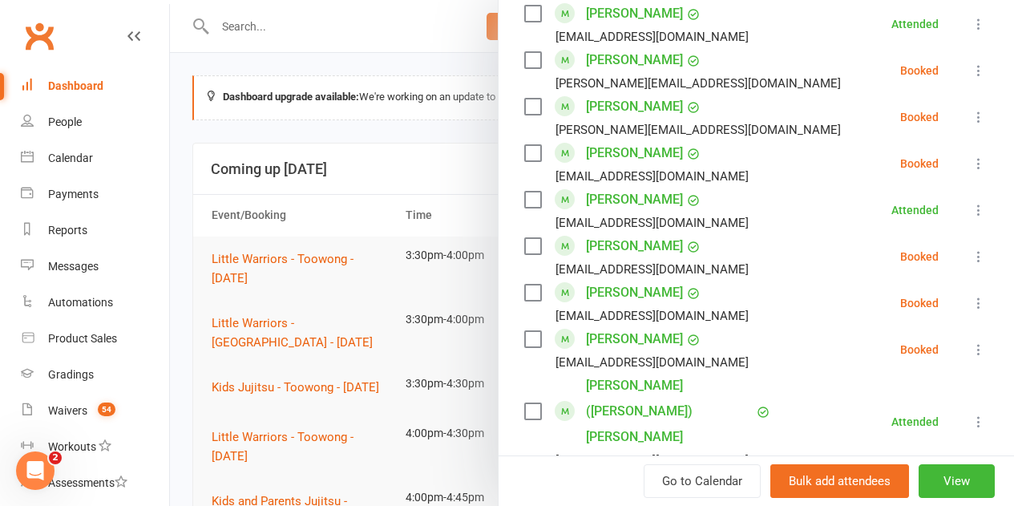
scroll to position [1123, 0]
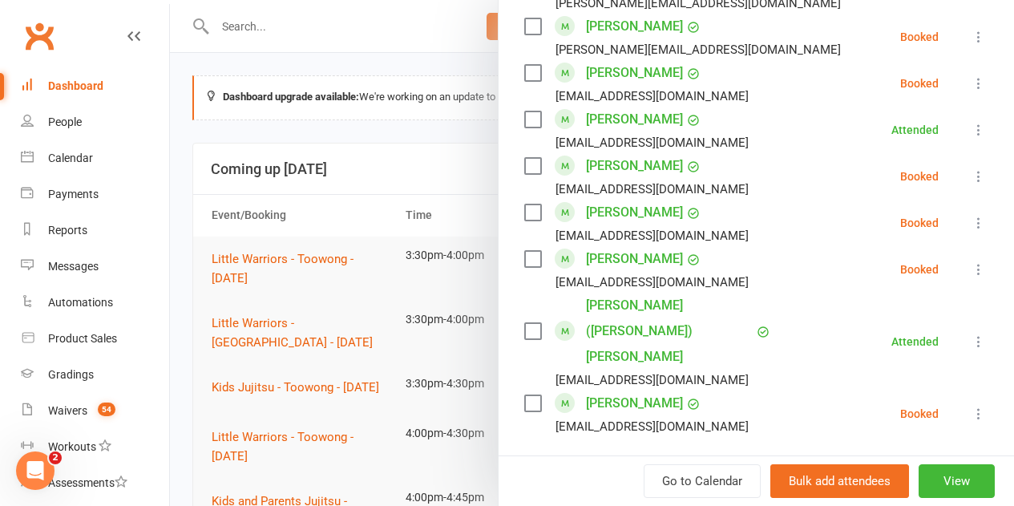
click at [524, 255] on label at bounding box center [532, 259] width 16 height 16
click at [524, 209] on label at bounding box center [532, 212] width 16 height 16
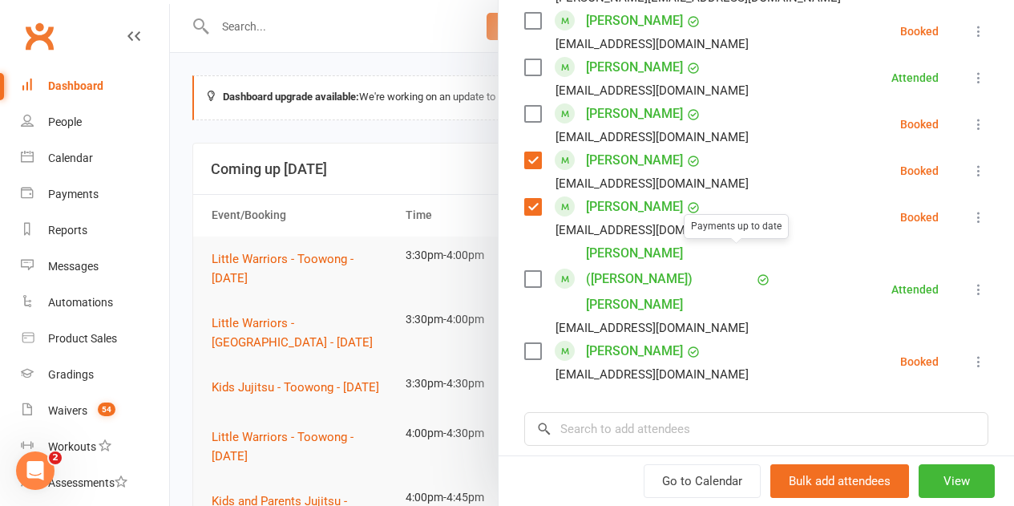
scroll to position [1203, 0]
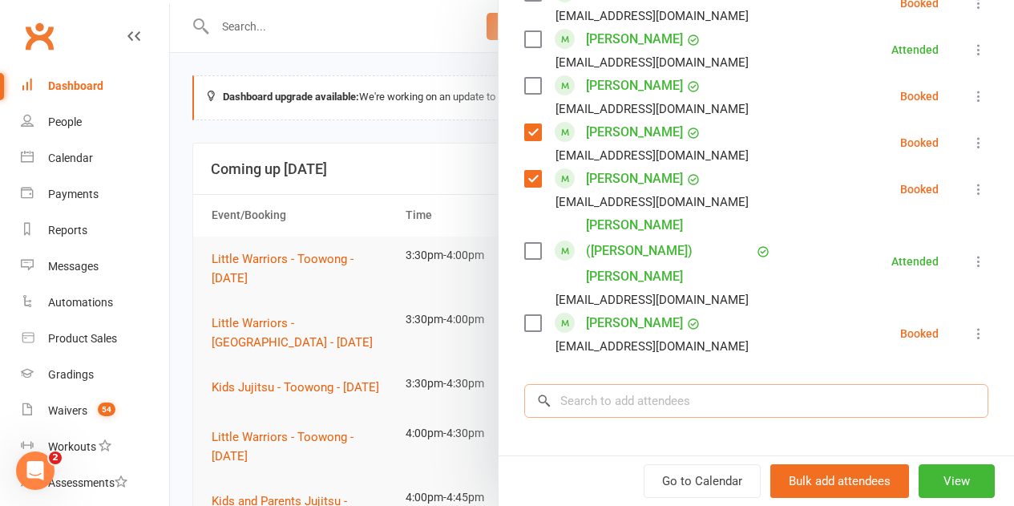
click at [609, 384] on input "search" at bounding box center [756, 401] width 464 height 34
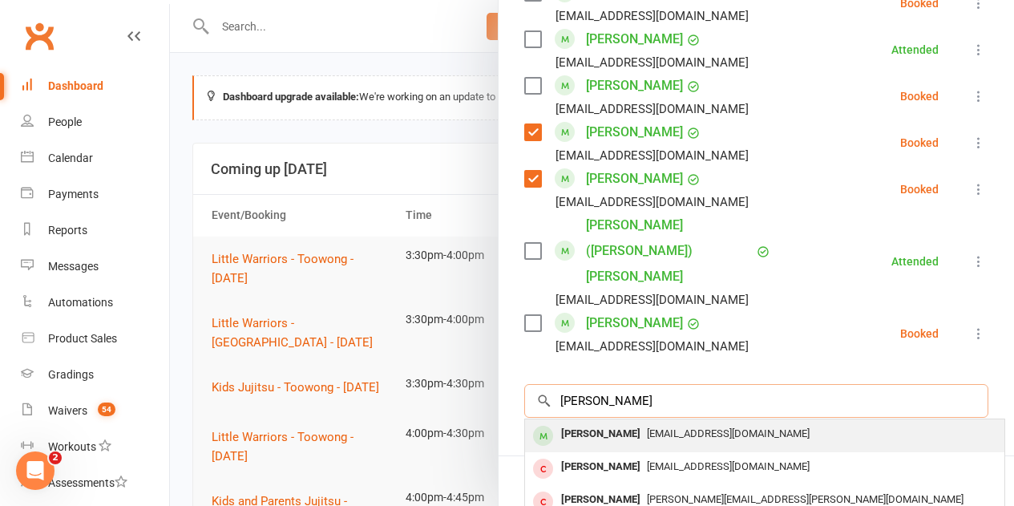
type input "[PERSON_NAME]"
click at [591, 423] on div "[PERSON_NAME]" at bounding box center [601, 434] width 92 height 23
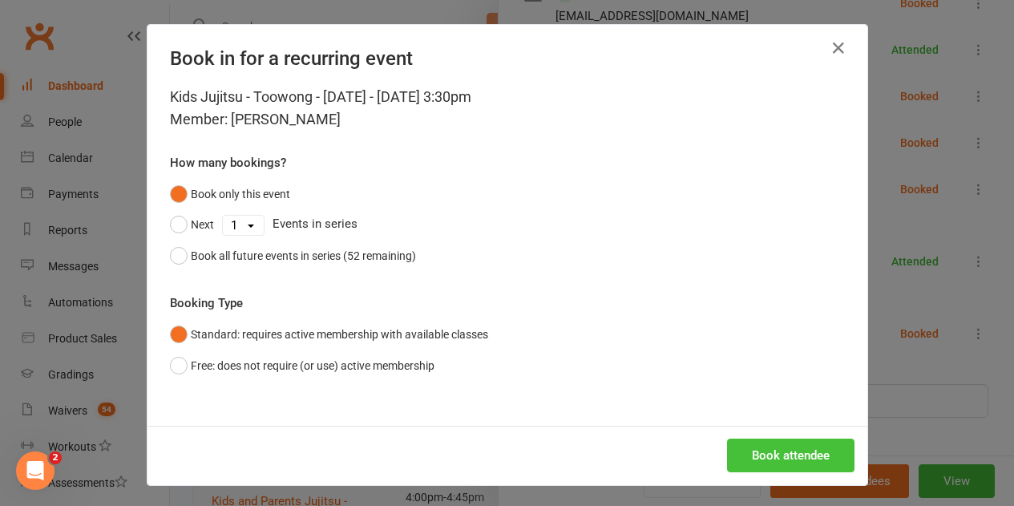
click at [779, 445] on button "Book attendee" at bounding box center [790, 456] width 127 height 34
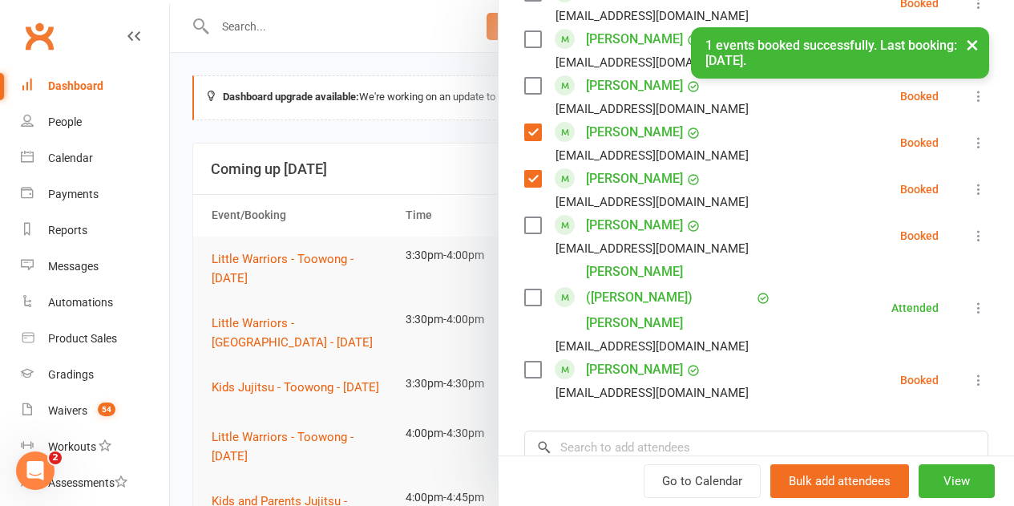
click at [524, 223] on label at bounding box center [532, 225] width 16 height 16
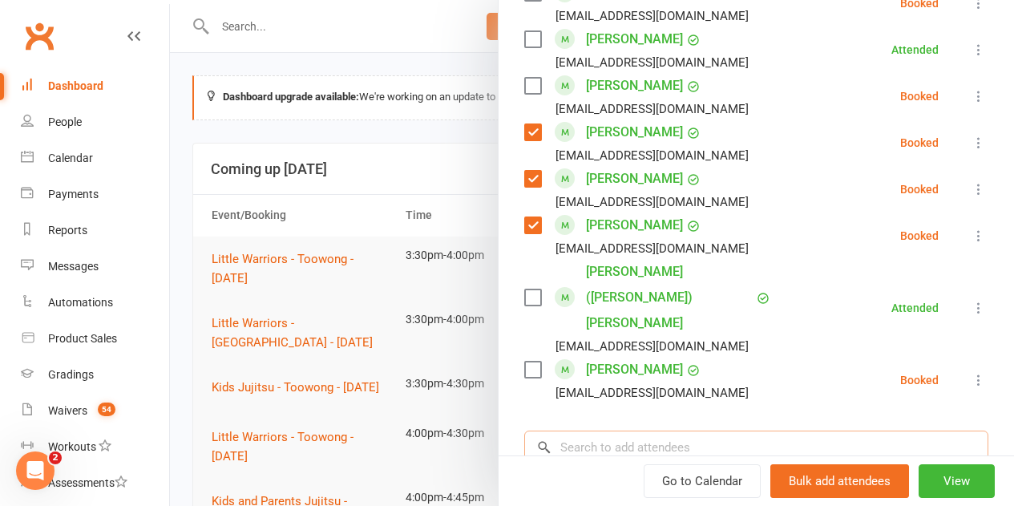
click at [581, 431] on input "search" at bounding box center [756, 448] width 464 height 34
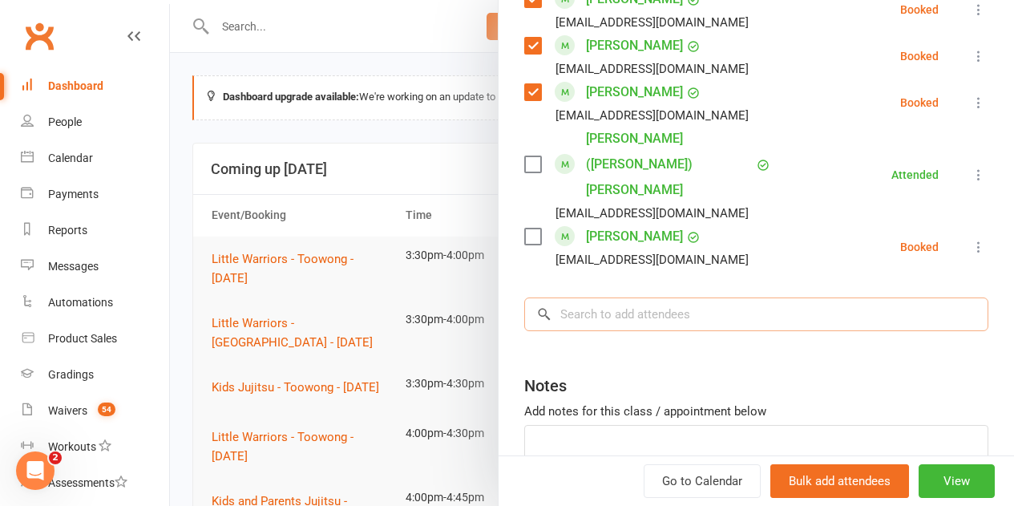
scroll to position [1387, 0]
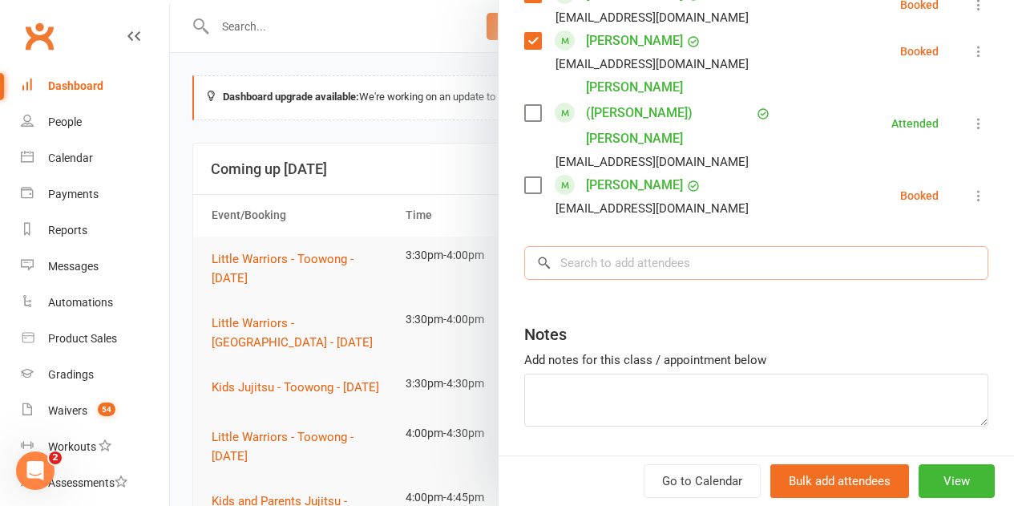
click at [614, 246] on input "search" at bounding box center [756, 263] width 464 height 34
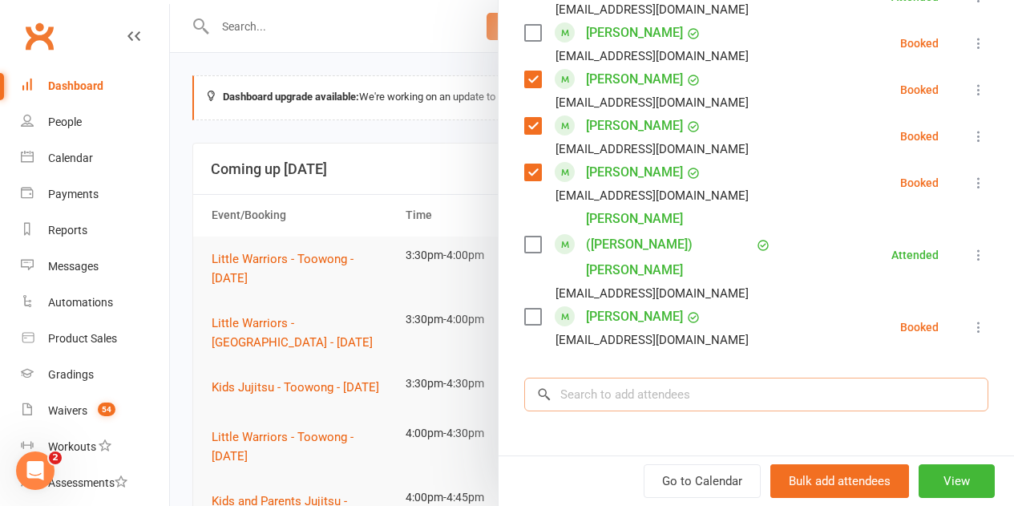
scroll to position [1307, 0]
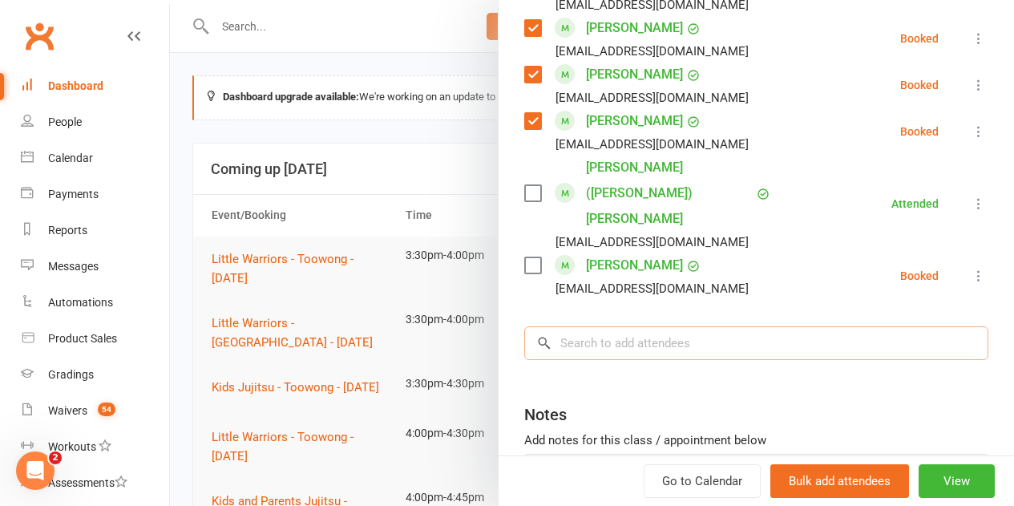
click at [638, 326] on input "search" at bounding box center [756, 343] width 464 height 34
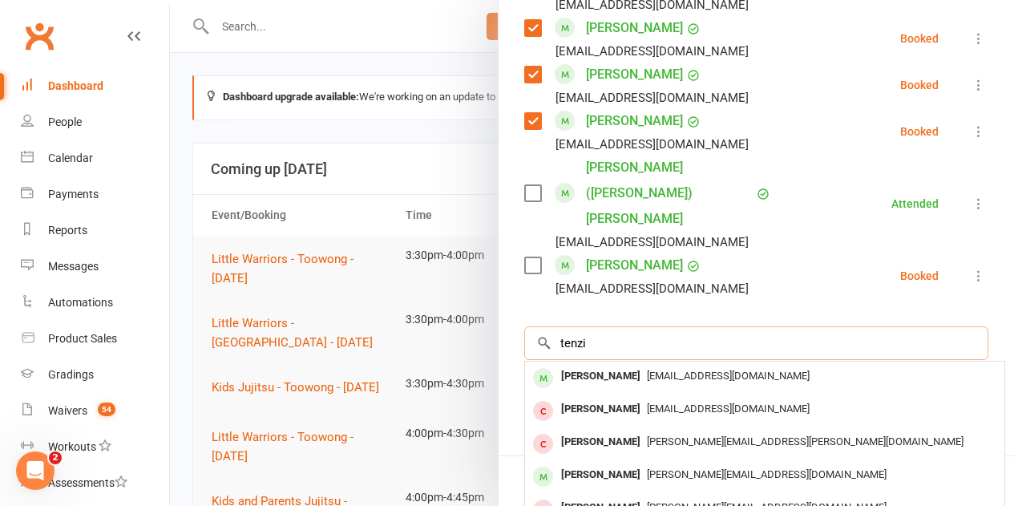
type input "tenzin"
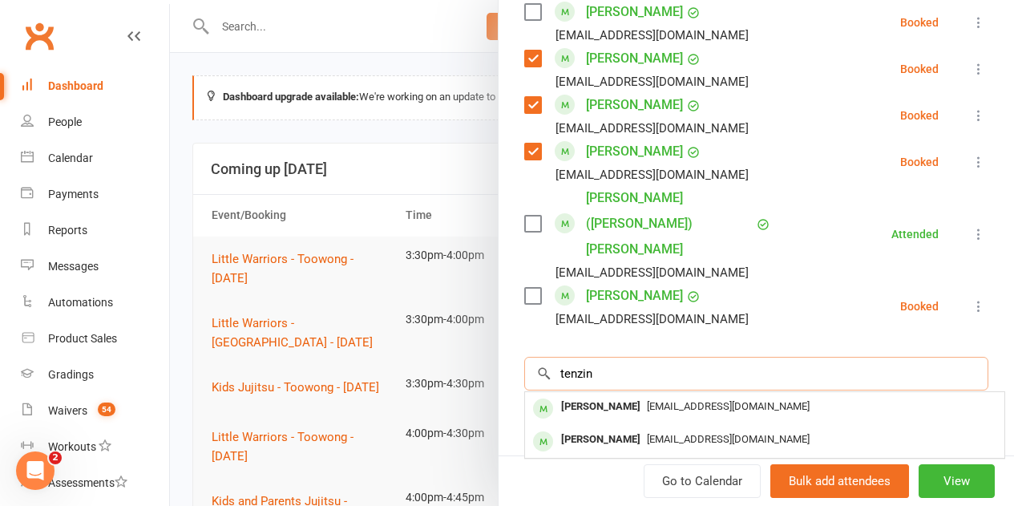
scroll to position [1399, 0]
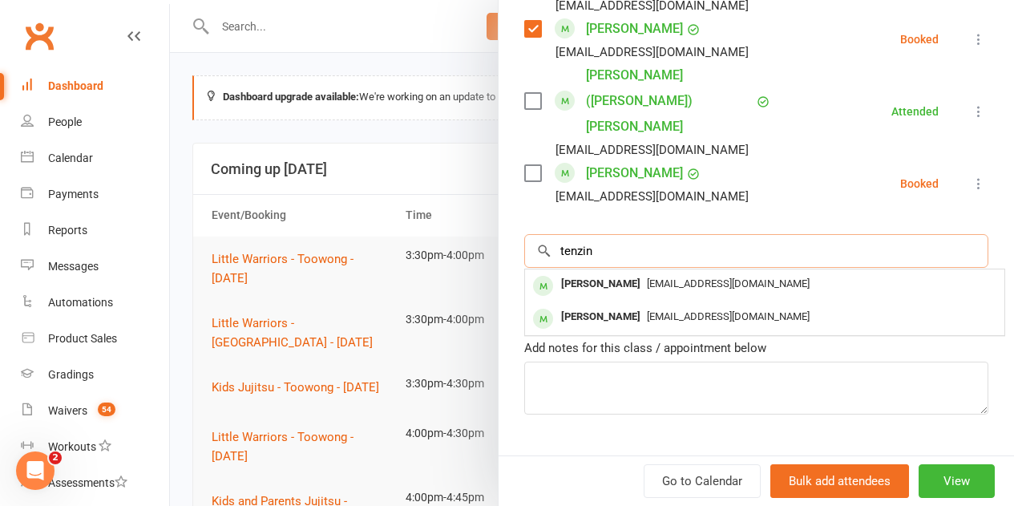
drag, startPoint x: 618, startPoint y: 202, endPoint x: 194, endPoint y: 201, distance: 424.2
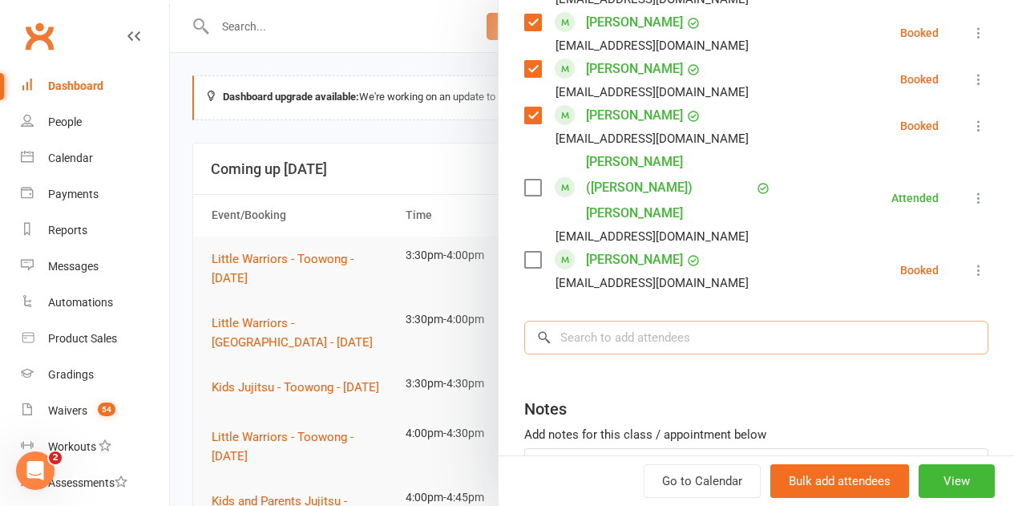
scroll to position [1387, 0]
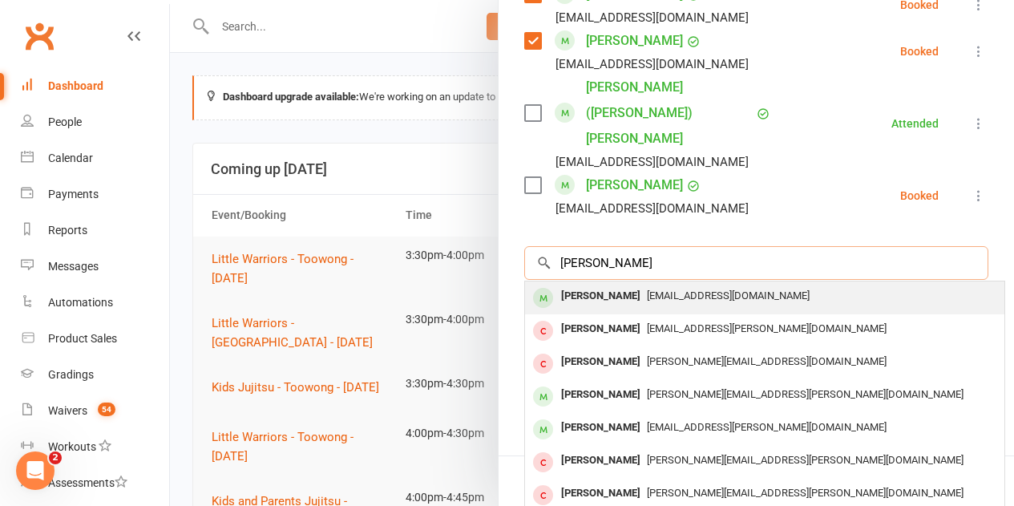
type input "[PERSON_NAME]"
click at [647, 289] on span "[EMAIL_ADDRESS][DOMAIN_NAME]" at bounding box center [728, 295] width 163 height 12
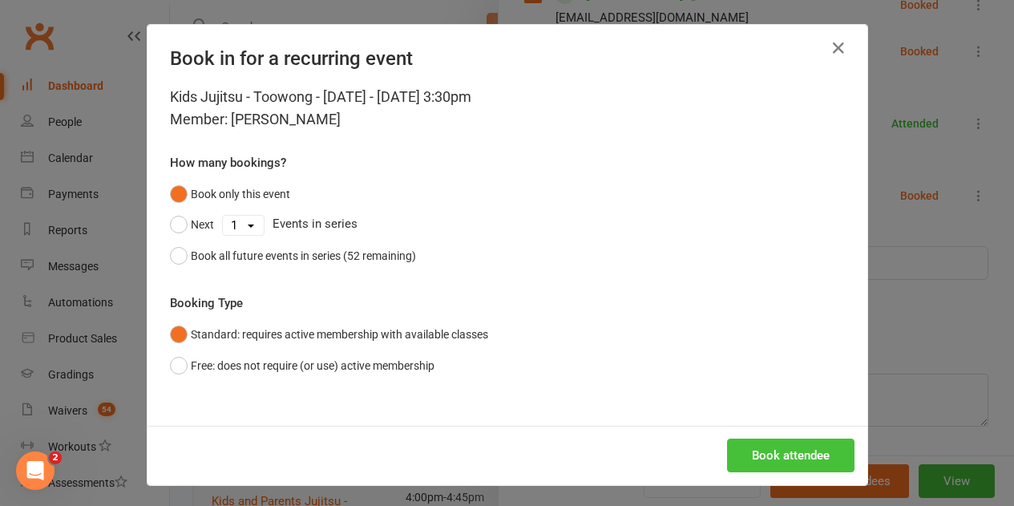
click at [787, 459] on button "Book attendee" at bounding box center [790, 456] width 127 height 34
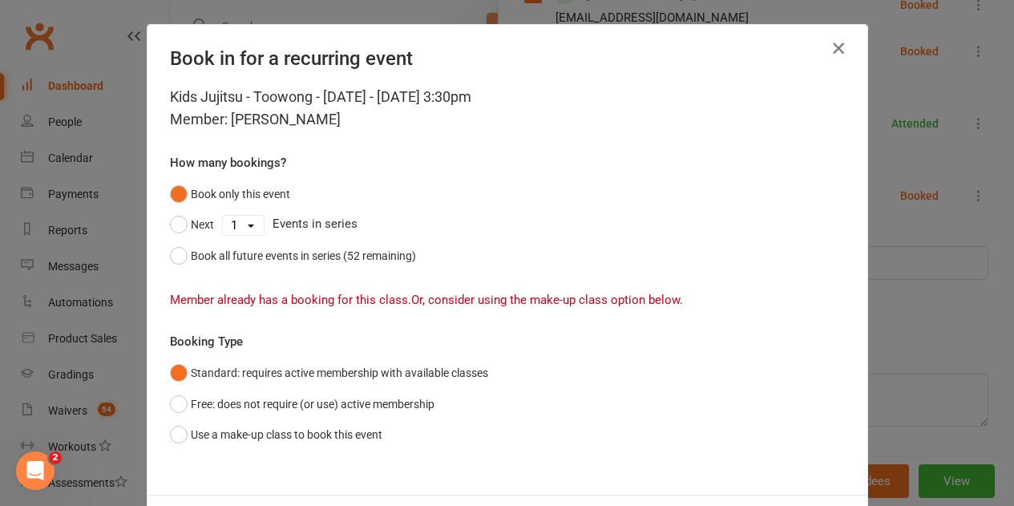
click at [838, 50] on icon "button" at bounding box center [838, 47] width 19 height 19
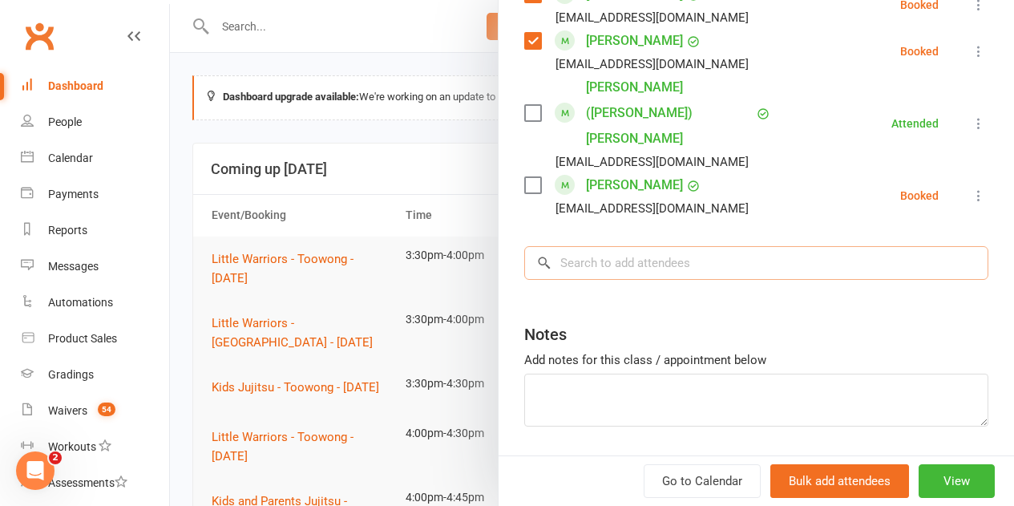
click at [631, 246] on input "search" at bounding box center [756, 263] width 464 height 34
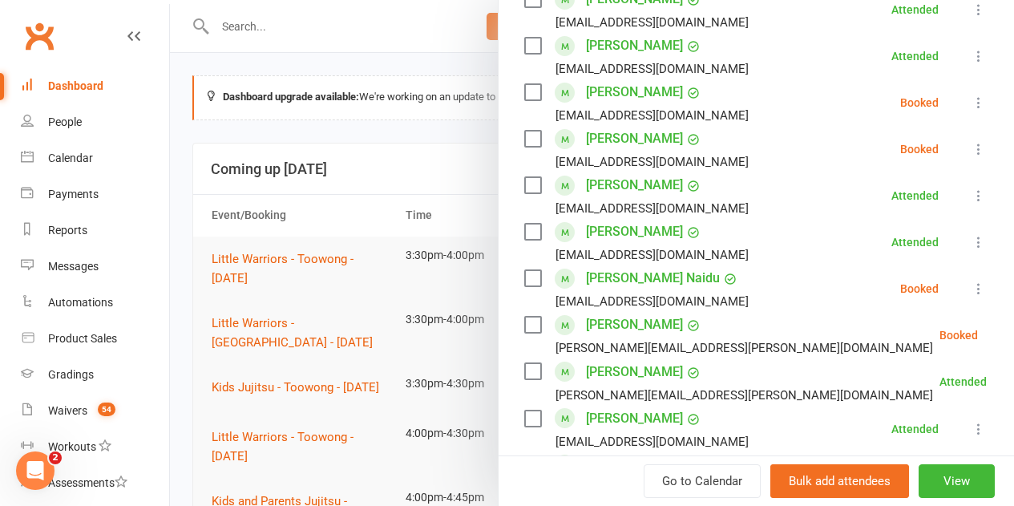
scroll to position [666, 0]
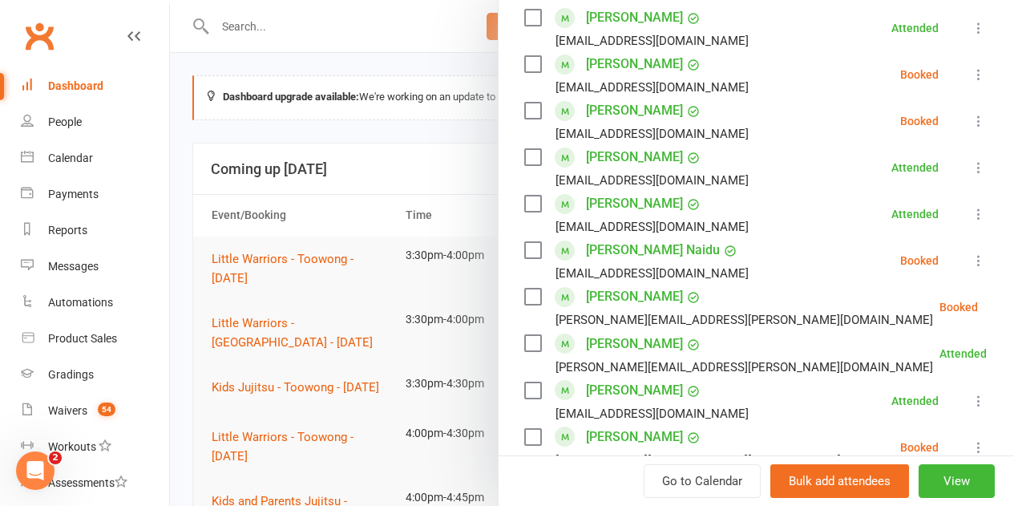
click at [525, 249] on label at bounding box center [532, 250] width 16 height 16
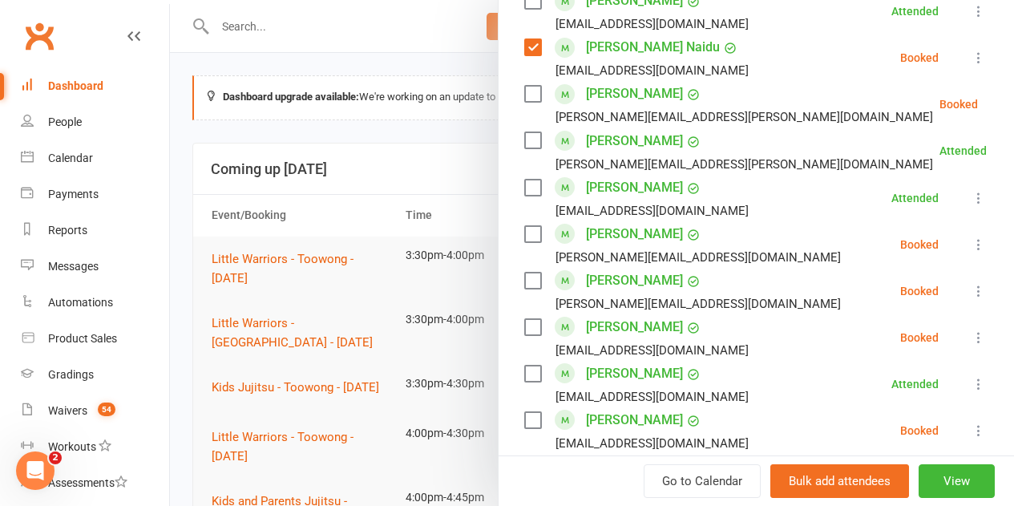
scroll to position [906, 0]
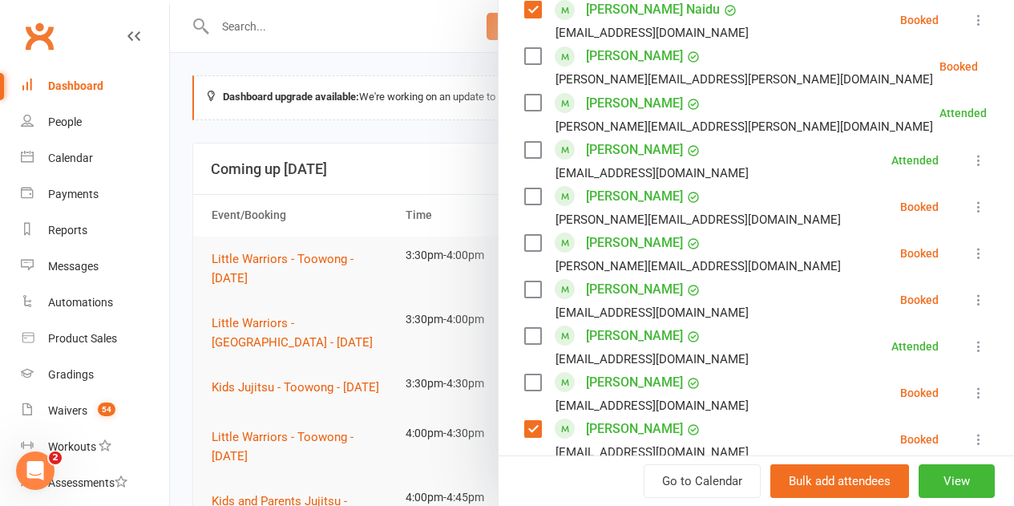
drag, startPoint x: 528, startPoint y: 197, endPoint x: 519, endPoint y: 212, distance: 18.0
click at [528, 197] on label at bounding box center [532, 196] width 16 height 16
click at [524, 244] on label at bounding box center [532, 243] width 16 height 16
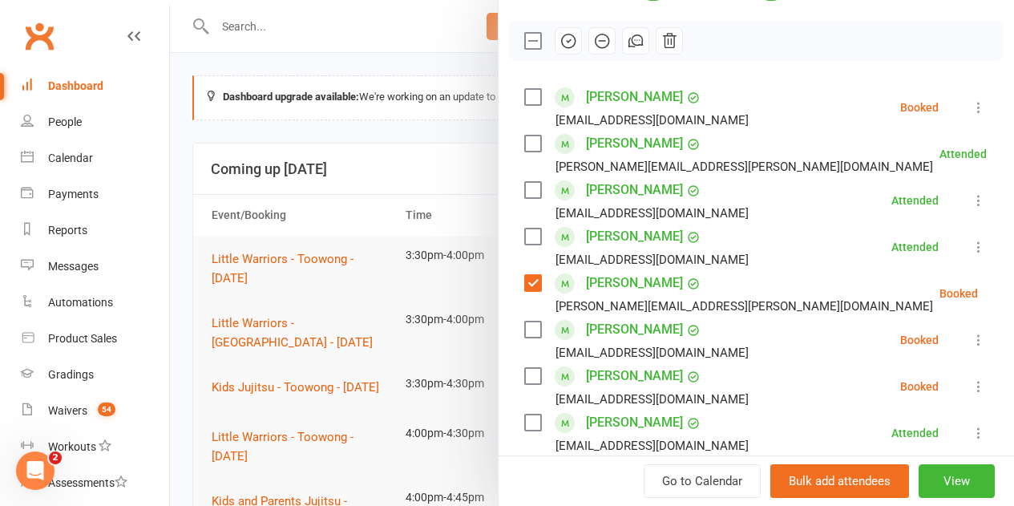
scroll to position [24, 0]
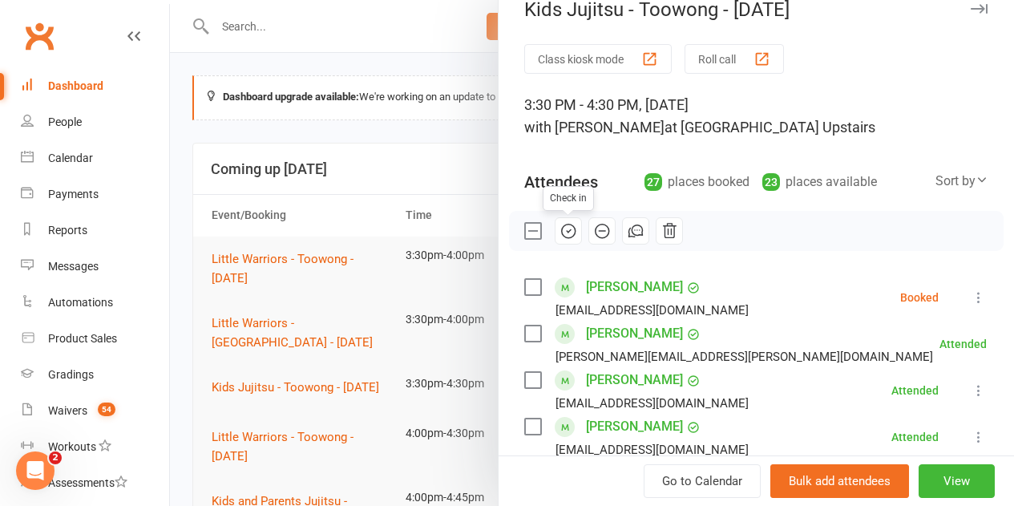
click at [560, 233] on icon "button" at bounding box center [569, 231] width 18 height 18
click at [524, 232] on label at bounding box center [532, 231] width 16 height 16
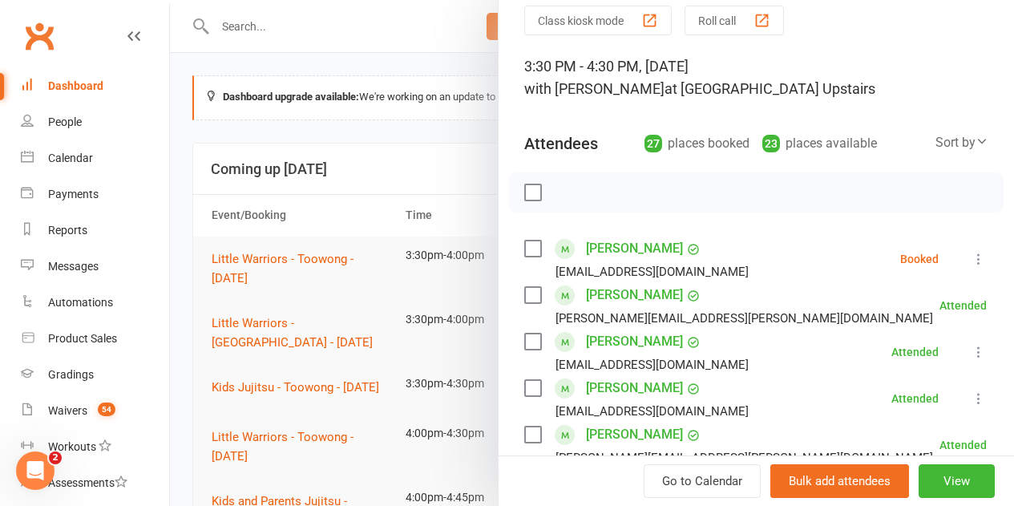
scroll to position [0, 0]
